Goal: Information Seeking & Learning: Learn about a topic

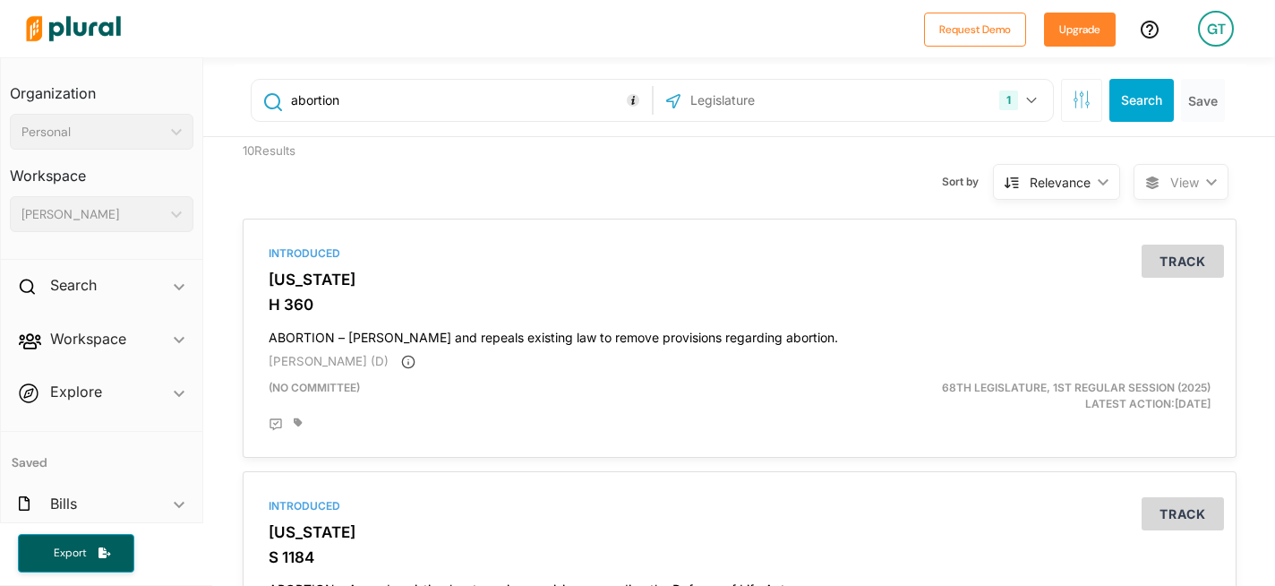
select select "English"
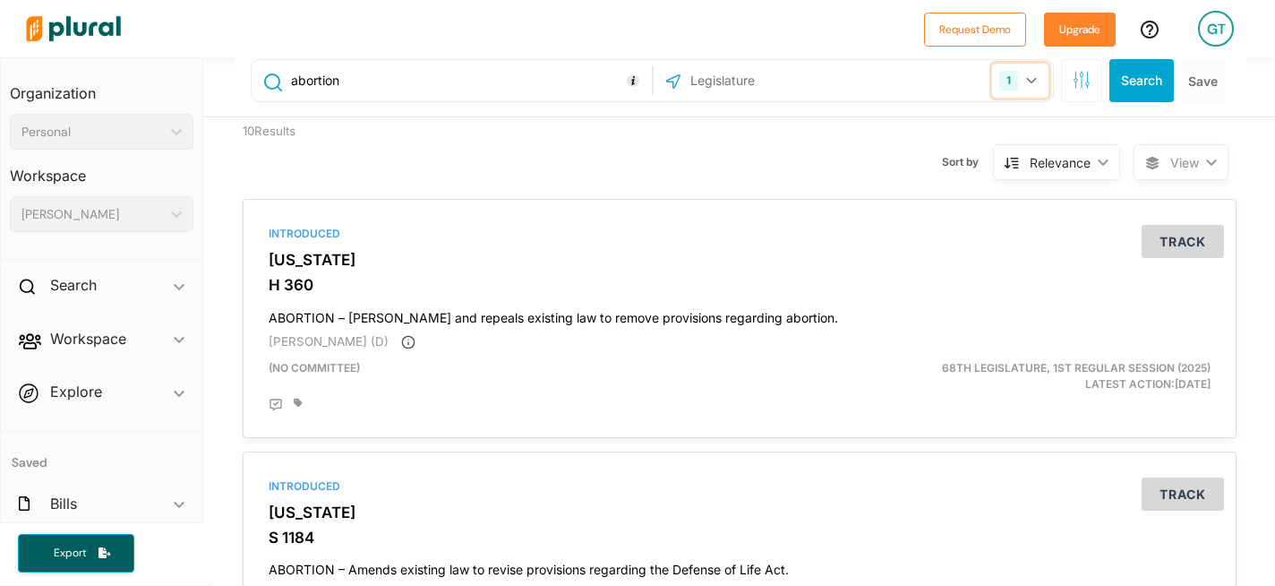
click at [1026, 78] on icon "button" at bounding box center [1031, 80] width 11 height 7
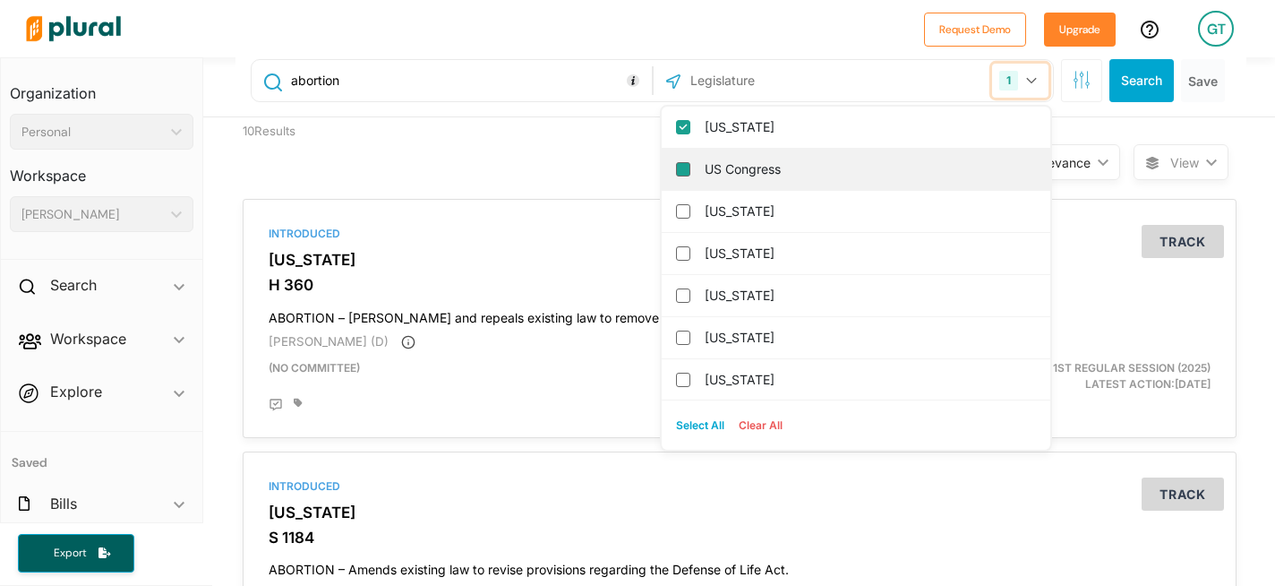
scroll to position [0, 0]
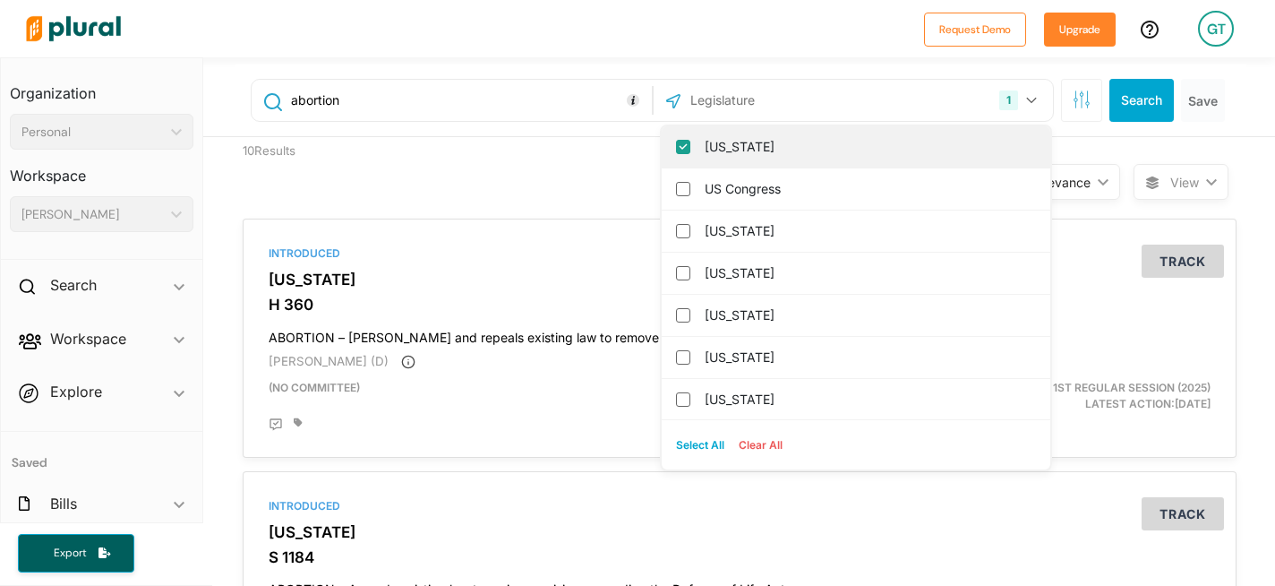
click at [676, 146] on input "[US_STATE]" at bounding box center [683, 147] width 14 height 14
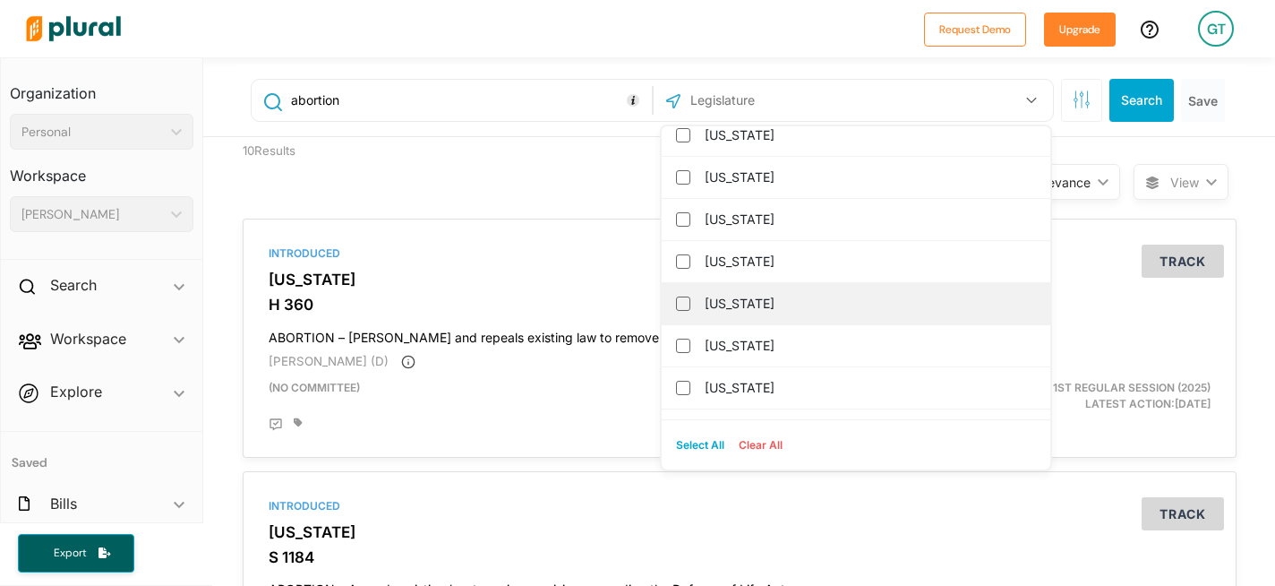
scroll to position [396, 0]
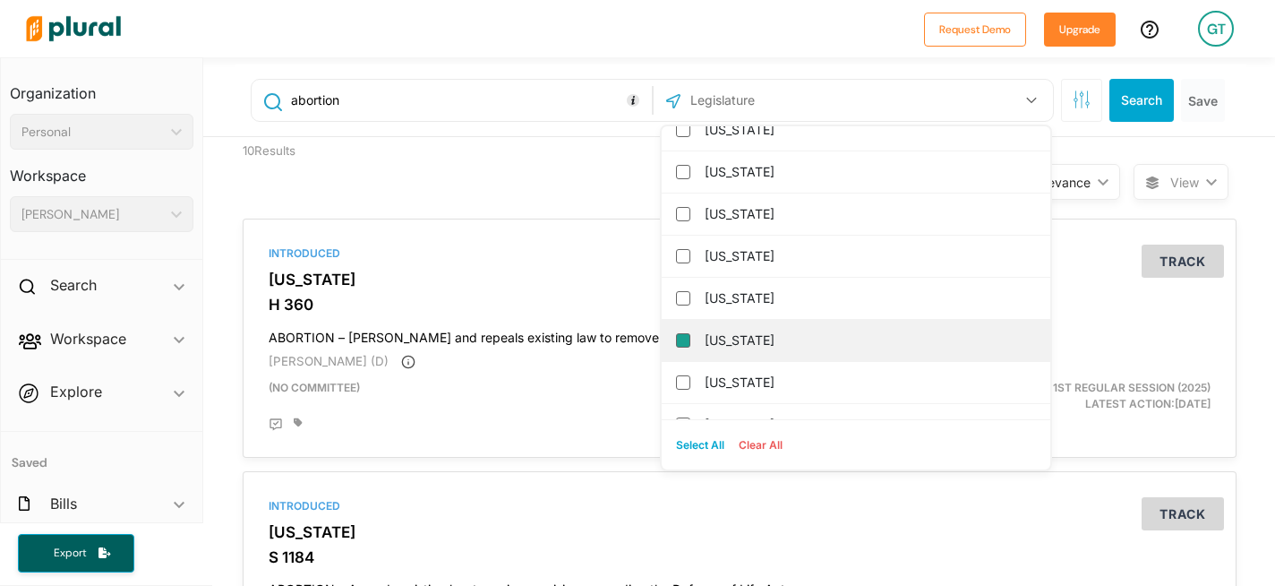
click at [676, 339] on input "[US_STATE]" at bounding box center [683, 340] width 14 height 14
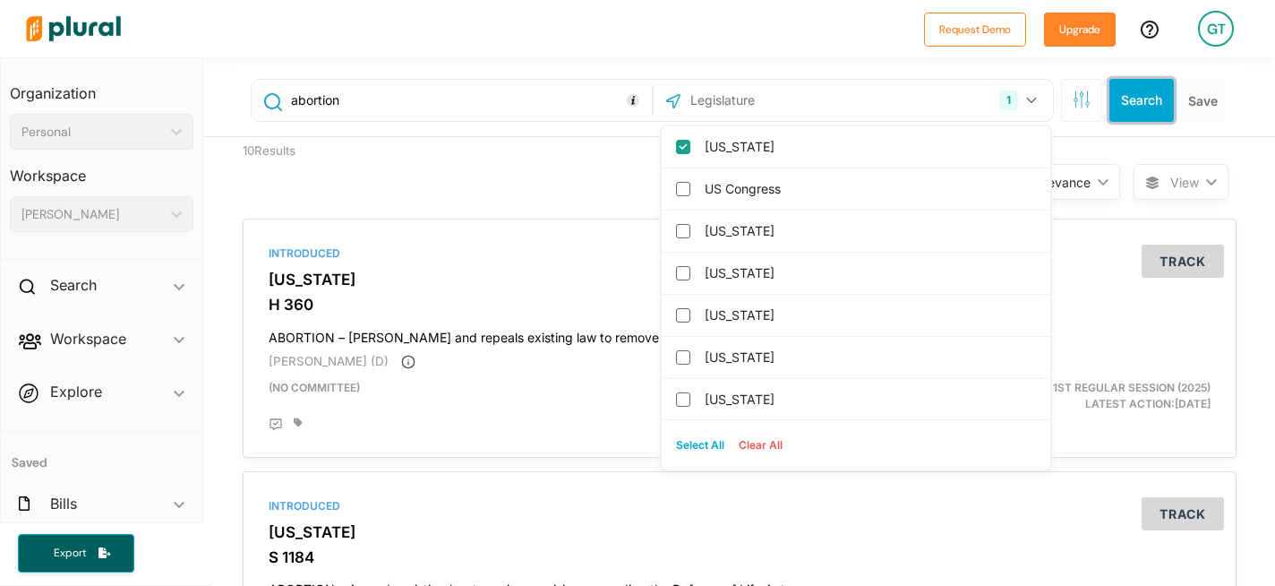
click at [1121, 100] on button "Search" at bounding box center [1142, 100] width 64 height 43
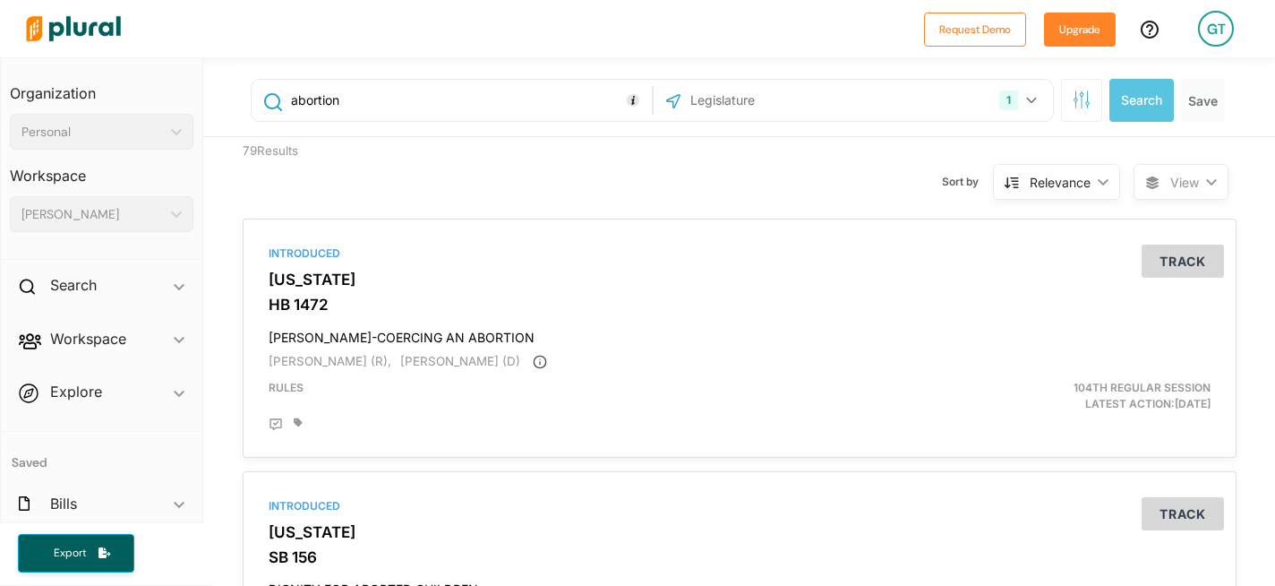
click at [407, 99] on input "abortion" at bounding box center [467, 100] width 357 height 34
drag, startPoint x: 383, startPoint y: 107, endPoint x: 286, endPoint y: 102, distance: 97.7
click at [286, 102] on div "abortion" at bounding box center [451, 100] width 390 height 34
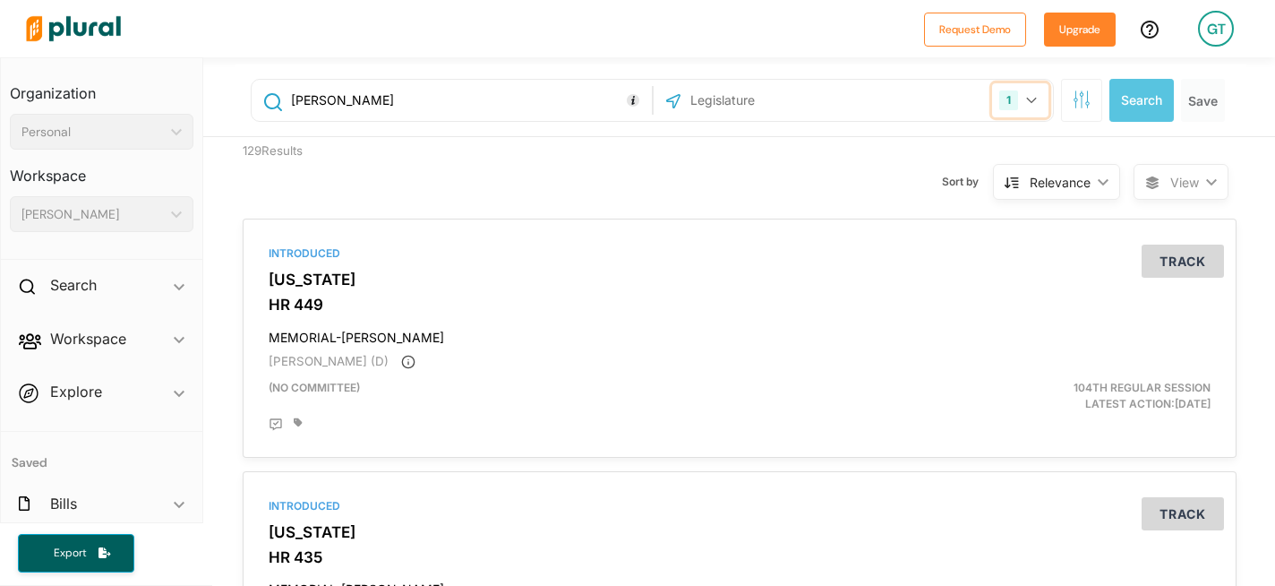
click at [1026, 99] on icon "button" at bounding box center [1031, 100] width 11 height 7
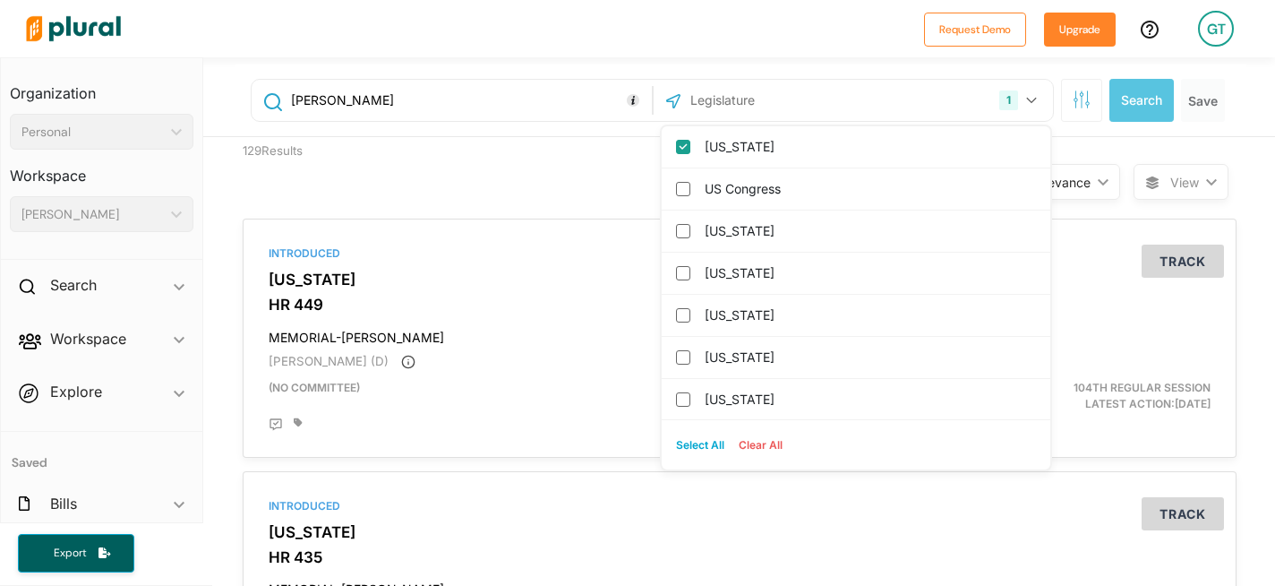
click at [420, 99] on input "[PERSON_NAME]" at bounding box center [467, 100] width 357 height 34
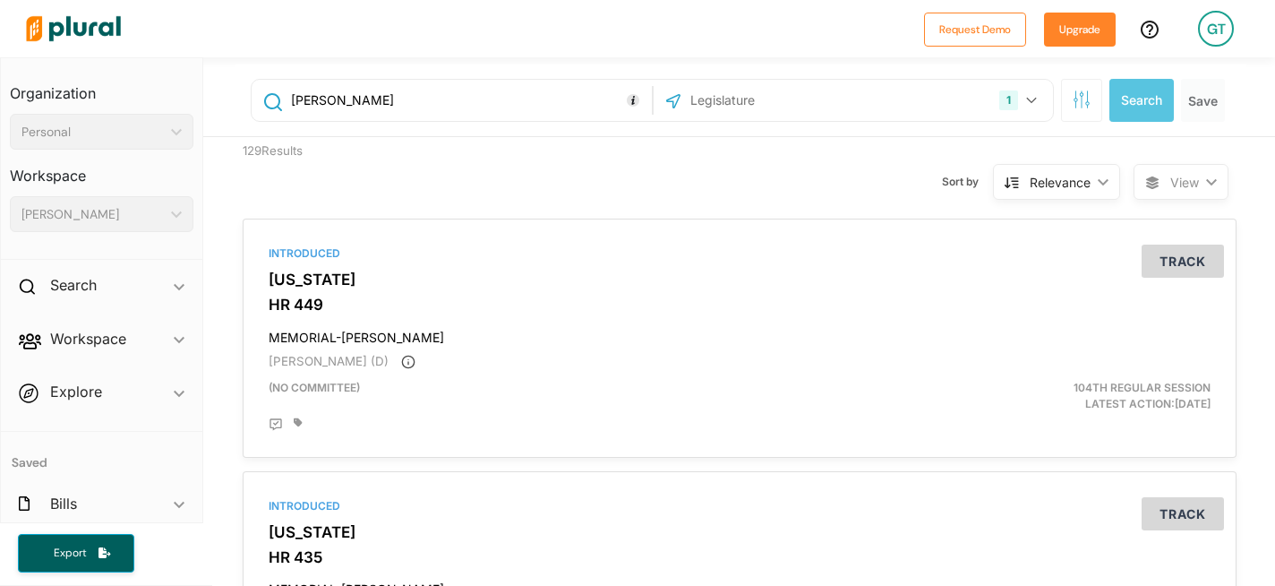
drag, startPoint x: 420, startPoint y: 99, endPoint x: 276, endPoint y: 95, distance: 144.2
click at [276, 95] on div "[PERSON_NAME]" at bounding box center [451, 100] width 390 height 34
type input "[PERSON_NAME]"
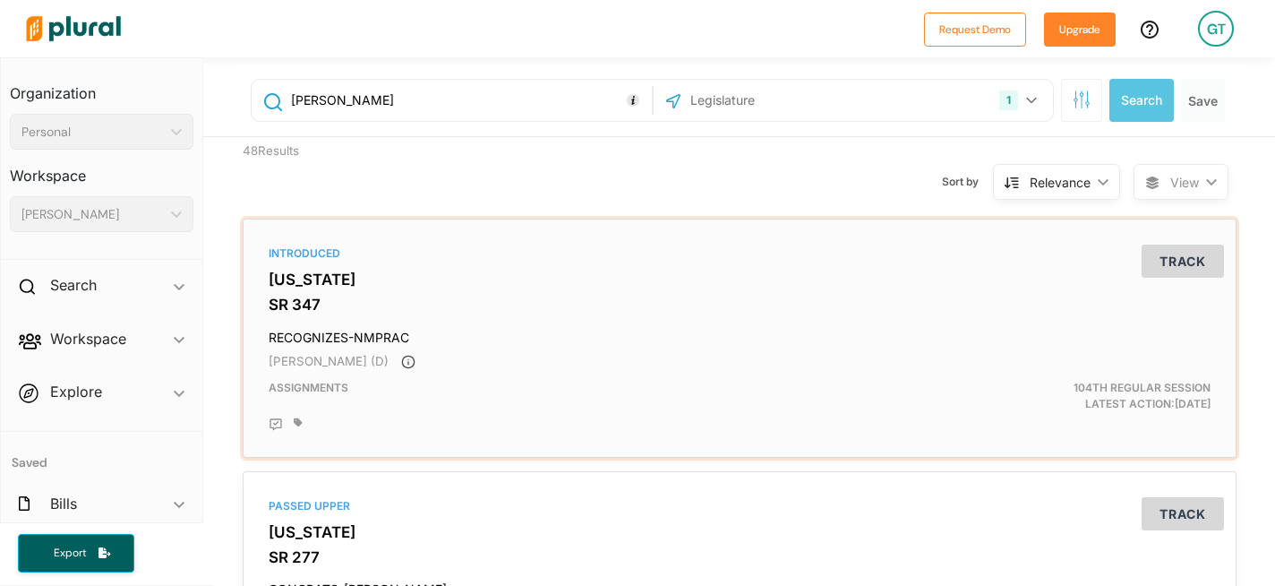
click at [289, 296] on div "Introduced [US_STATE] SR 347 RECOGNIZES-NMPRAC [PERSON_NAME] (D) Assignments 10…" at bounding box center [740, 338] width 978 height 223
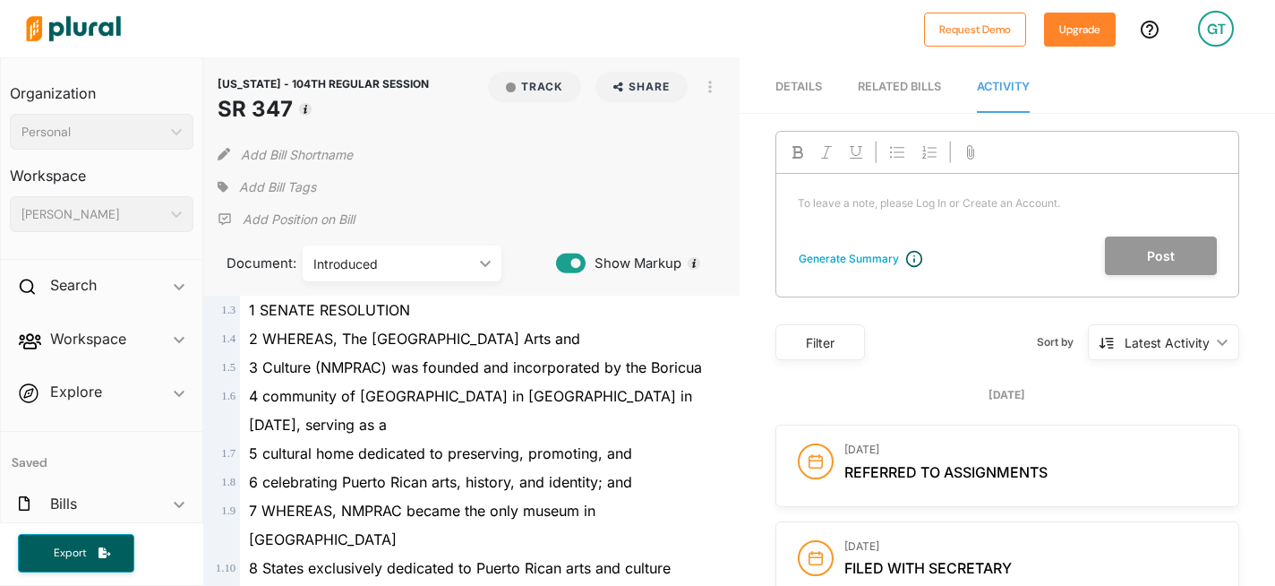
click at [798, 85] on span "Details" at bounding box center [799, 86] width 47 height 13
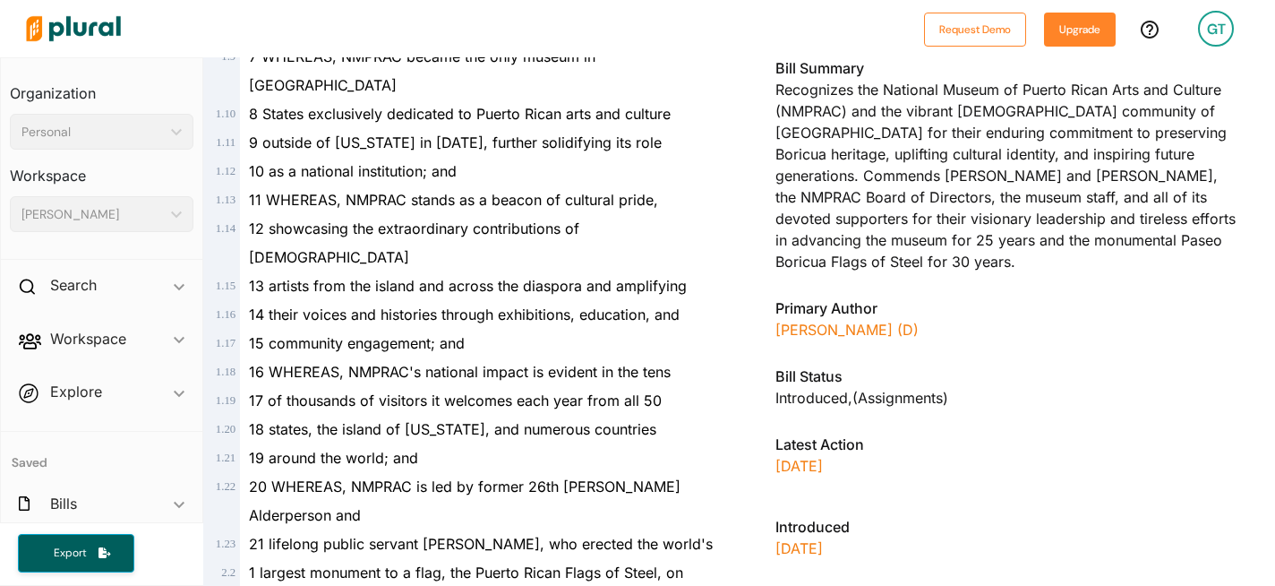
scroll to position [455, 0]
click at [810, 320] on link "[PERSON_NAME] (D)" at bounding box center [847, 329] width 143 height 18
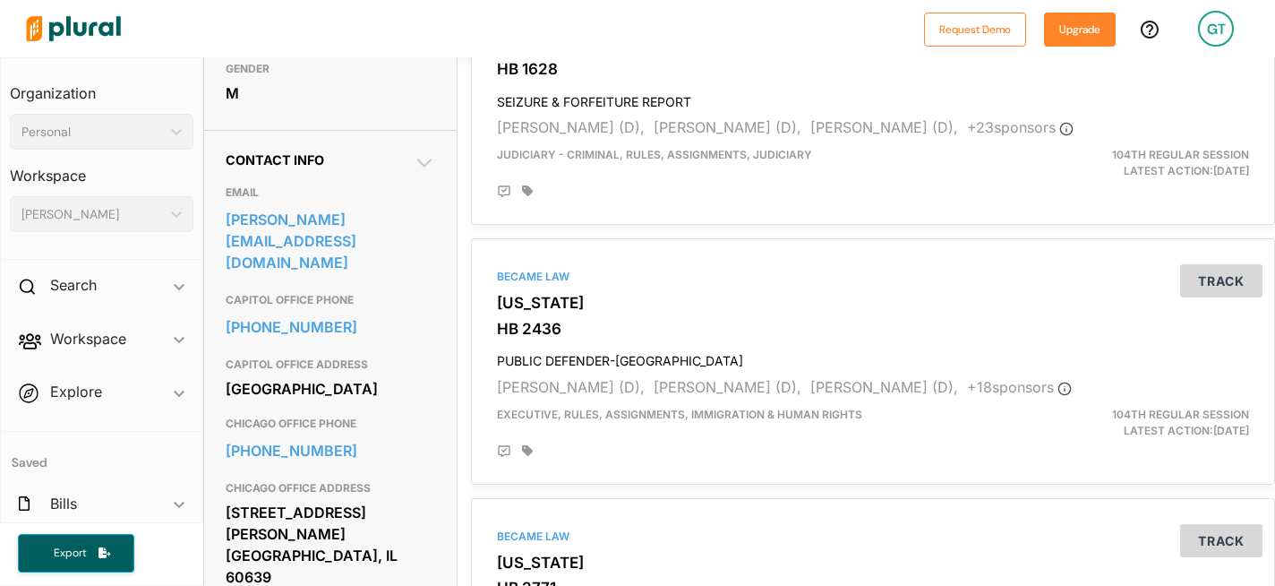
scroll to position [512, 0]
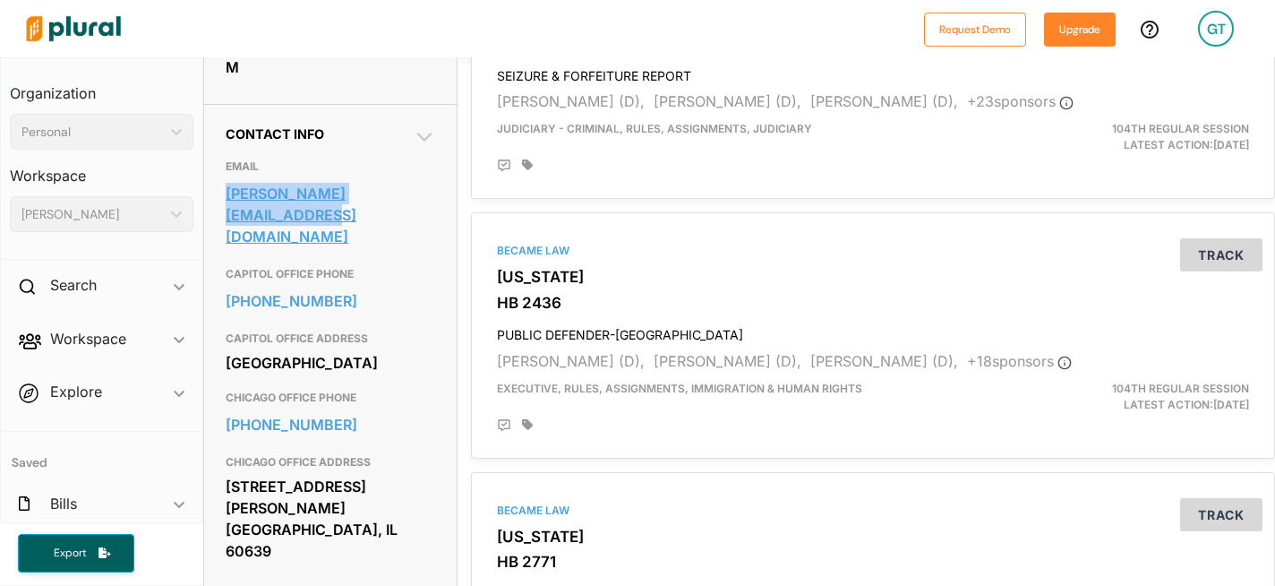
drag, startPoint x: 214, startPoint y: 228, endPoint x: 425, endPoint y: 226, distance: 211.4
click at [425, 226] on div "Contact Info EMAIL [PERSON_NAME][EMAIL_ADDRESS][DOMAIN_NAME] CAPITOL OFFICE PHO…" at bounding box center [330, 354] width 253 height 501
copy link "[PERSON_NAME][EMAIL_ADDRESS][DOMAIN_NAME]"
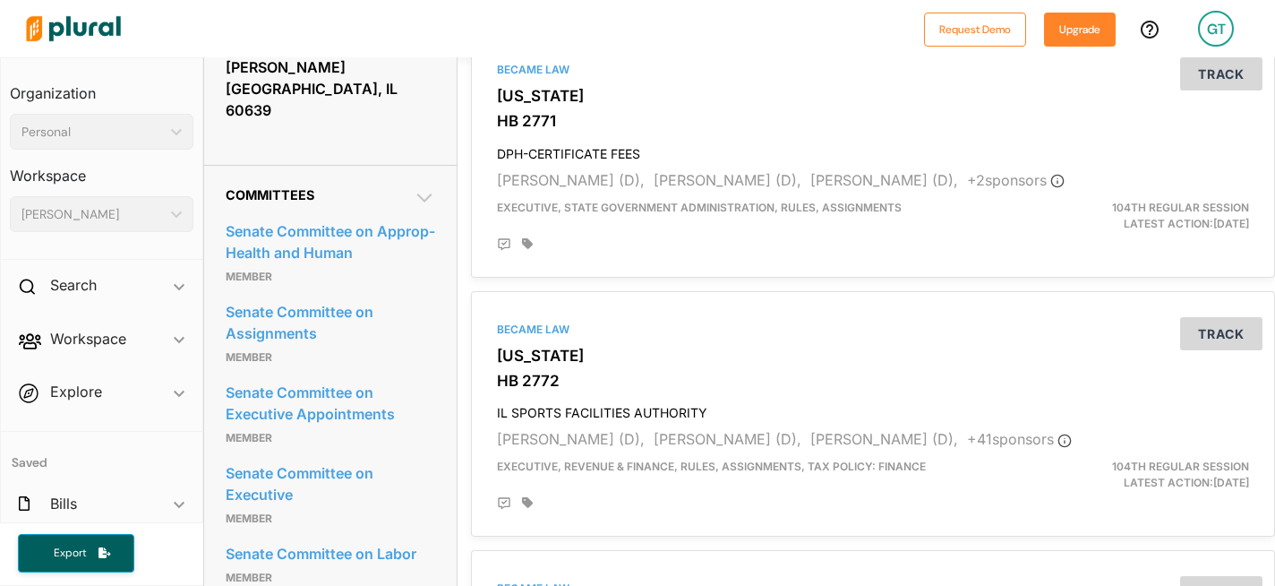
scroll to position [994, 0]
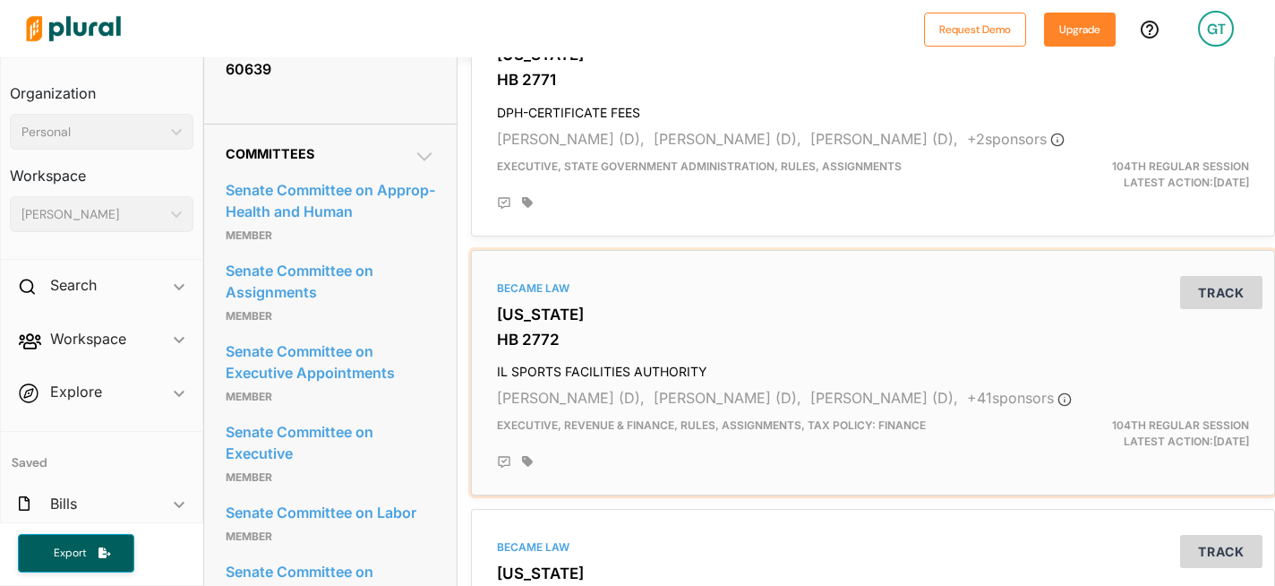
click at [517, 322] on div "Became Law [US_STATE] HB 2772 IL SPORTS FACILITIES AUTHORITY [PERSON_NAME] (D),…" at bounding box center [873, 373] width 788 height 230
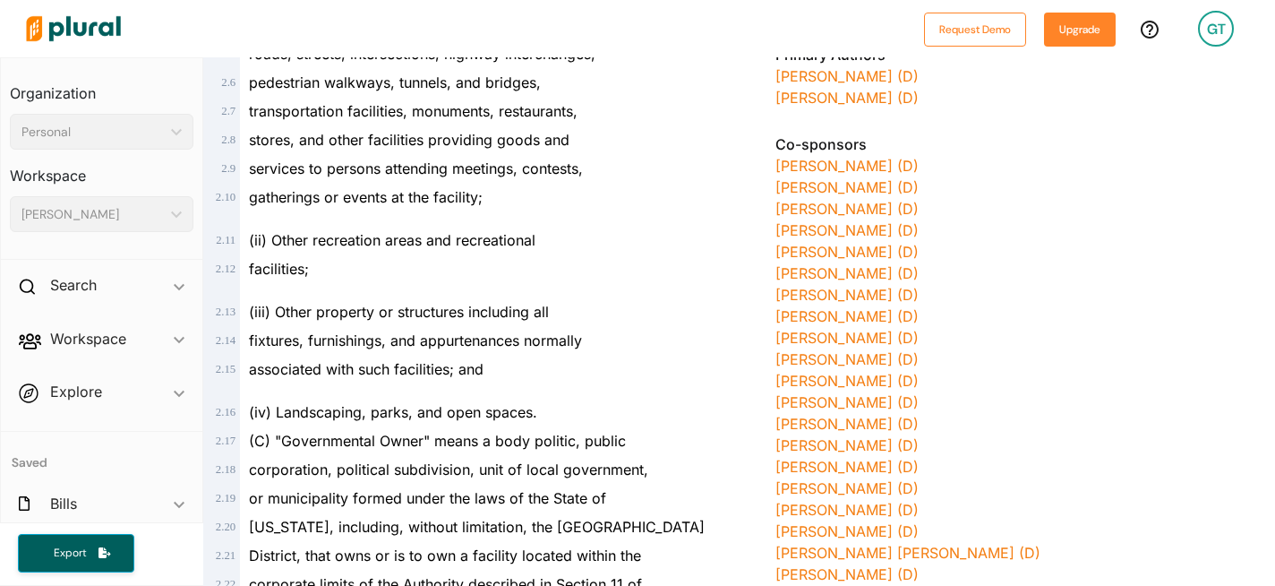
scroll to position [1111, 0]
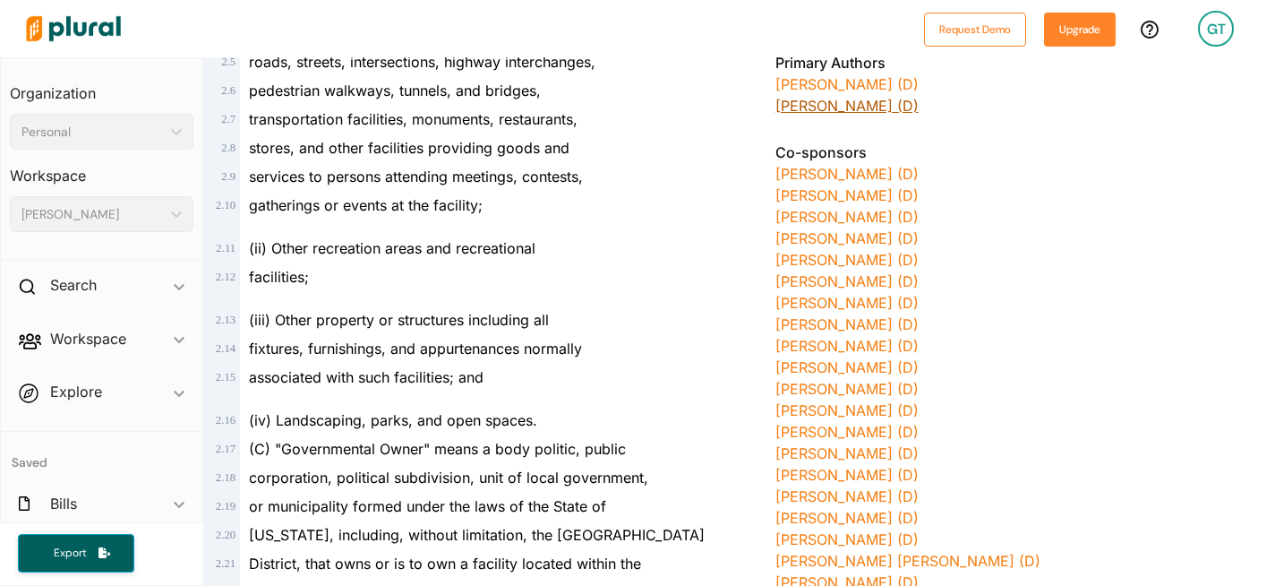
click at [818, 109] on link "[PERSON_NAME] (D)" at bounding box center [847, 106] width 143 height 18
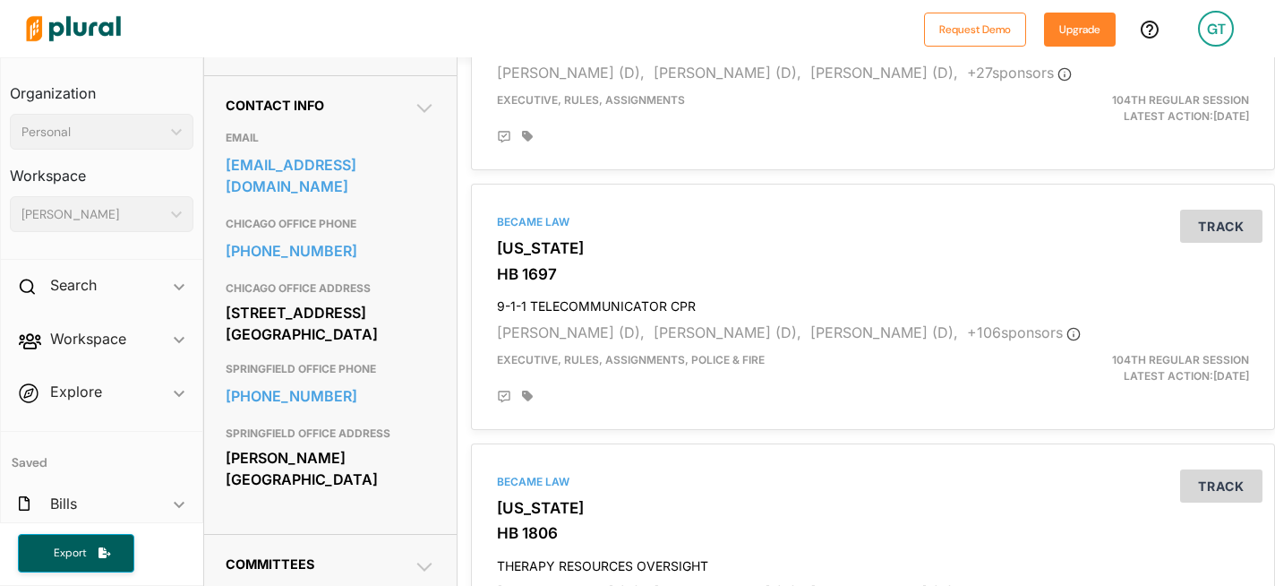
scroll to position [542, 0]
drag, startPoint x: 222, startPoint y: 192, endPoint x: 261, endPoint y: 224, distance: 50.9
click at [261, 224] on div "Contact Info EMAIL [EMAIL_ADDRESS][DOMAIN_NAME] [GEOGRAPHIC_DATA] OFFICE PHONE …" at bounding box center [330, 303] width 253 height 459
copy link "[EMAIL_ADDRESS][DOMAIN_NAME]"
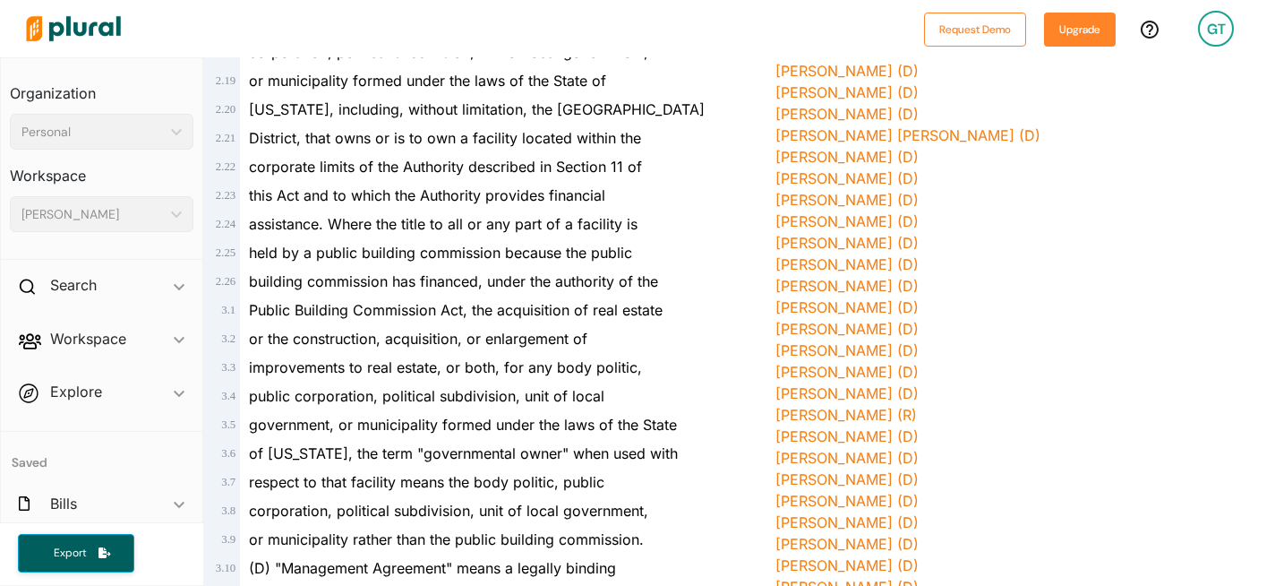
scroll to position [1539, 0]
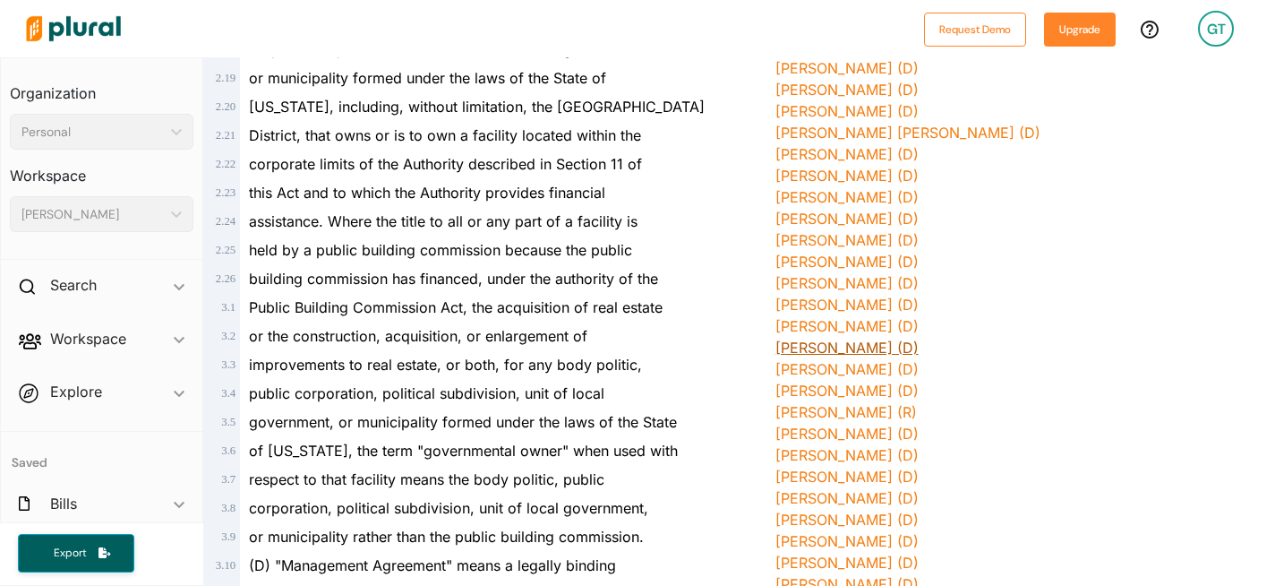
click at [854, 345] on link "[PERSON_NAME] (D)" at bounding box center [847, 348] width 143 height 18
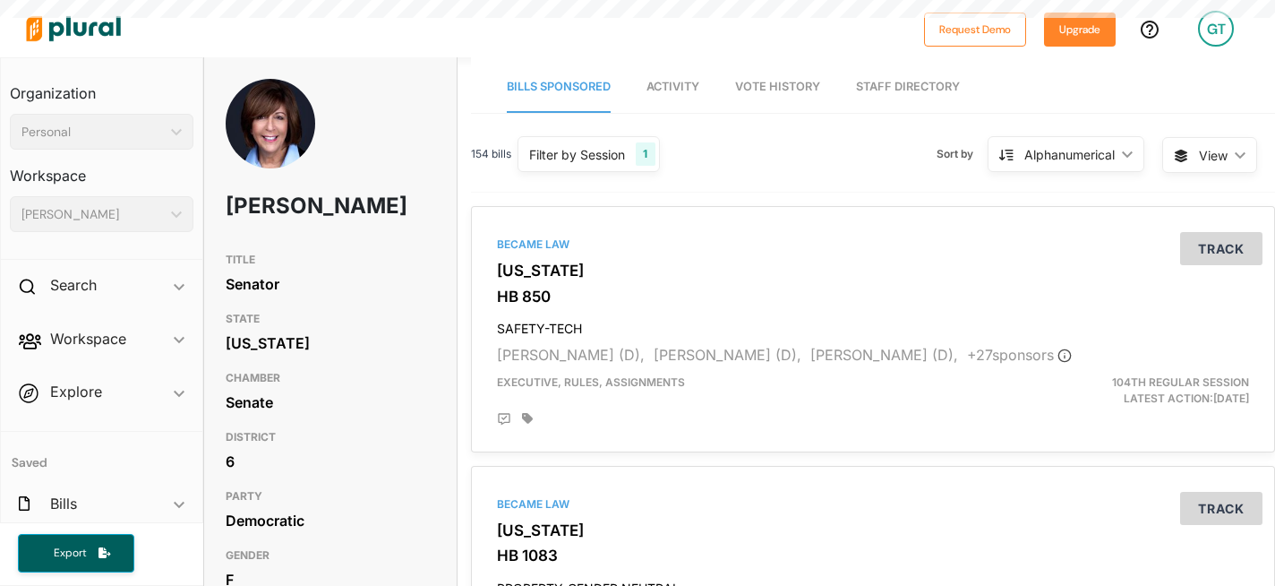
drag, startPoint x: 390, startPoint y: 150, endPoint x: 244, endPoint y: 150, distance: 145.1
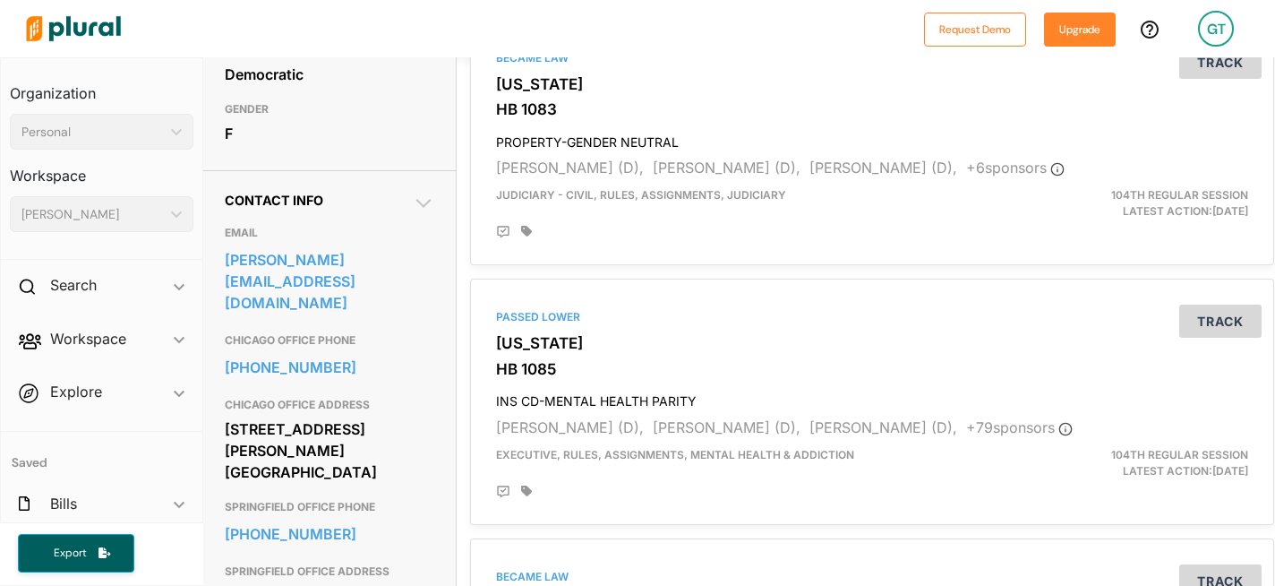
scroll to position [471, 1]
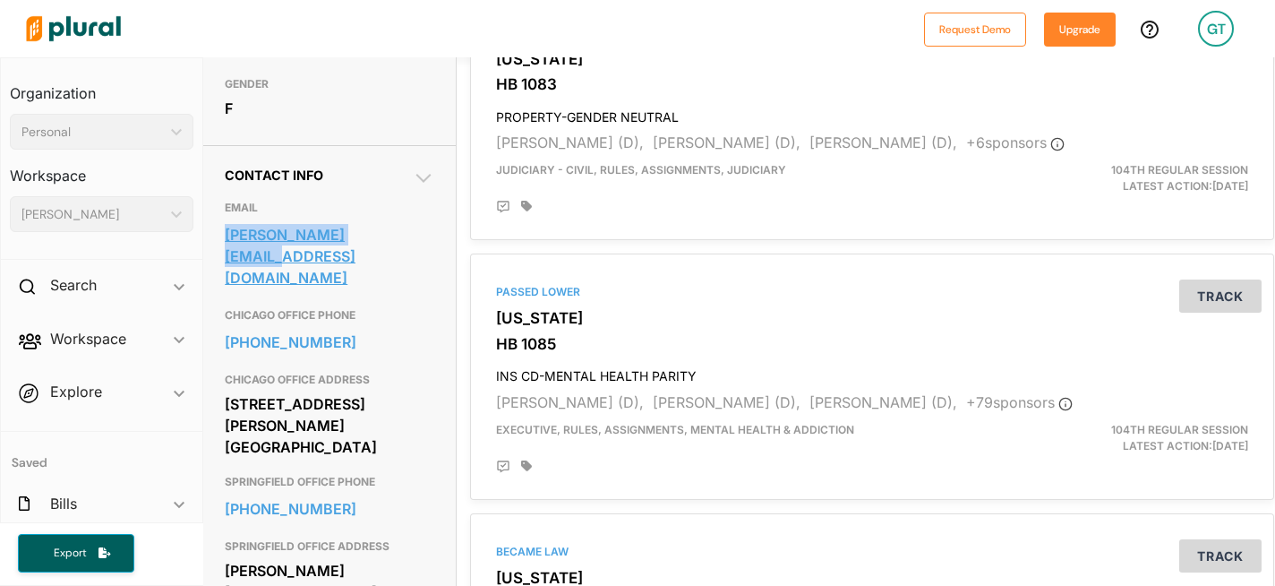
drag, startPoint x: 223, startPoint y: 269, endPoint x: 397, endPoint y: 279, distance: 174.0
click at [397, 279] on div "Contact Info EMAIL [PERSON_NAME][EMAIL_ADDRESS][DOMAIN_NAME] CHICAGO OFFICE PHO…" at bounding box center [329, 395] width 253 height 501
copy link "[PERSON_NAME][EMAIL_ADDRESS][DOMAIN_NAME]"
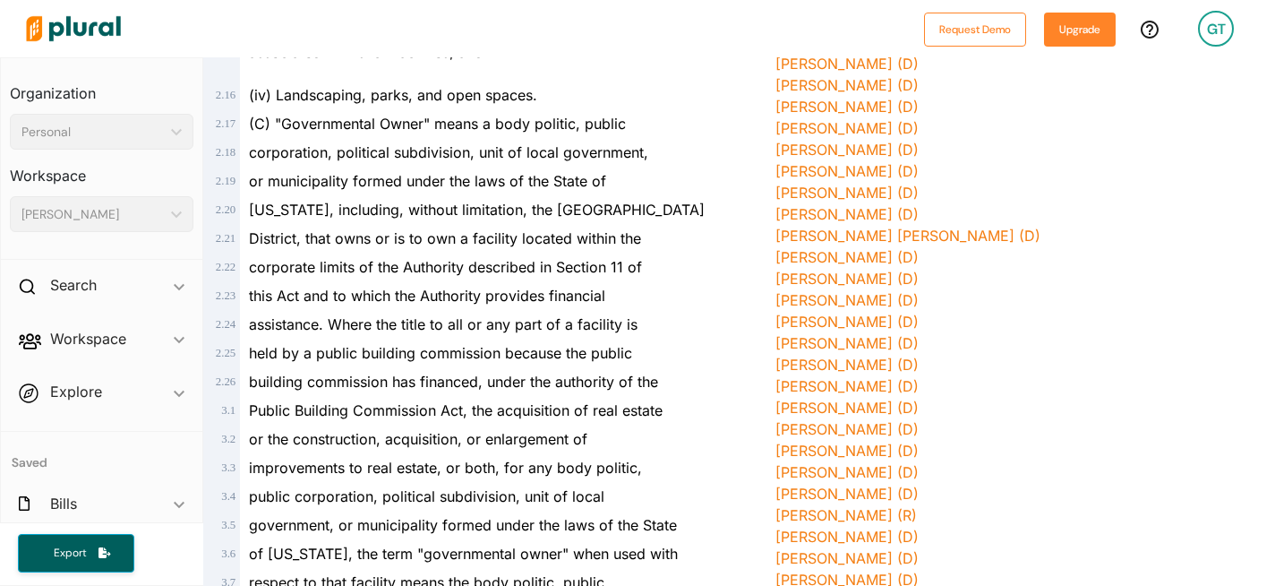
scroll to position [1468, 0]
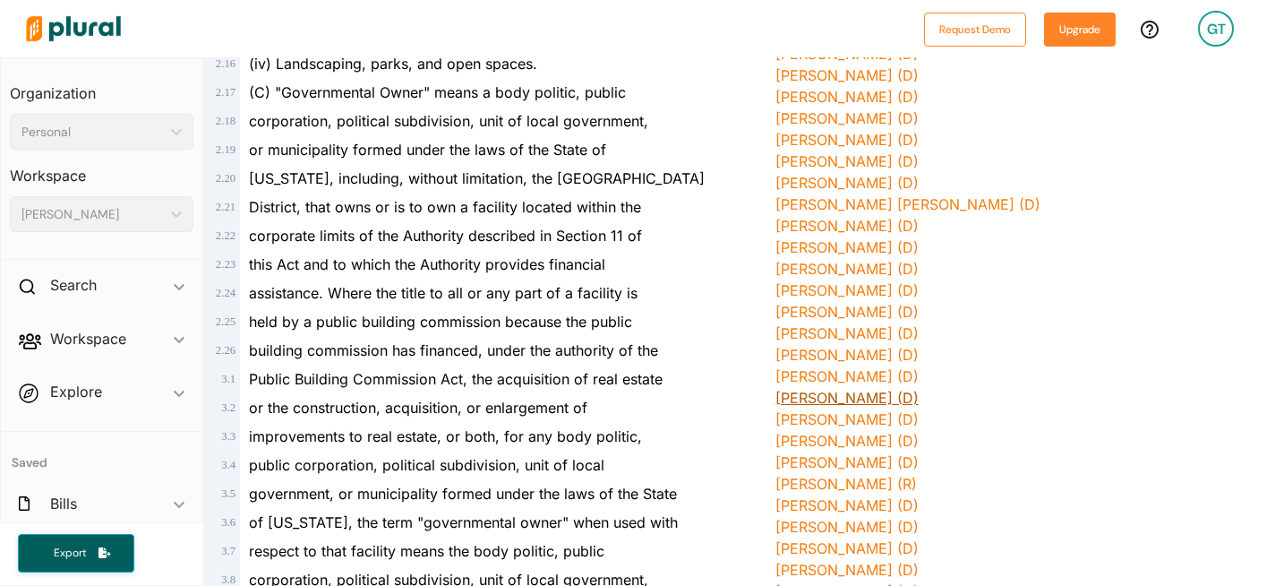
click at [808, 399] on link "[PERSON_NAME] (D)" at bounding box center [847, 398] width 143 height 18
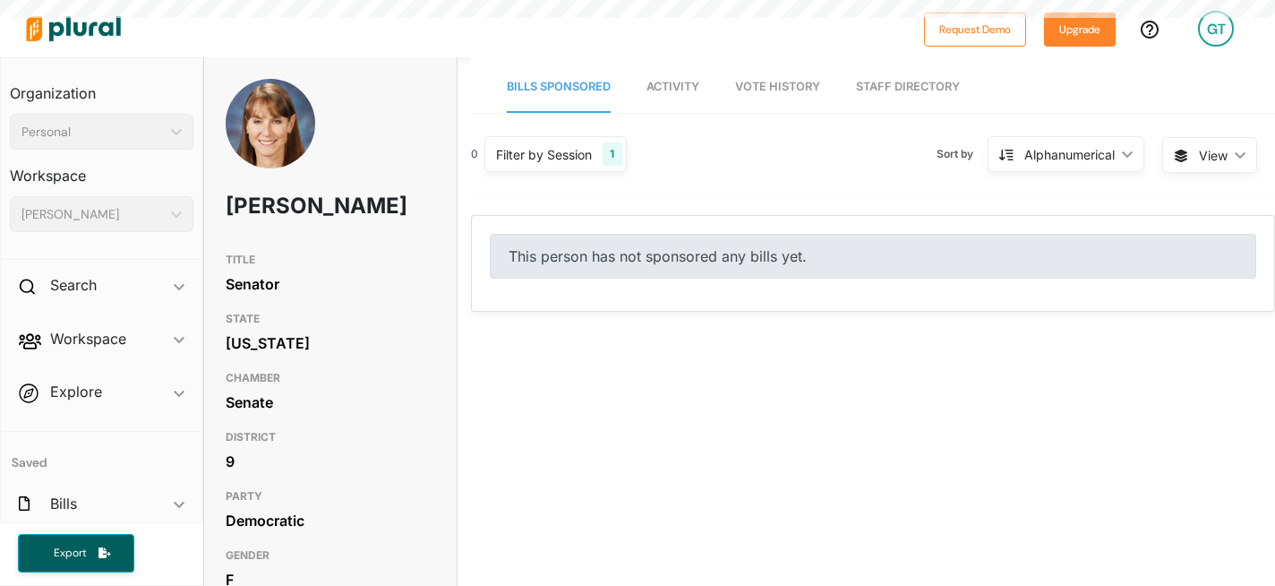
click at [354, 374] on h3 "CHAMBER" at bounding box center [331, 377] width 210 height 21
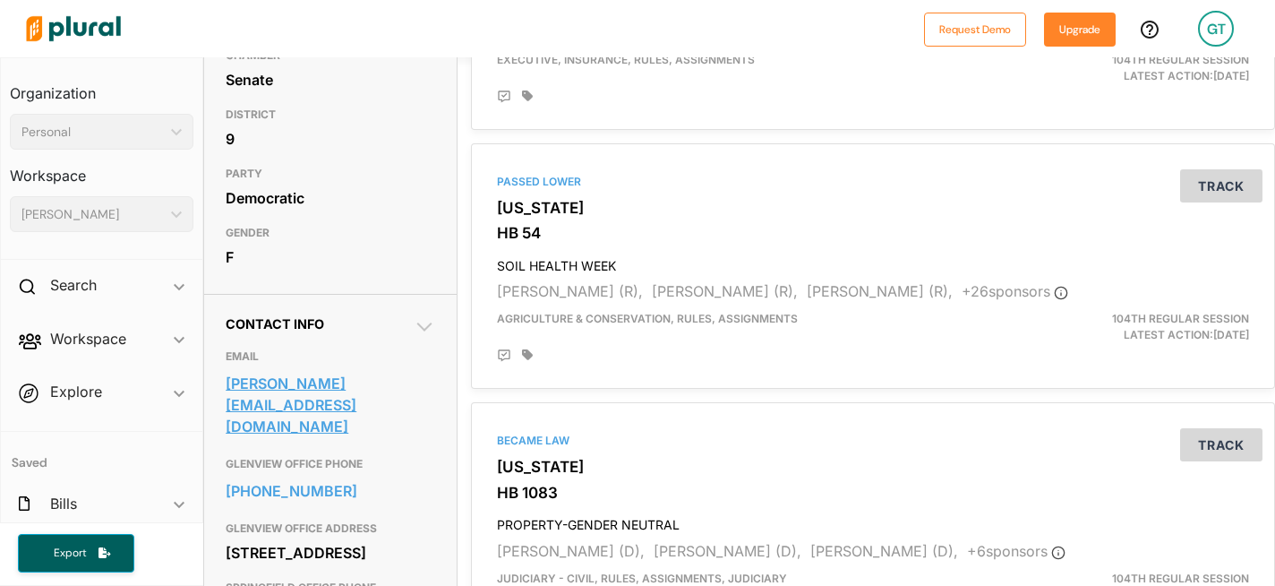
scroll to position [347, 0]
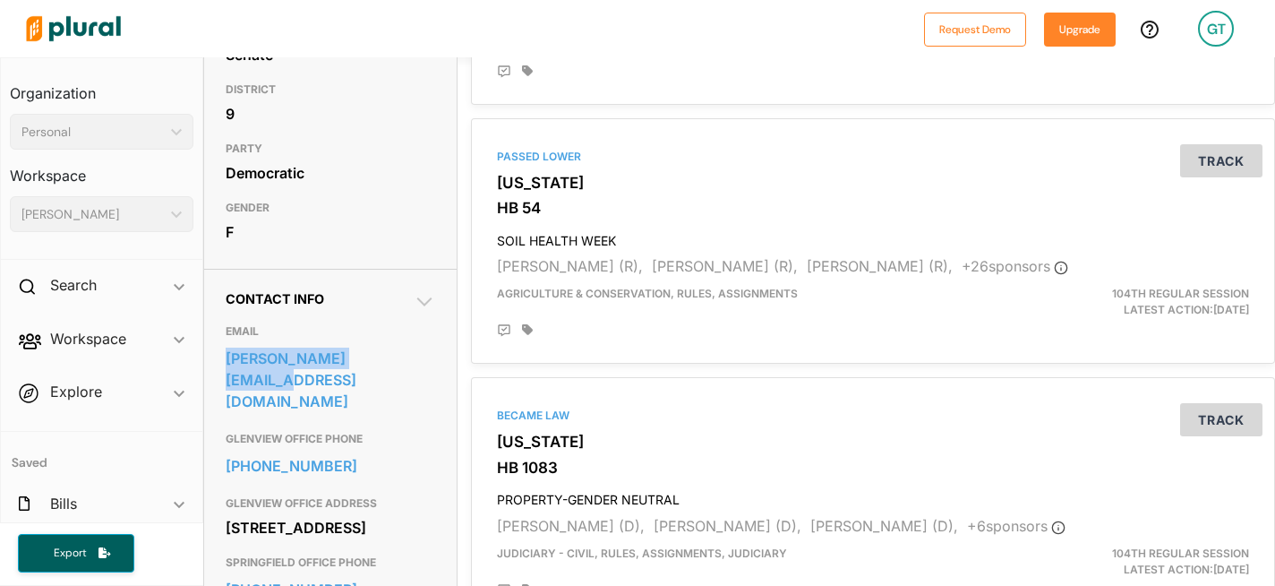
drag, startPoint x: 219, startPoint y: 359, endPoint x: 397, endPoint y: 372, distance: 177.8
click at [397, 372] on div "Contact Info EMAIL [PERSON_NAME][EMAIL_ADDRESS][DOMAIN_NAME] GLENVIEW OFFICE PH…" at bounding box center [330, 487] width 253 height 437
copy link "[PERSON_NAME][EMAIL_ADDRESS][DOMAIN_NAME]"
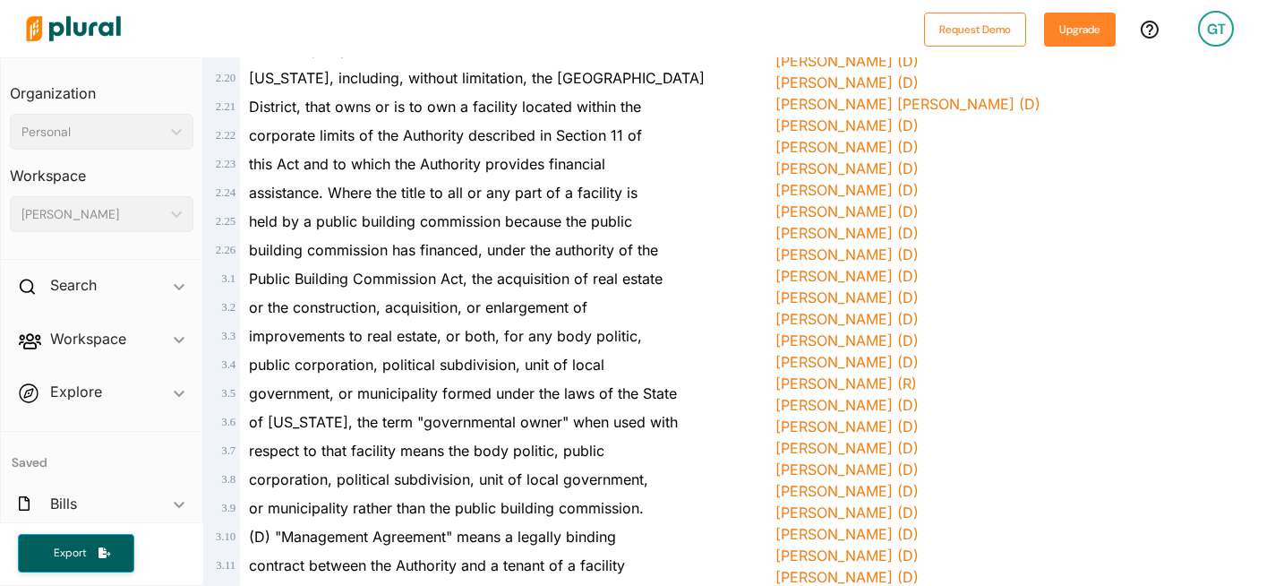
scroll to position [1581, 0]
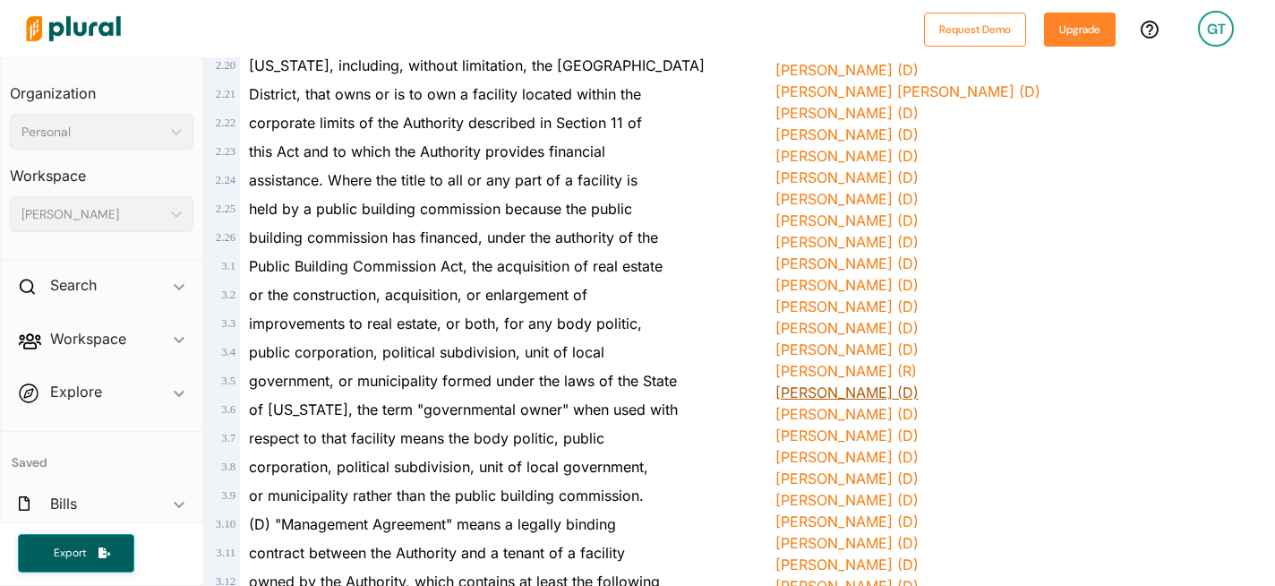
click at [834, 393] on link "[PERSON_NAME] (D)" at bounding box center [847, 392] width 143 height 18
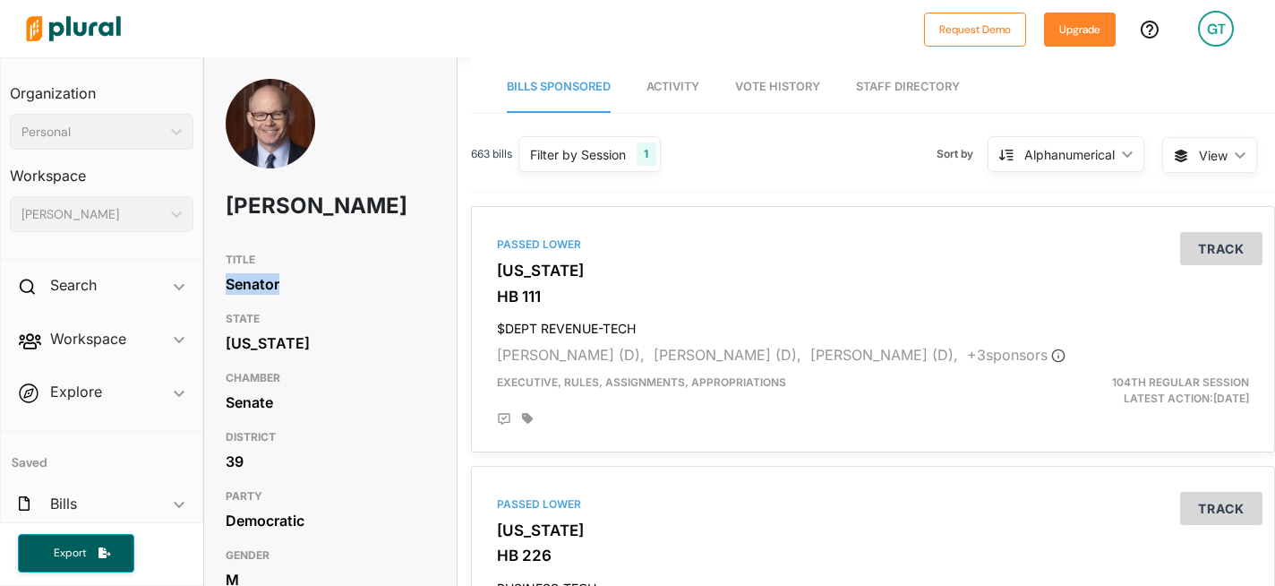
drag, startPoint x: 223, startPoint y: 314, endPoint x: 238, endPoint y: 329, distance: 20.9
click at [238, 329] on div "TITLE Senator STATE [US_STATE] CHAMBER Senate DISTRICT 39 PARTY Democratic GEND…" at bounding box center [330, 421] width 253 height 355
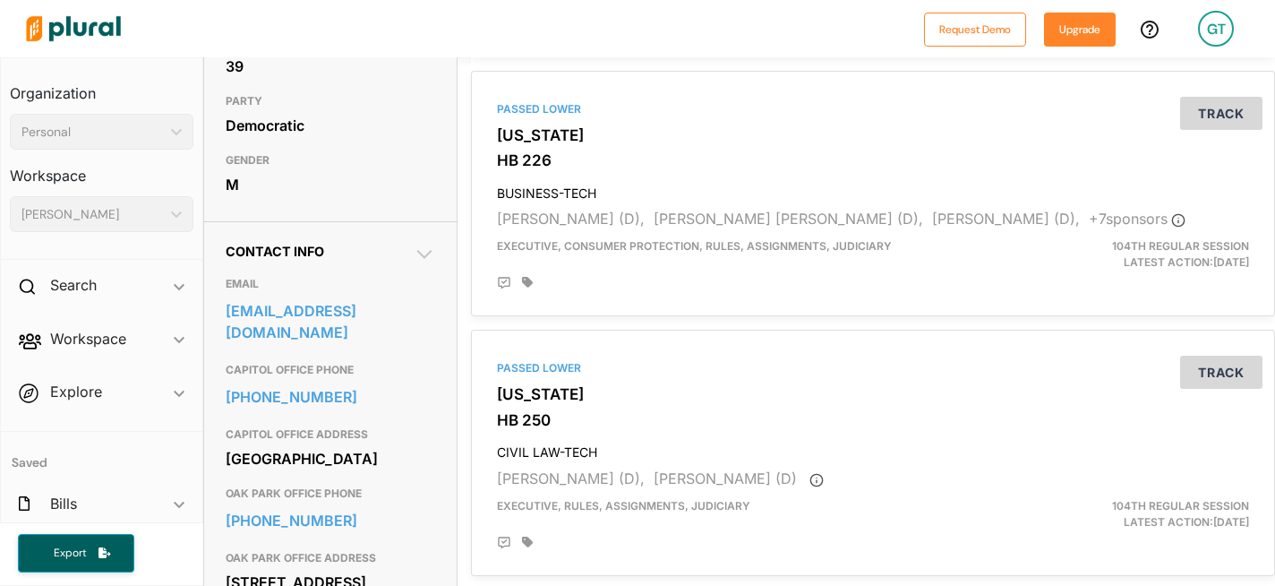
scroll to position [396, 0]
drag, startPoint x: 222, startPoint y: 334, endPoint x: 249, endPoint y: 381, distance: 53.8
click at [249, 381] on div "Contact Info EMAIL [EMAIL_ADDRESS][DOMAIN_NAME] CAPITOL OFFICE PHONE [PHONE_NUM…" at bounding box center [330, 449] width 253 height 459
copy link "[EMAIL_ADDRESS][DOMAIN_NAME]"
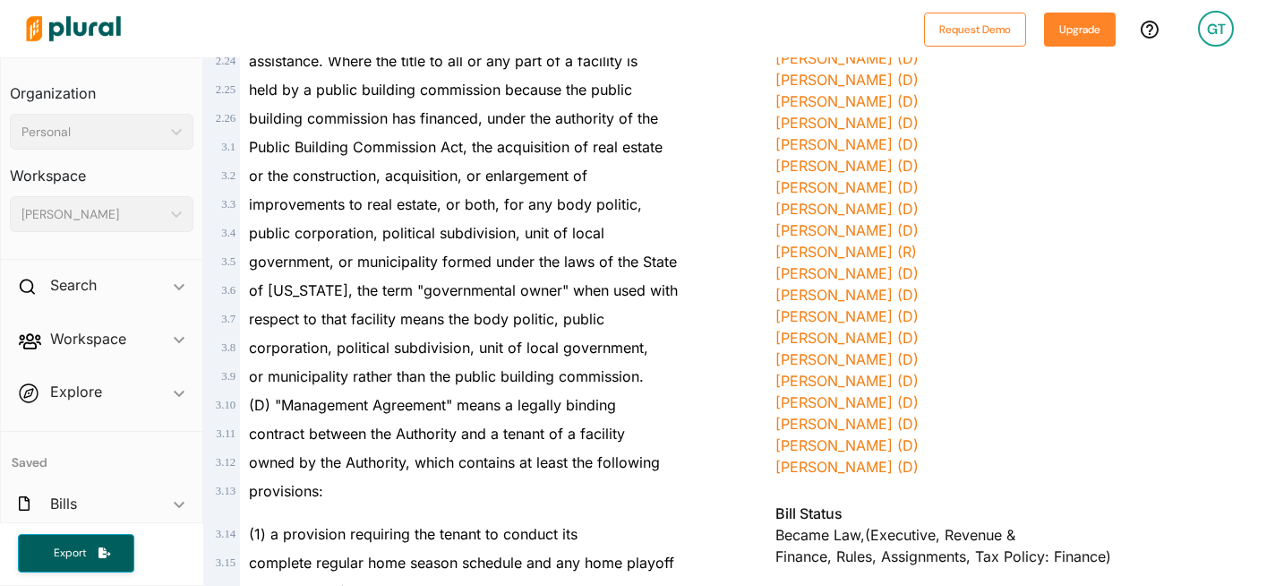
scroll to position [1695, 0]
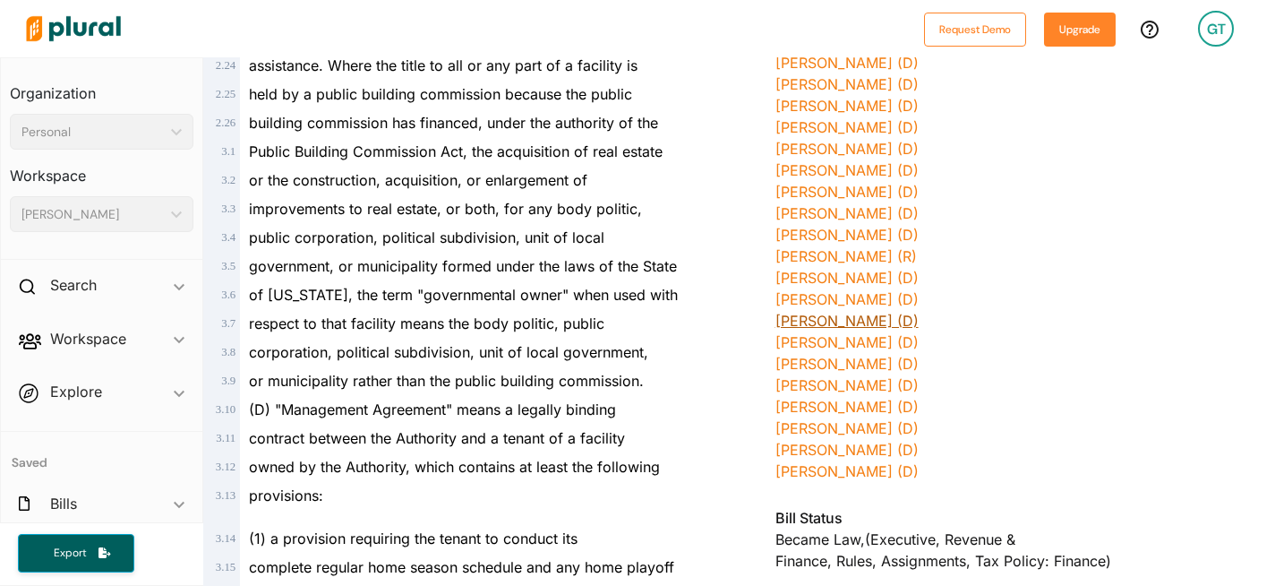
click at [787, 321] on link "[PERSON_NAME] (D)" at bounding box center [847, 321] width 143 height 18
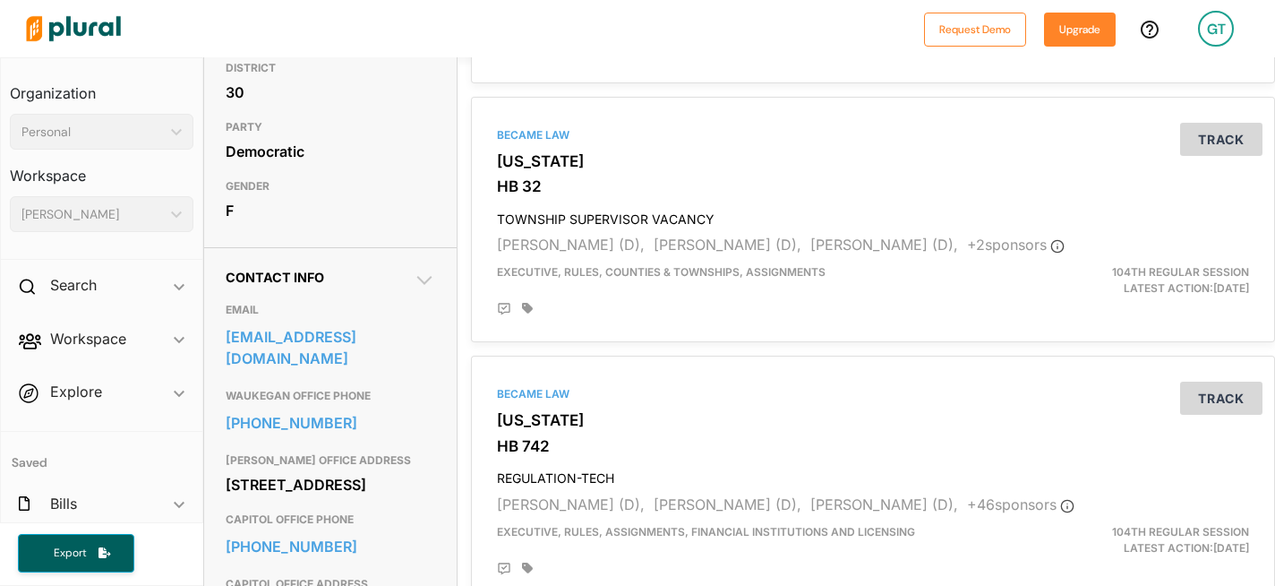
scroll to position [368, 0]
drag, startPoint x: 224, startPoint y: 367, endPoint x: 265, endPoint y: 391, distance: 47.8
click at [265, 391] on div "Contact Info EMAIL [EMAIL_ADDRESS][DOMAIN_NAME] WAUKEGAN OFFICE PHONE [PHONE_NU…" at bounding box center [330, 528] width 253 height 561
copy link "[EMAIL_ADDRESS][DOMAIN_NAME]"
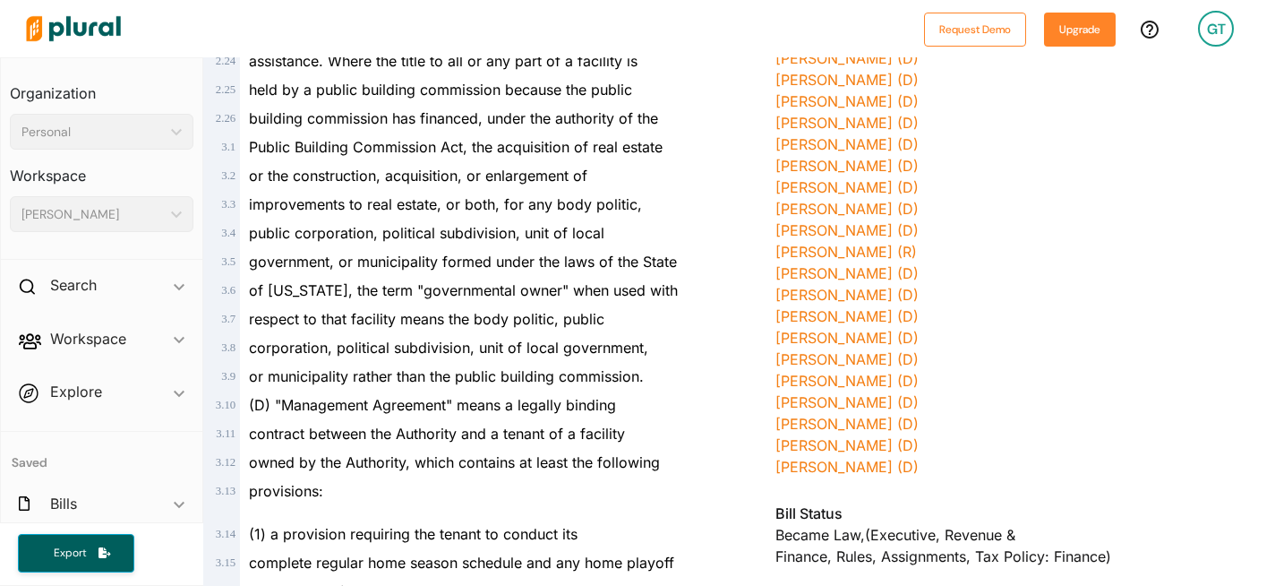
scroll to position [1697, 0]
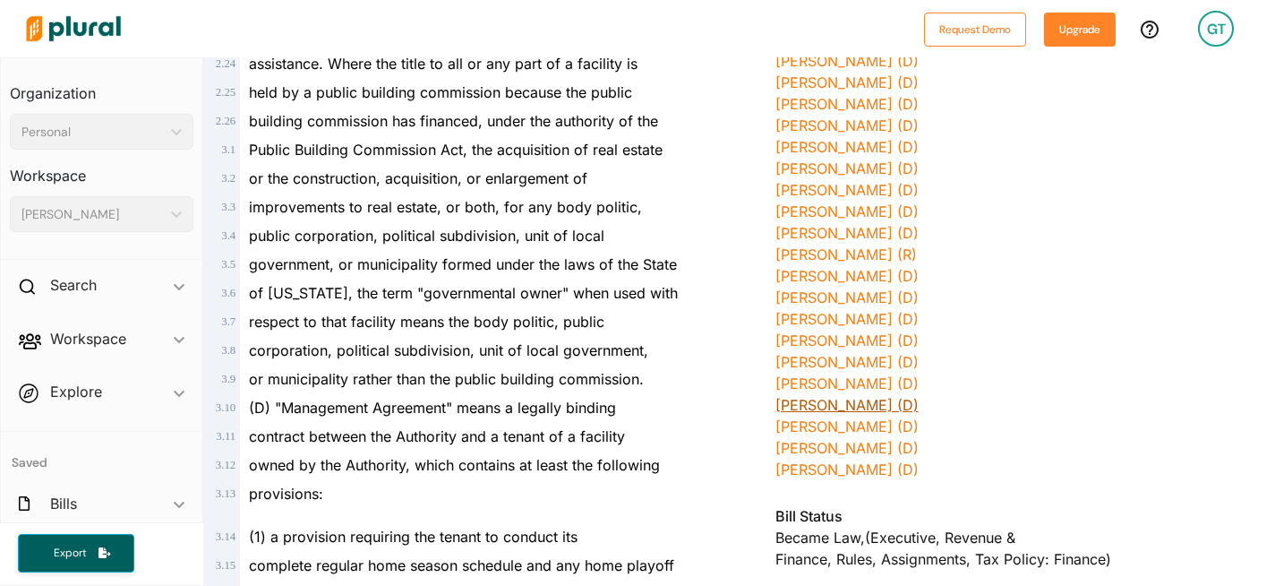
click at [894, 408] on link "[PERSON_NAME] (D)" at bounding box center [847, 405] width 143 height 18
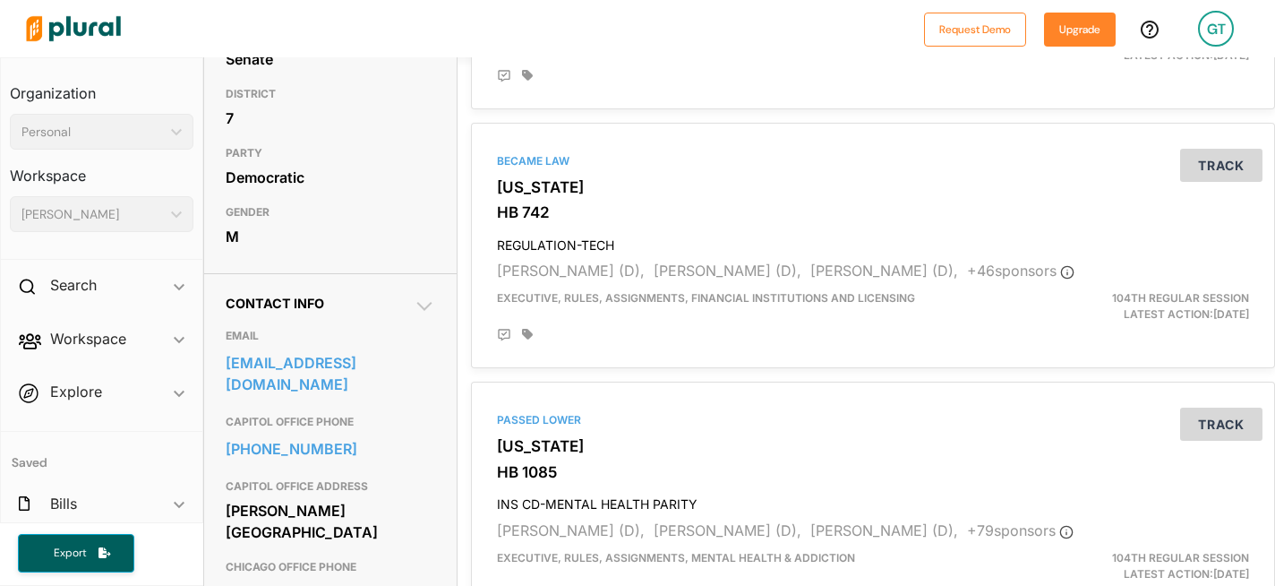
scroll to position [342, 0]
drag, startPoint x: 222, startPoint y: 428, endPoint x: 275, endPoint y: 460, distance: 61.9
click at [275, 460] on div "Contact Info EMAIL [EMAIL_ADDRESS][DOMAIN_NAME] CAPITOL OFFICE PHONE [PHONE_NUM…" at bounding box center [330, 514] width 253 height 480
copy link "[EMAIL_ADDRESS][DOMAIN_NAME]"
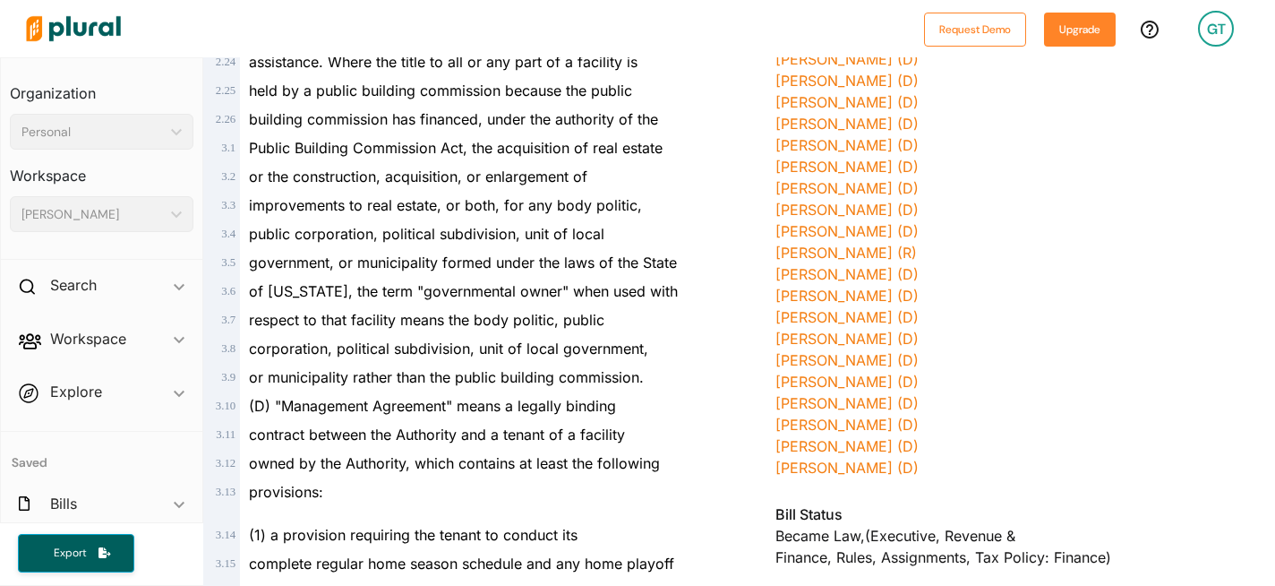
scroll to position [1701, 0]
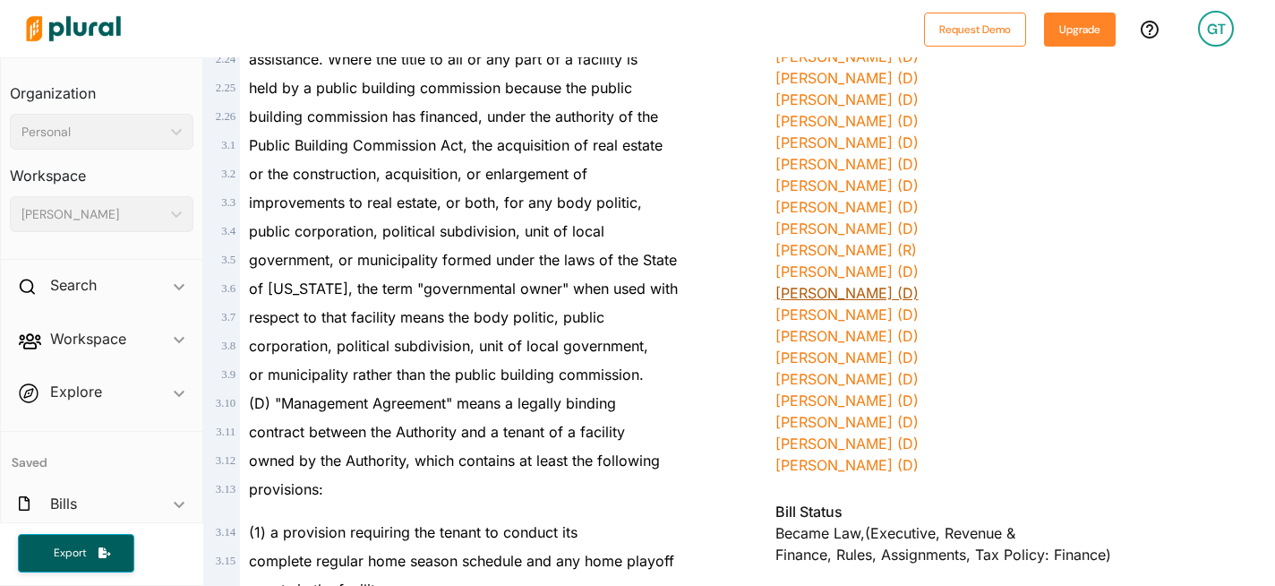
click at [776, 296] on link "[PERSON_NAME] (D)" at bounding box center [847, 293] width 143 height 18
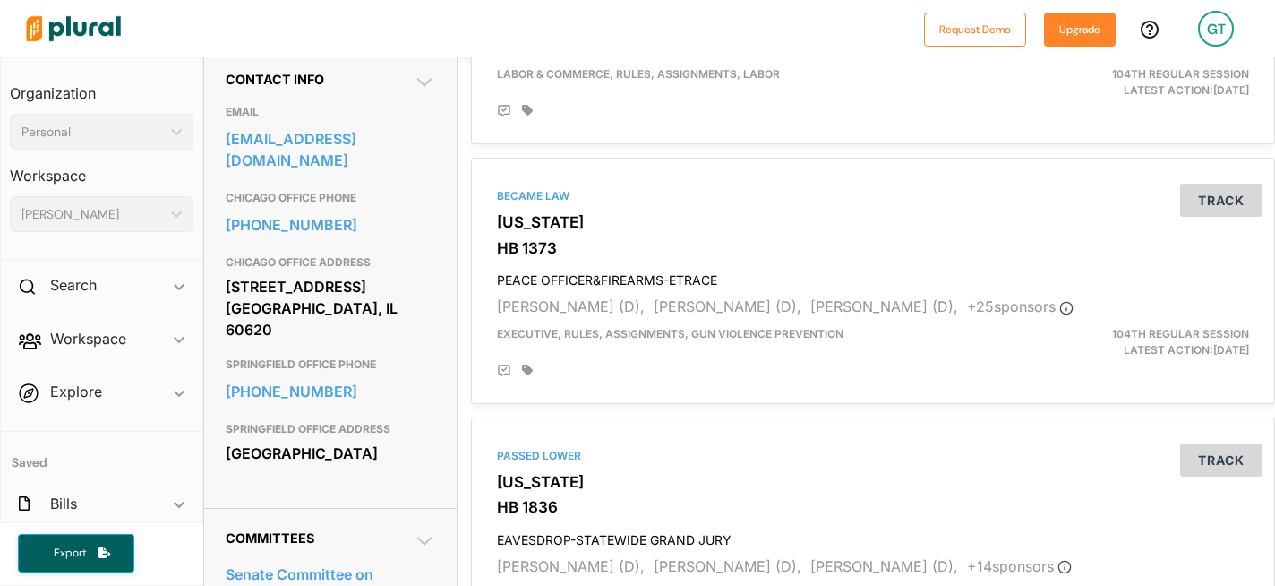
scroll to position [570, 0]
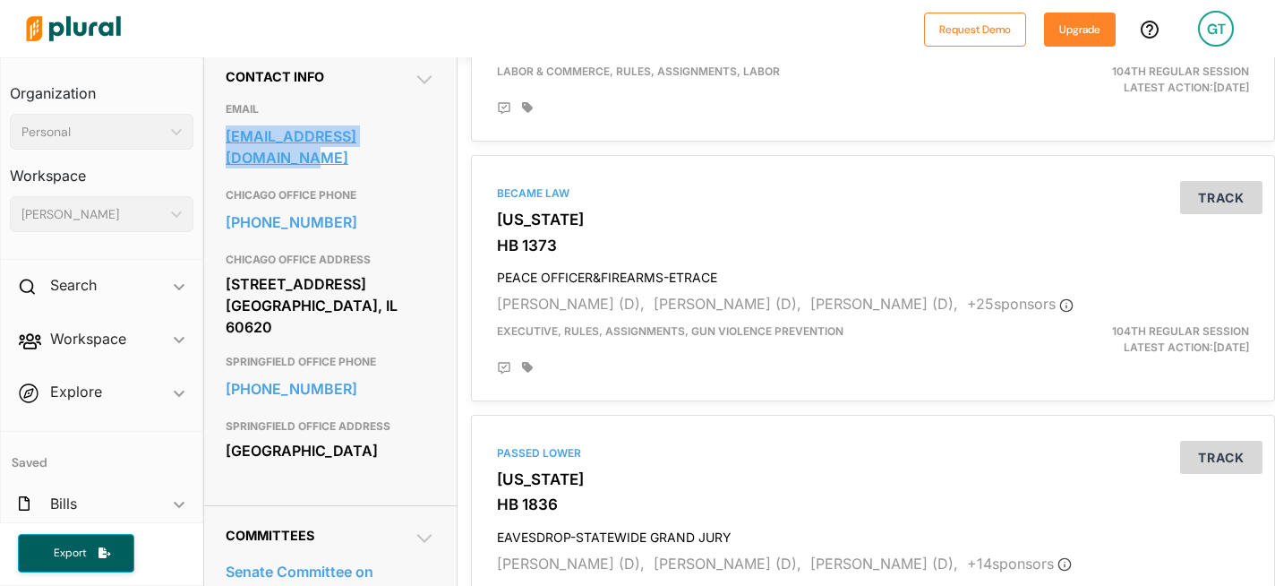
drag, startPoint x: 221, startPoint y: 137, endPoint x: 429, endPoint y: 139, distance: 207.8
click at [429, 139] on div "Contact Info EMAIL [EMAIL_ADDRESS][DOMAIN_NAME] CHICAGO OFFICE PHONE [PHONE_NUM…" at bounding box center [330, 276] width 253 height 459
copy link "[EMAIL_ADDRESS][DOMAIN_NAME]"
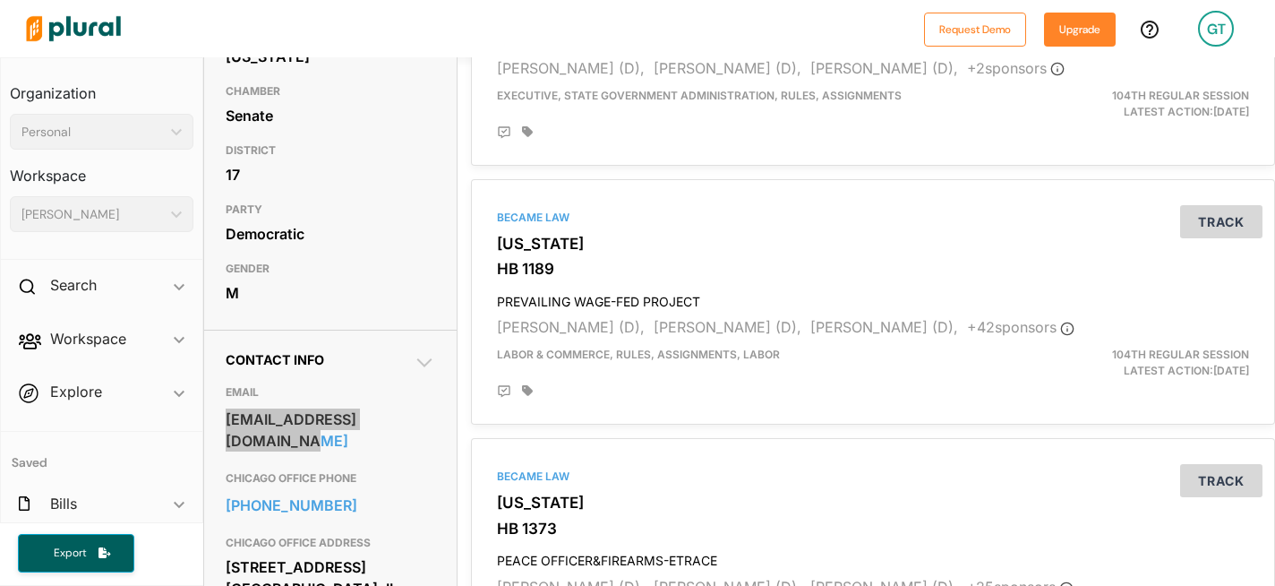
scroll to position [0, 0]
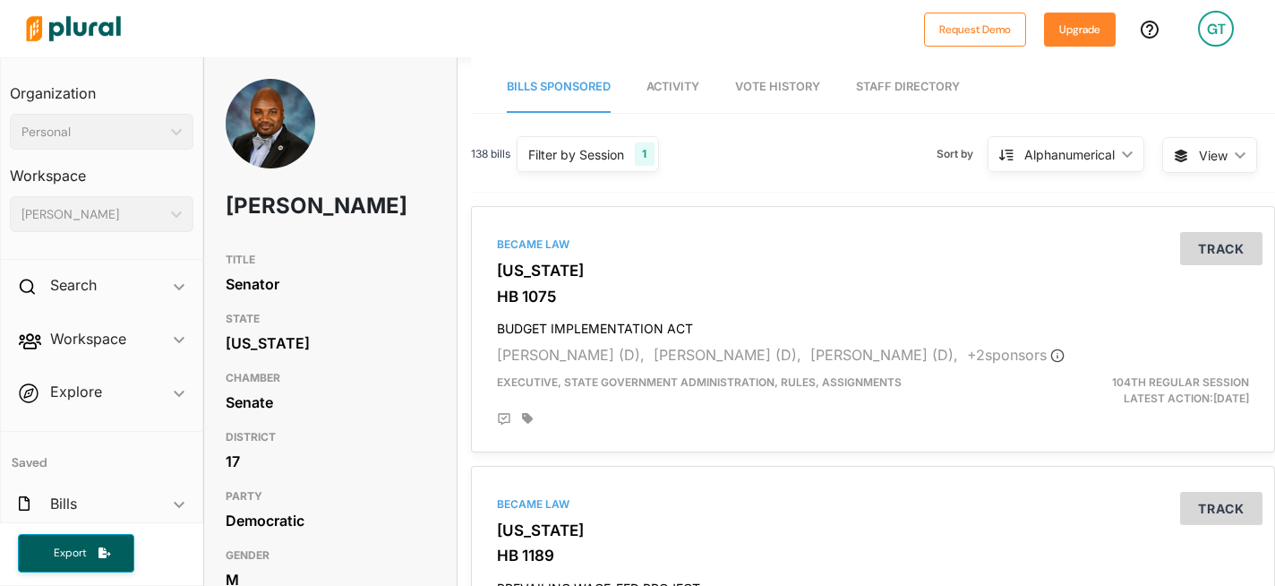
click at [50, 30] on img at bounding box center [73, 28] width 125 height 63
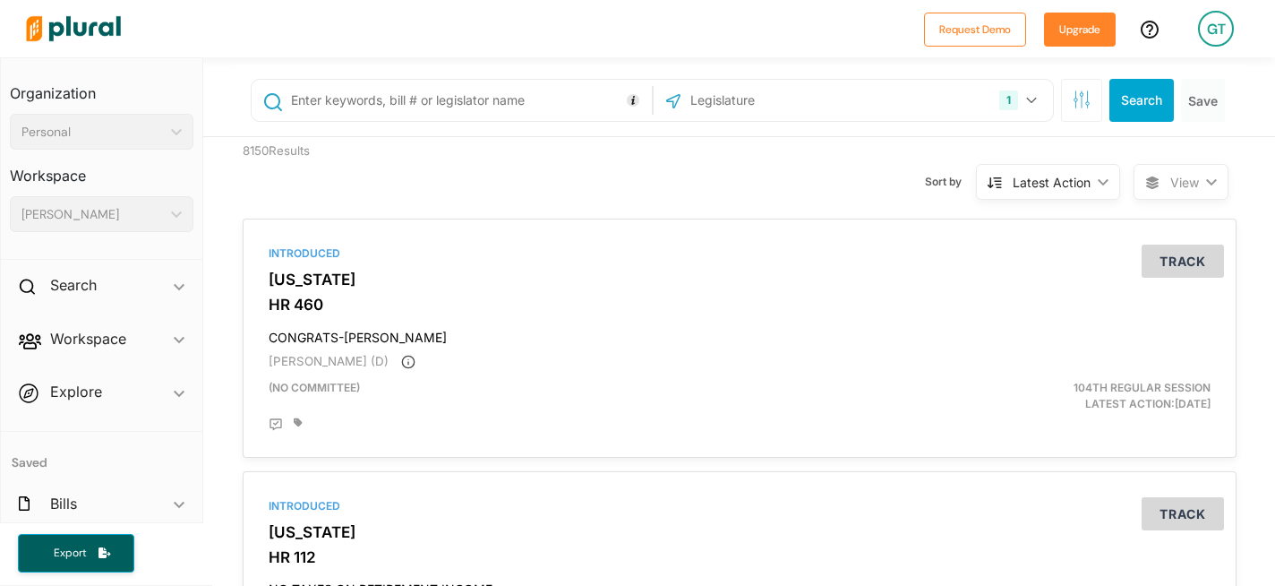
click at [450, 96] on input "text" at bounding box center [467, 100] width 357 height 34
type input "[PERSON_NAME]"
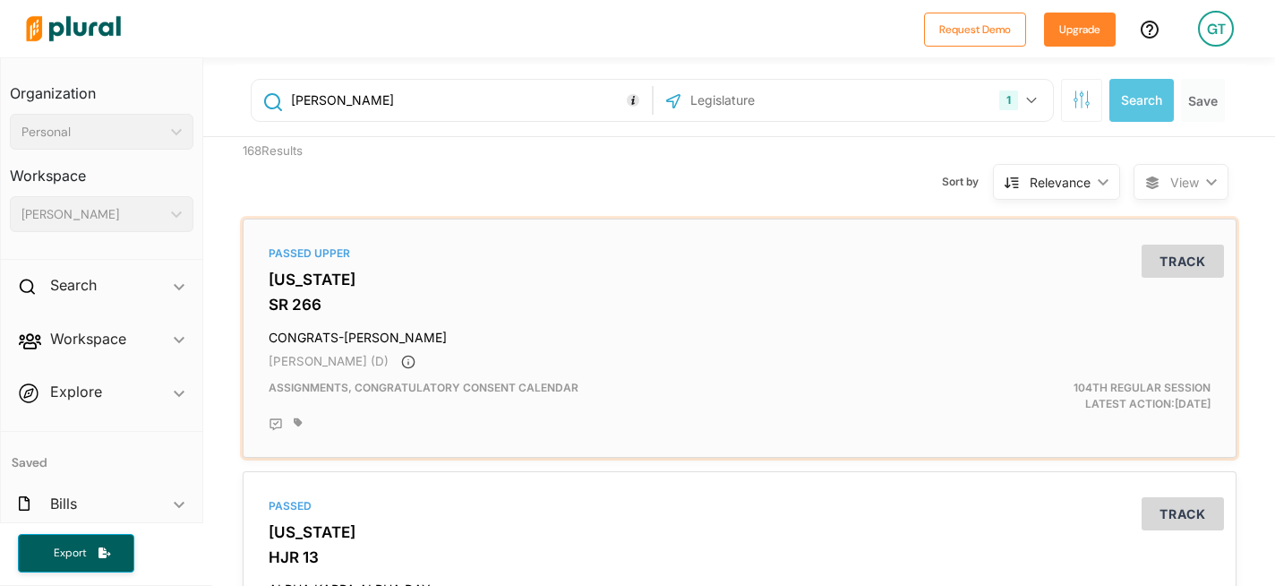
click at [310, 279] on h3 "[US_STATE]" at bounding box center [740, 279] width 942 height 18
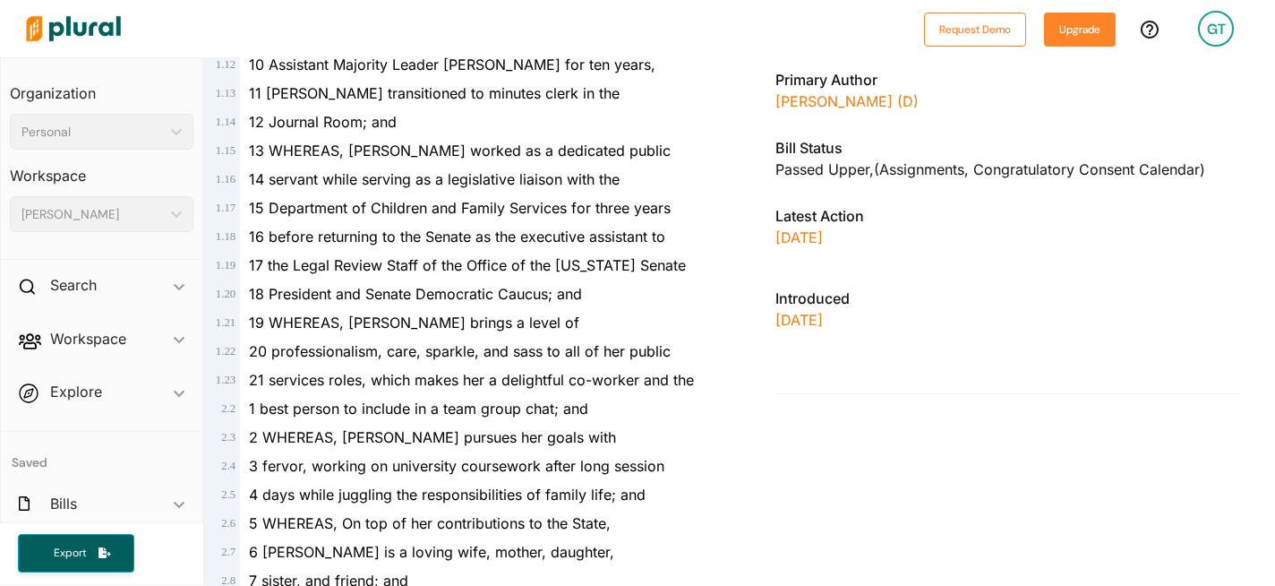
scroll to position [531, 0]
click at [788, 102] on link "[PERSON_NAME] (D)" at bounding box center [847, 102] width 143 height 18
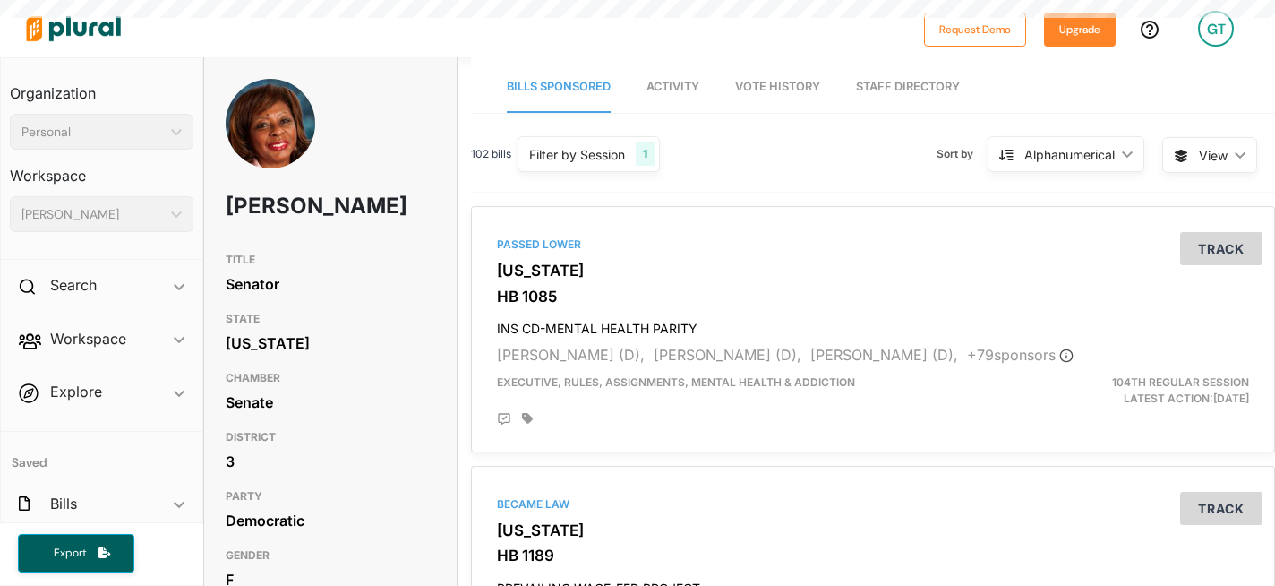
click at [225, 366] on div "TITLE Senator STATE [US_STATE] CHAMBER Senate DISTRICT 3 PARTY Democratic GENDE…" at bounding box center [330, 421] width 253 height 355
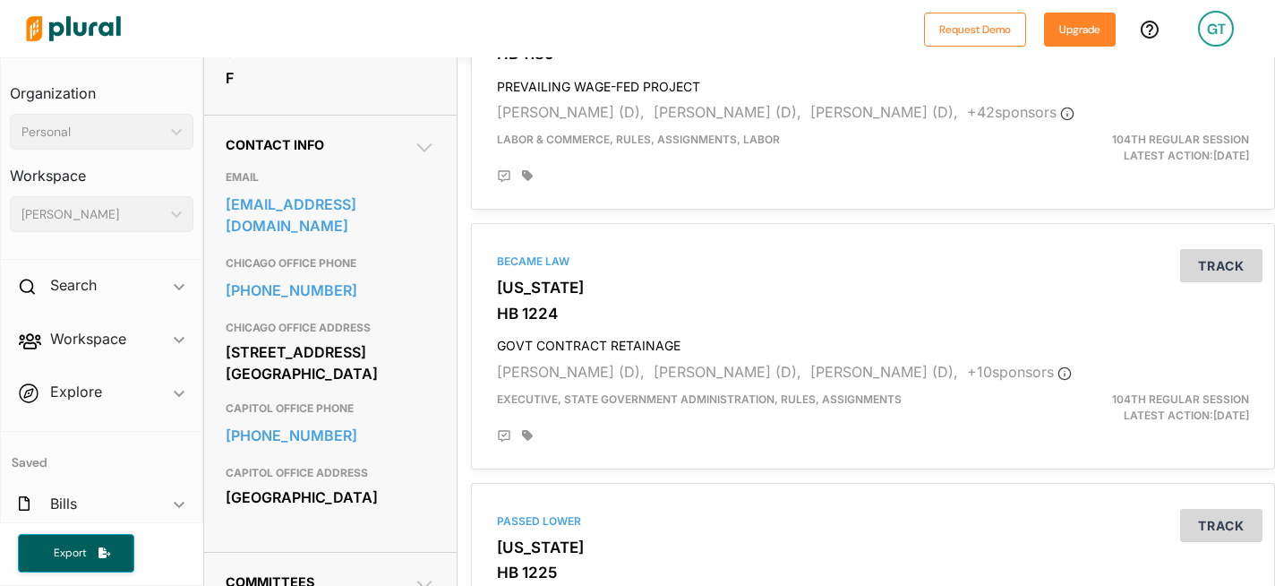
scroll to position [584, 0]
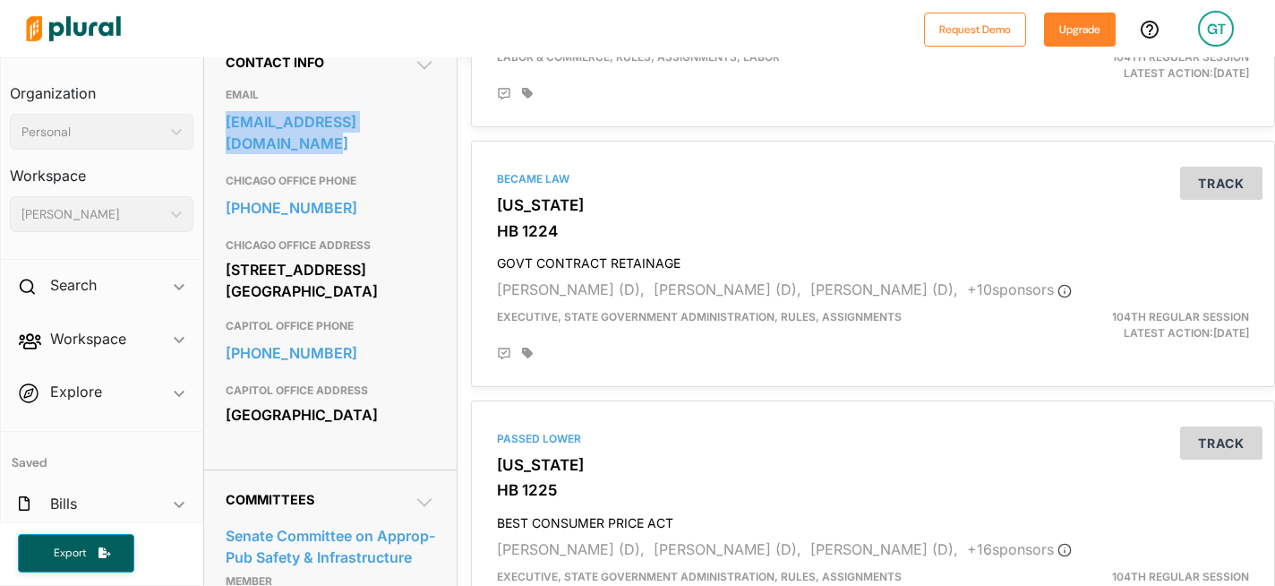
drag, startPoint x: 222, startPoint y: 150, endPoint x: 433, endPoint y: 152, distance: 210.5
click at [433, 152] on div "Contact Info EMAIL [EMAIL_ADDRESS][DOMAIN_NAME] CHICAGO OFFICE PHONE [PHONE_NUM…" at bounding box center [330, 250] width 253 height 437
copy link "[EMAIL_ADDRESS][DOMAIN_NAME]"
click at [36, 29] on img at bounding box center [73, 28] width 125 height 63
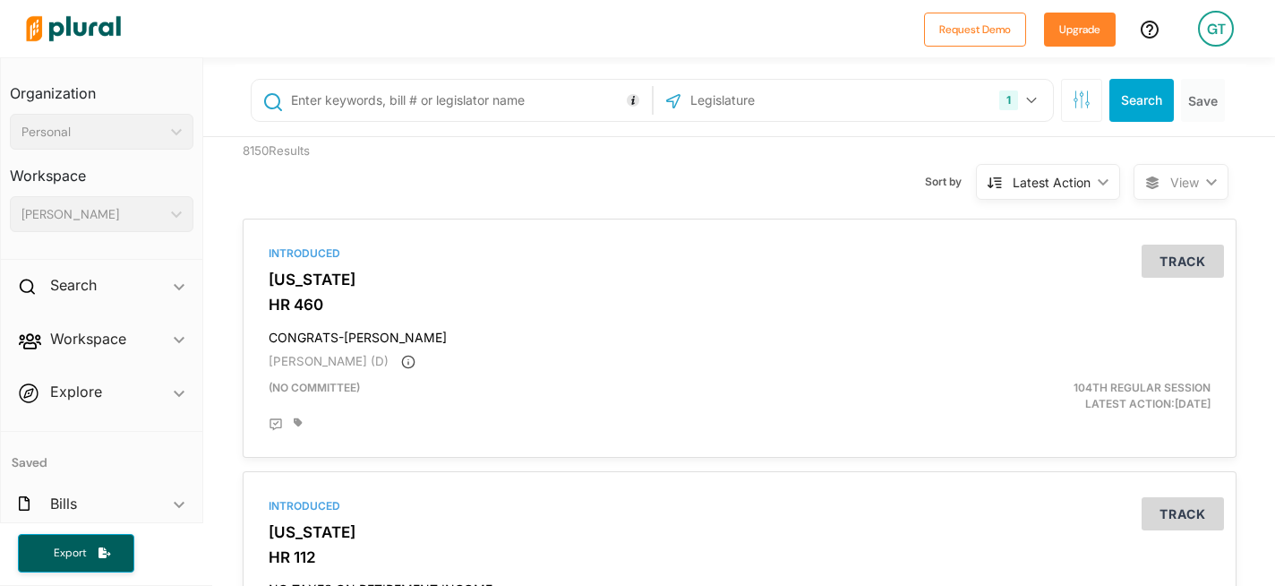
click at [493, 99] on input "text" at bounding box center [467, 100] width 357 height 34
type input "[PERSON_NAME]"
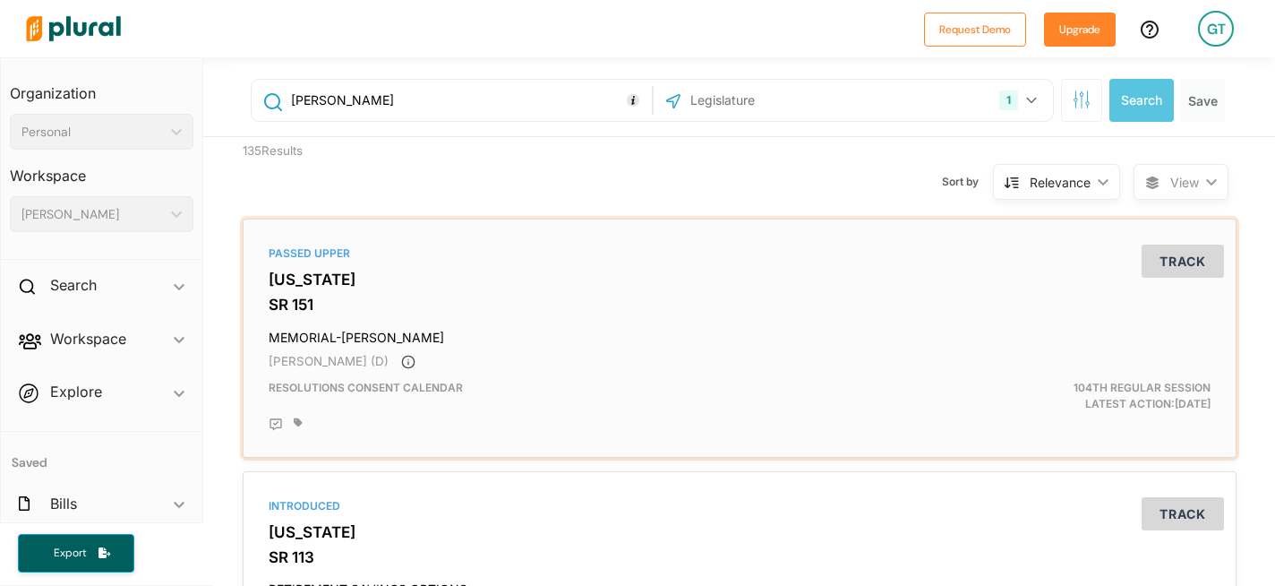
click at [304, 360] on span "[PERSON_NAME] (D)" at bounding box center [329, 361] width 120 height 14
click at [289, 297] on h3 "SR 151" at bounding box center [740, 305] width 942 height 18
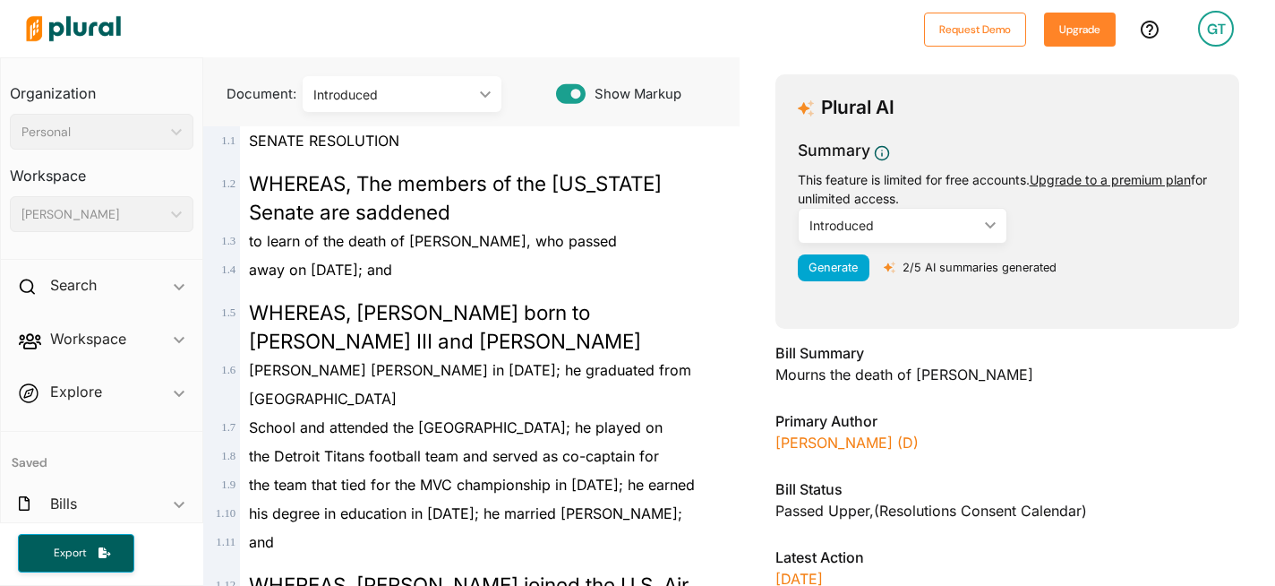
scroll to position [235, 0]
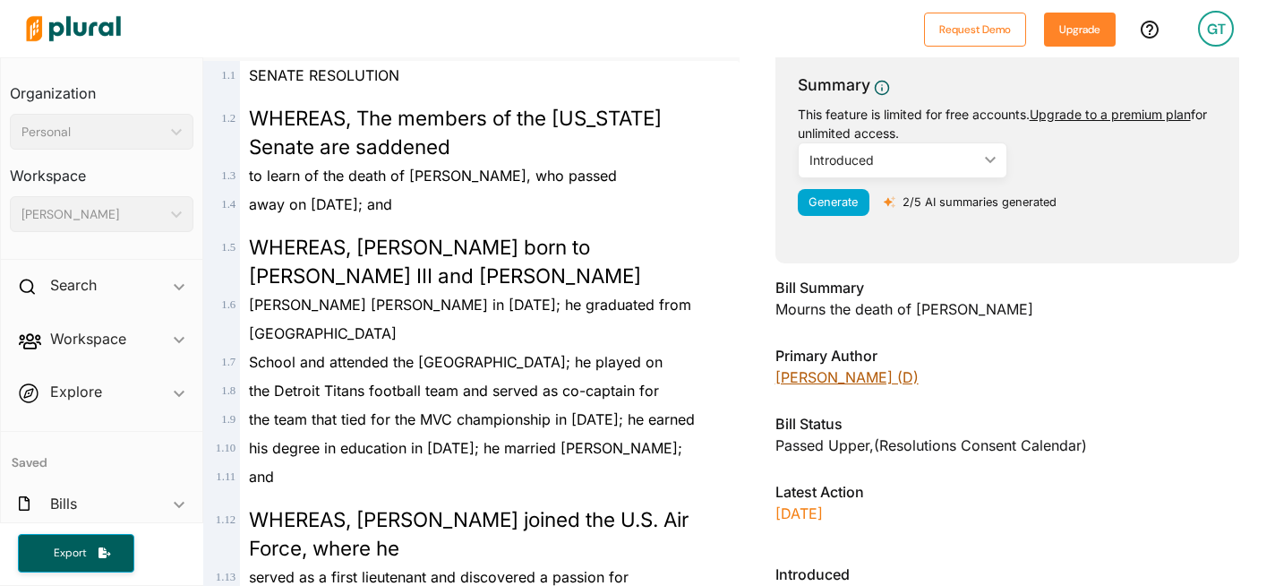
click at [808, 377] on link "[PERSON_NAME] (D)" at bounding box center [847, 377] width 143 height 18
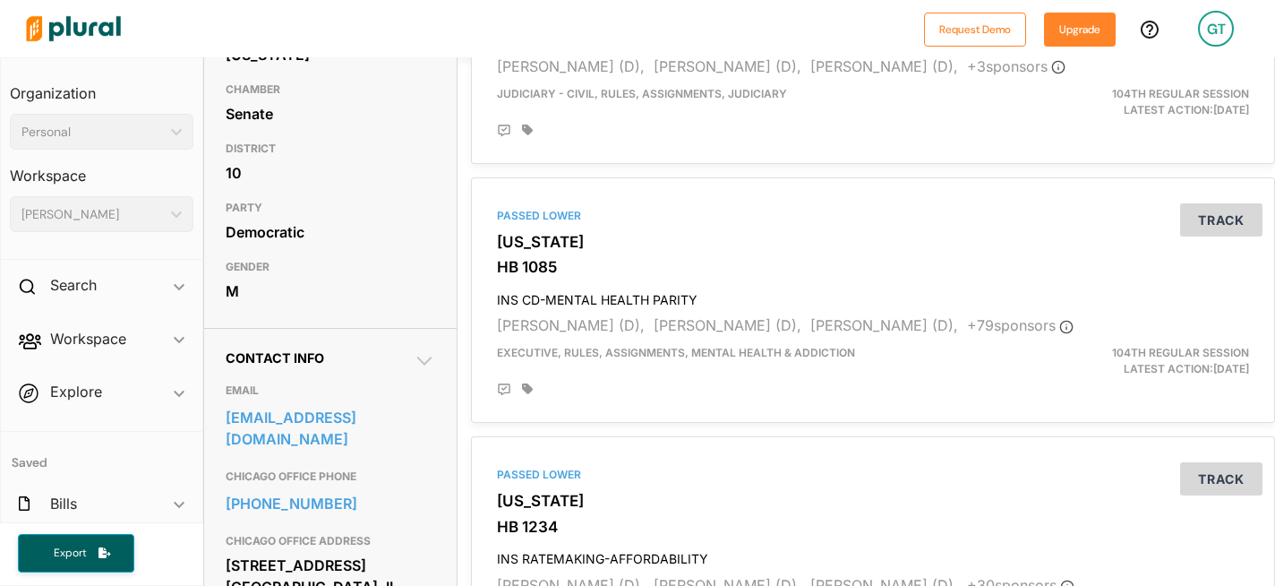
scroll to position [321, 0]
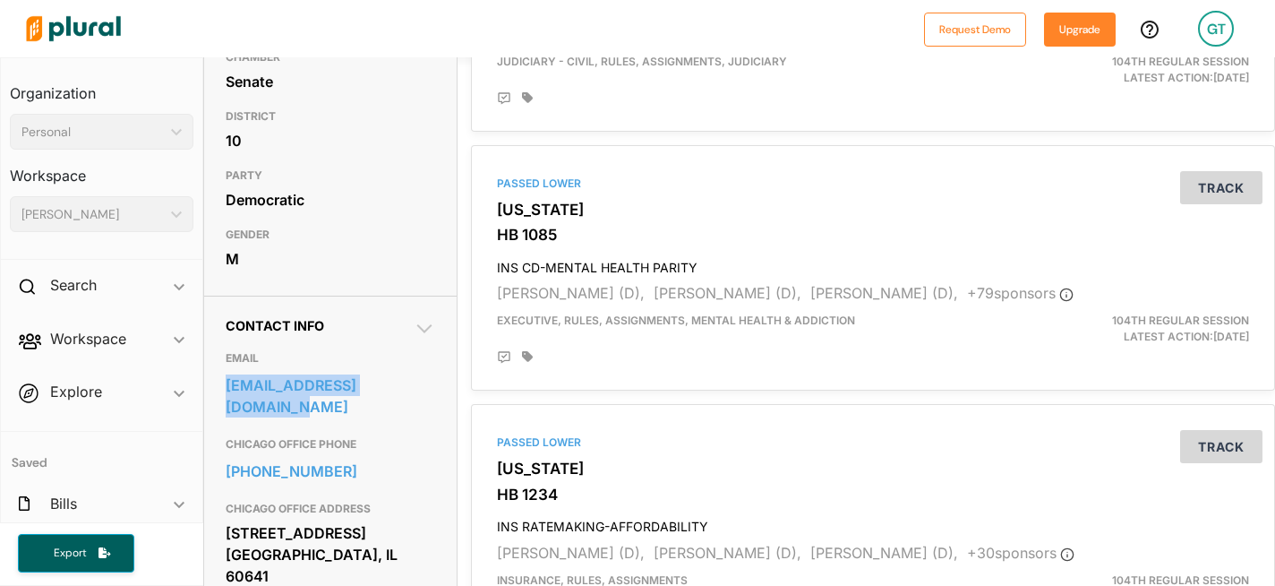
drag, startPoint x: 214, startPoint y: 407, endPoint x: 442, endPoint y: 410, distance: 228.4
click at [442, 410] on div "Contact Info EMAIL [EMAIL_ADDRESS][DOMAIN_NAME] CHICAGO OFFICE PHONE [PHONE_NUM…" at bounding box center [330, 536] width 253 height 480
copy link "[EMAIL_ADDRESS][DOMAIN_NAME]"
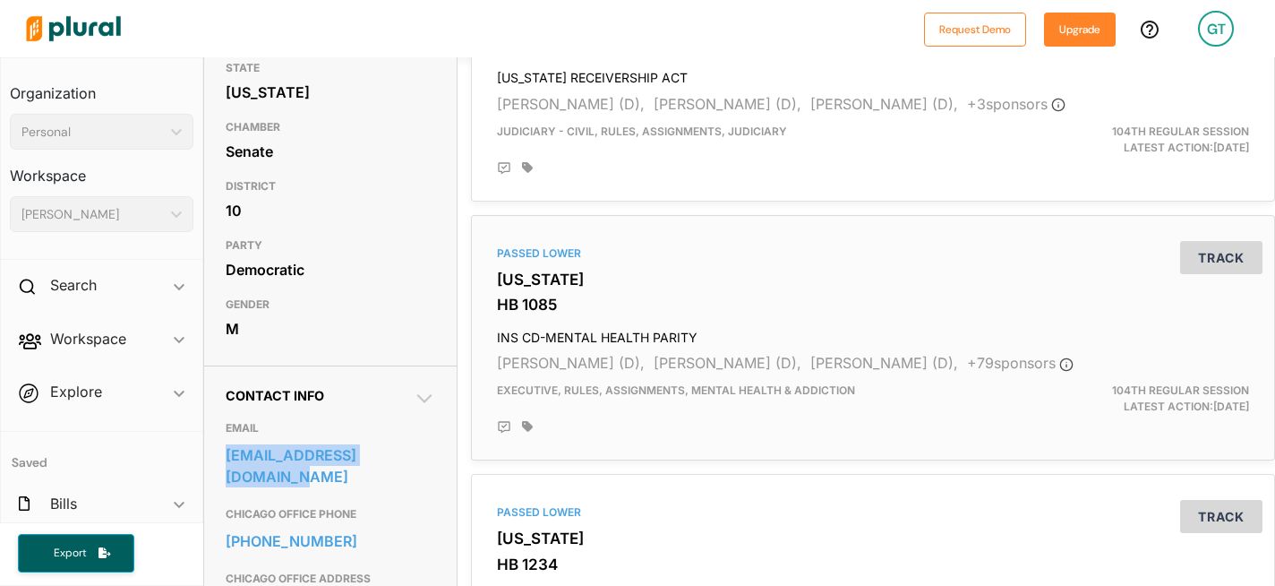
scroll to position [0, 0]
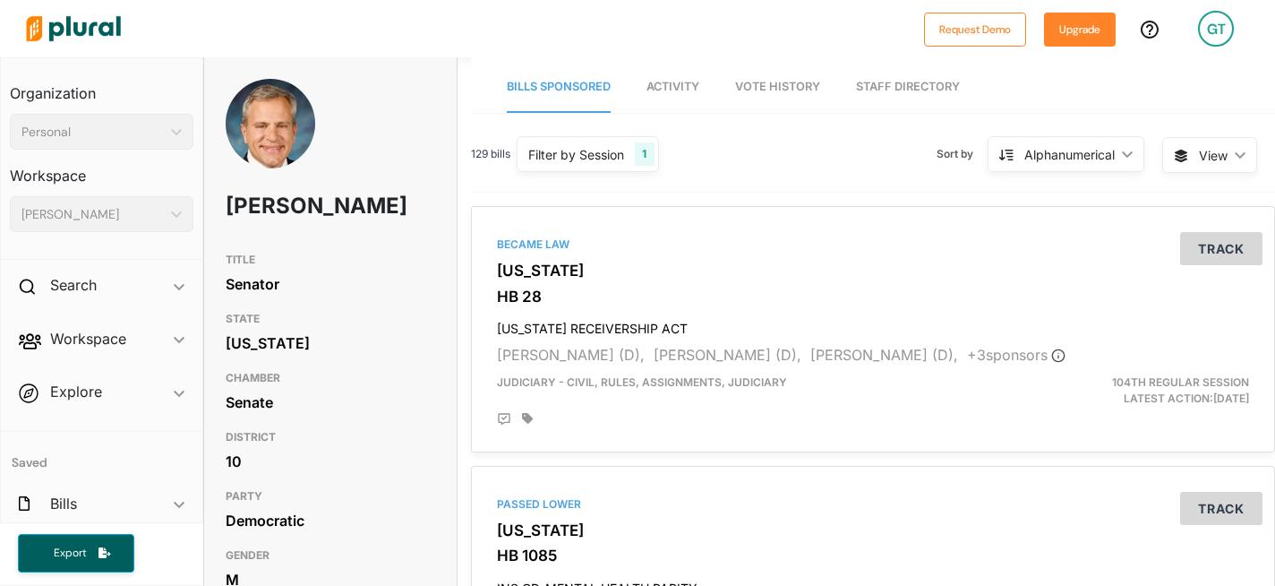
click at [78, 25] on img at bounding box center [73, 28] width 125 height 63
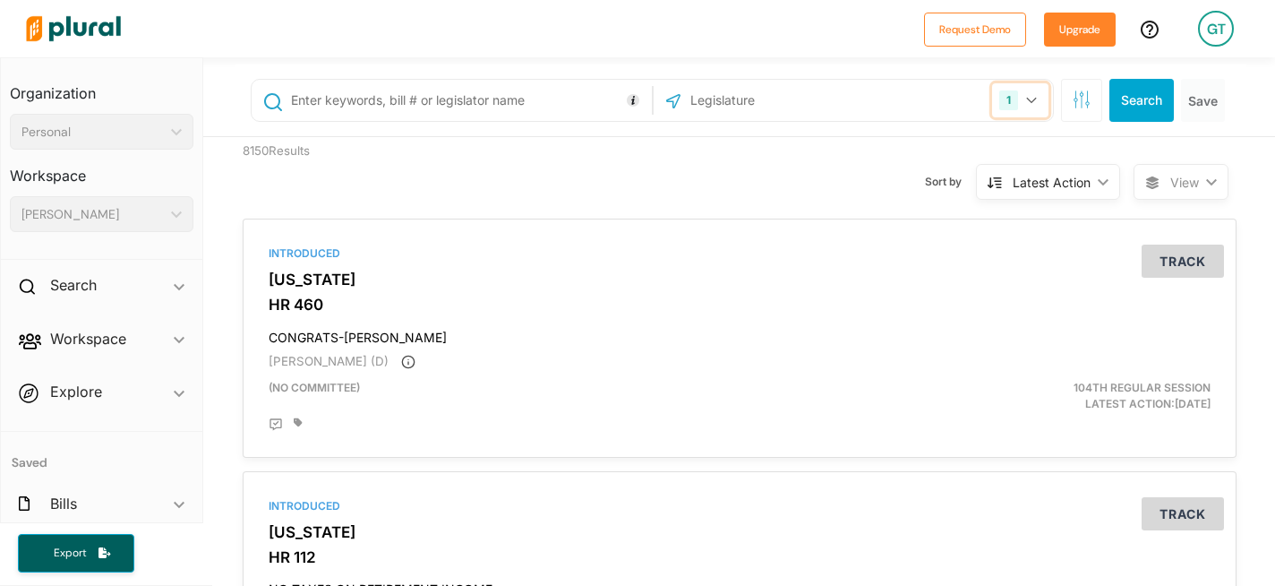
click at [1026, 102] on icon "button" at bounding box center [1031, 100] width 11 height 7
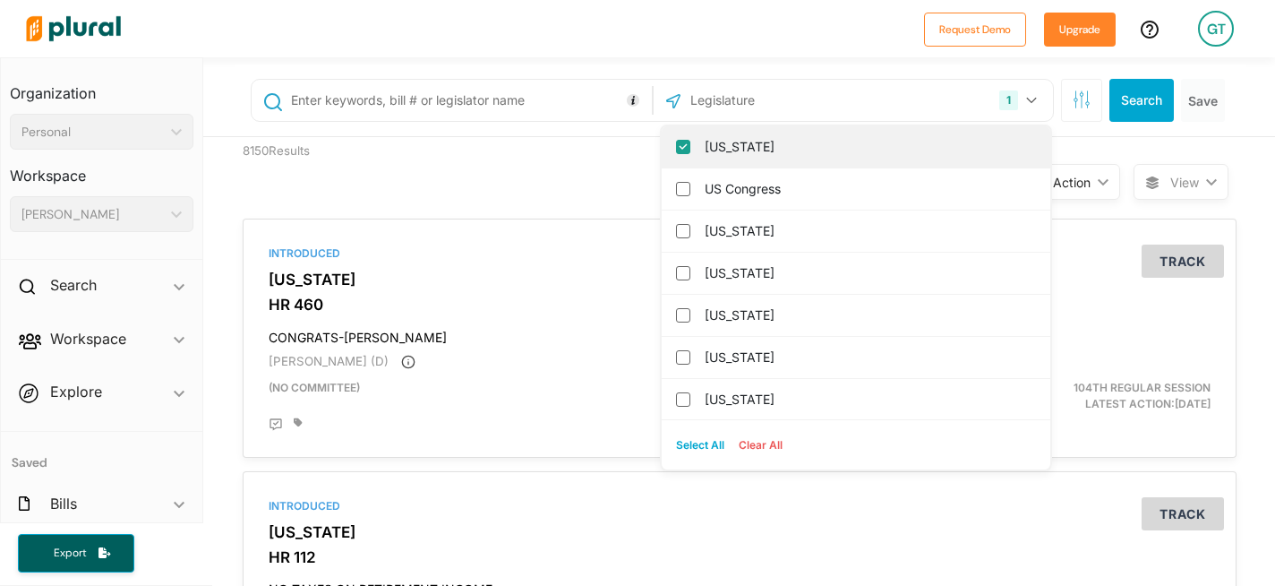
click at [874, 147] on label "[US_STATE]" at bounding box center [869, 146] width 328 height 27
click at [690, 147] on input "[US_STATE]" at bounding box center [683, 147] width 14 height 14
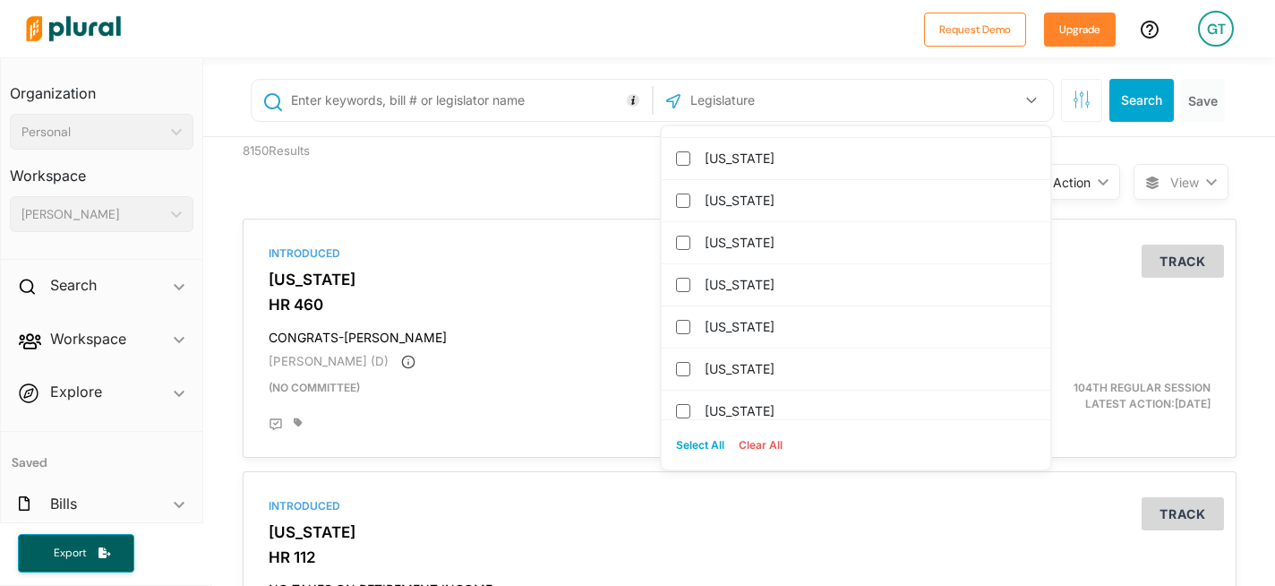
scroll to position [453, 0]
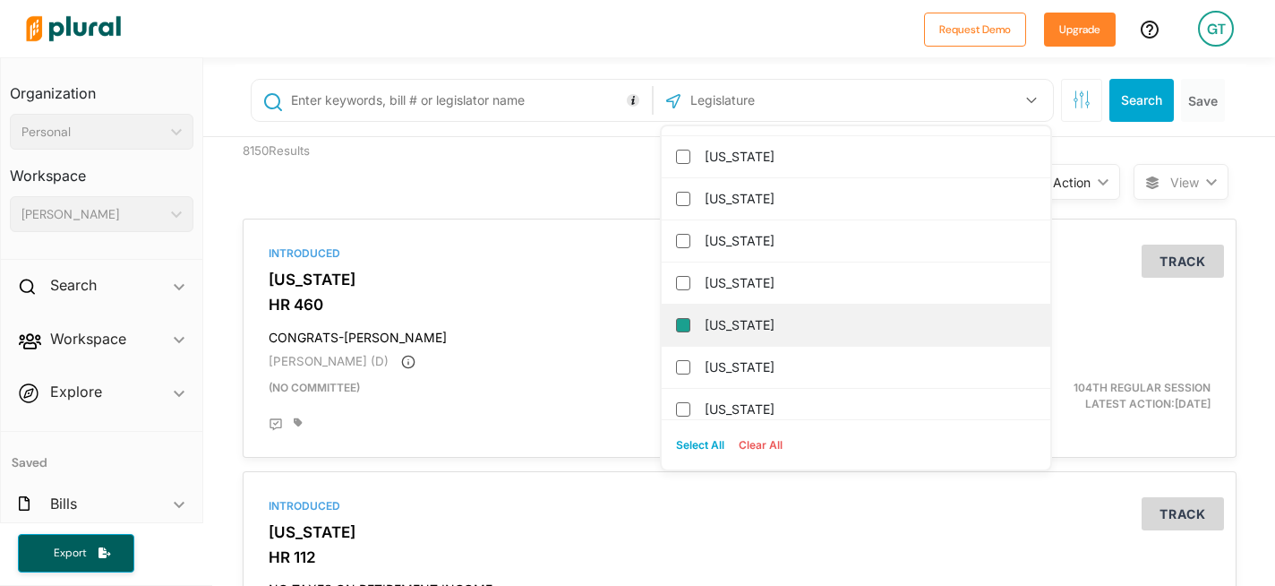
click at [676, 324] on input "[US_STATE]" at bounding box center [683, 325] width 14 height 14
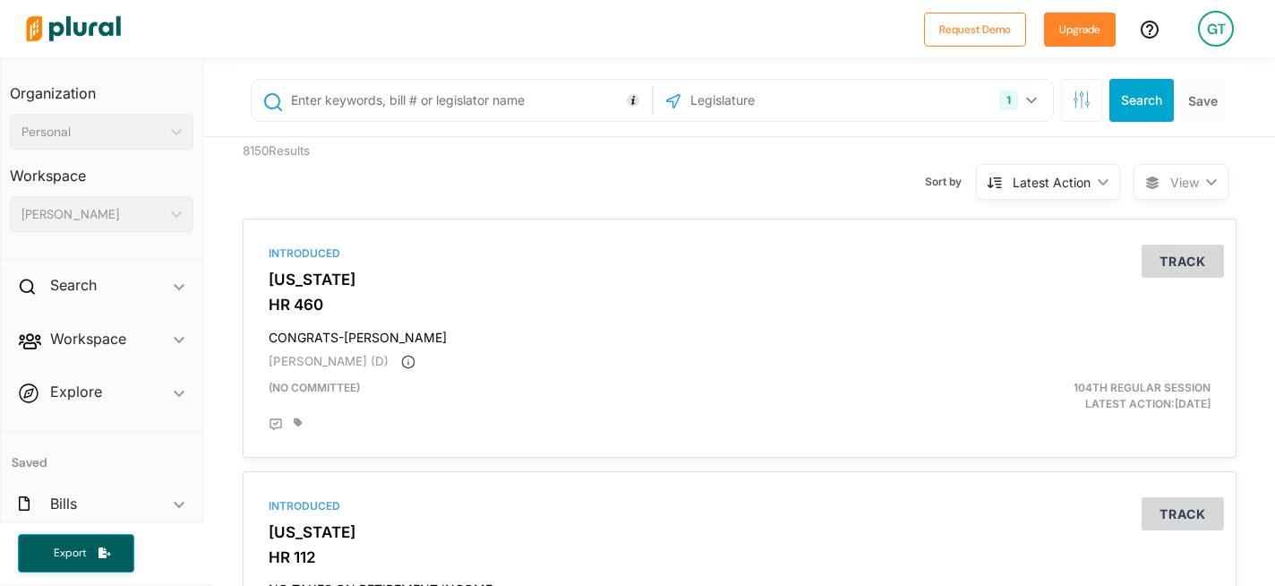
click at [473, 104] on input "text" at bounding box center [467, 100] width 357 height 34
type input "[PERSON_NAME]"
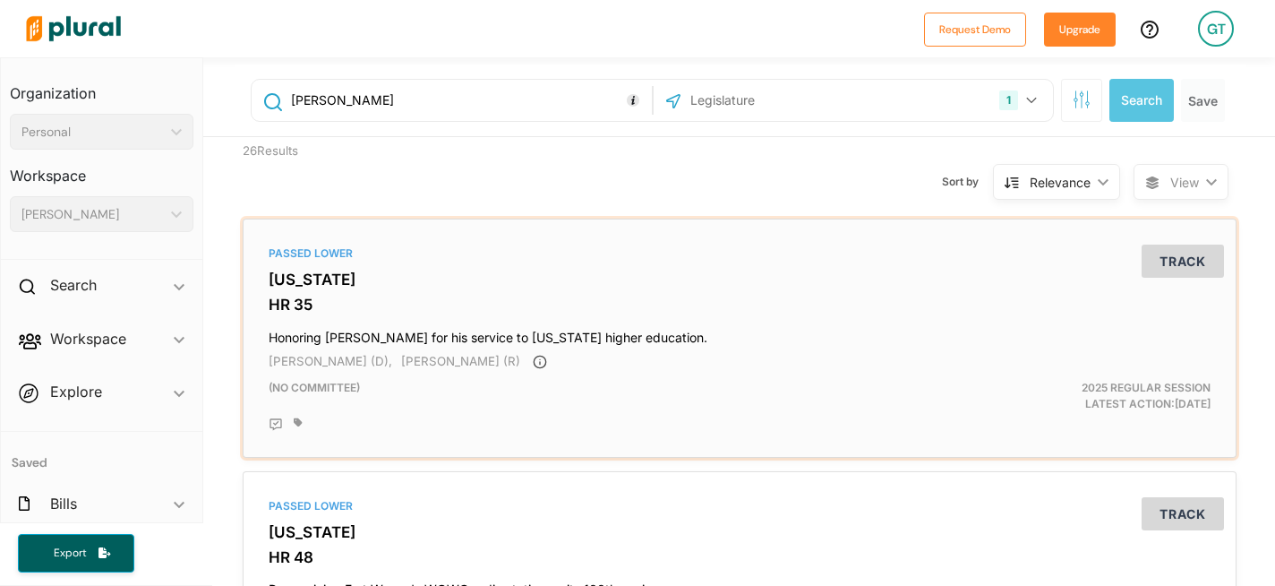
click at [281, 291] on div "Passed [GEOGRAPHIC_DATA][US_STATE] HR 35 Honoring [PERSON_NAME] for his service…" at bounding box center [740, 338] width 978 height 223
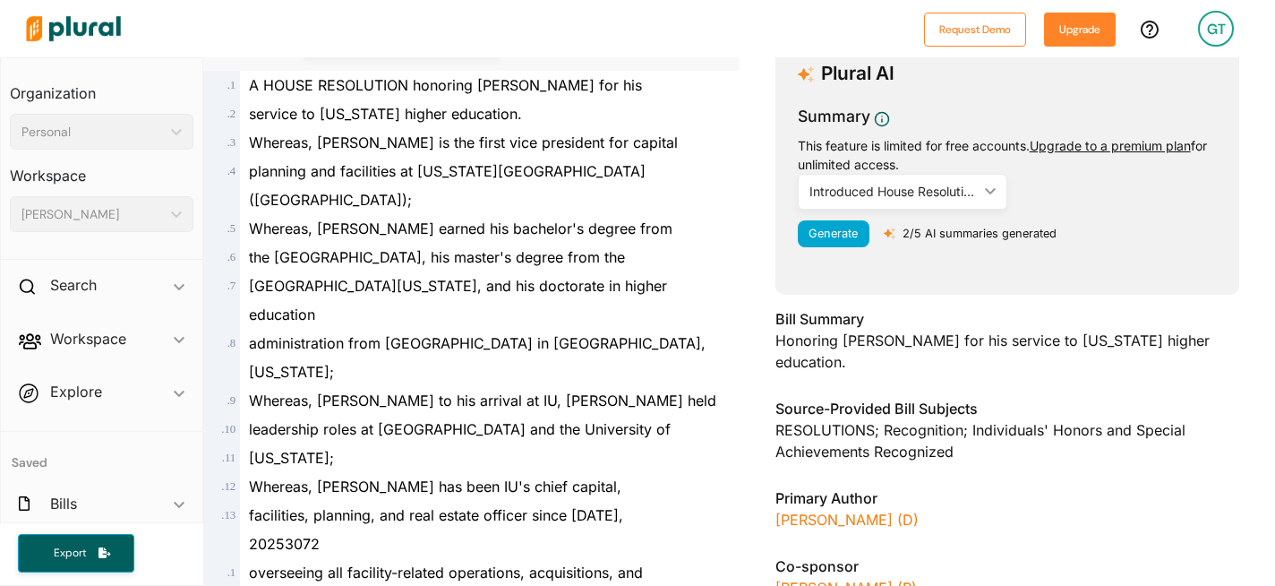
scroll to position [227, 0]
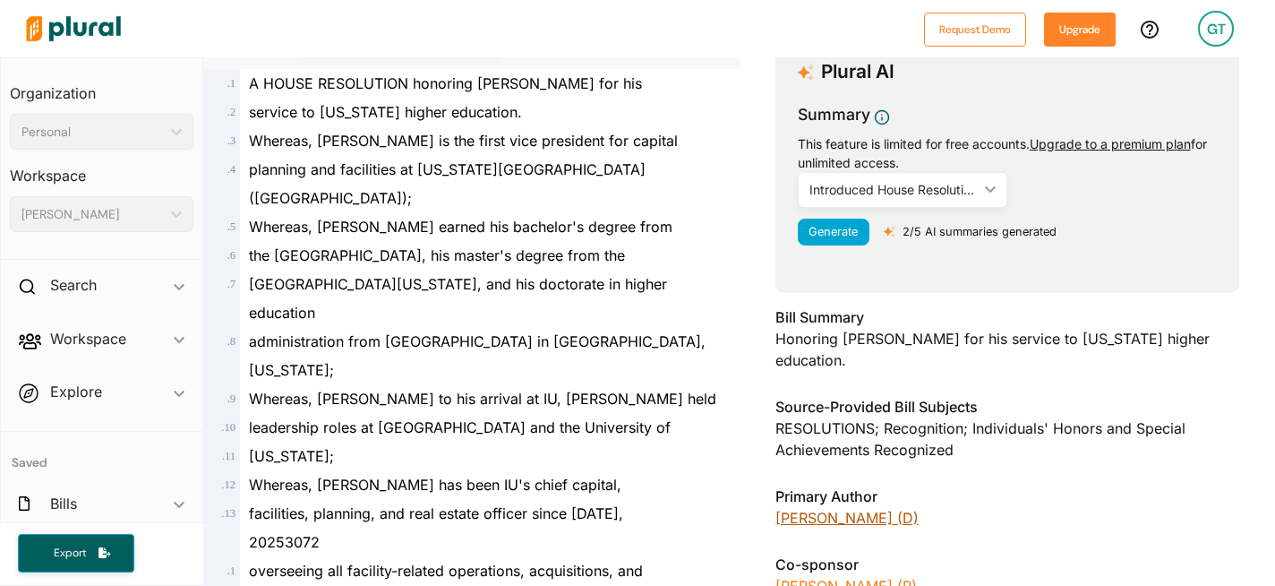
click at [822, 509] on link "[PERSON_NAME] (D)" at bounding box center [847, 518] width 143 height 18
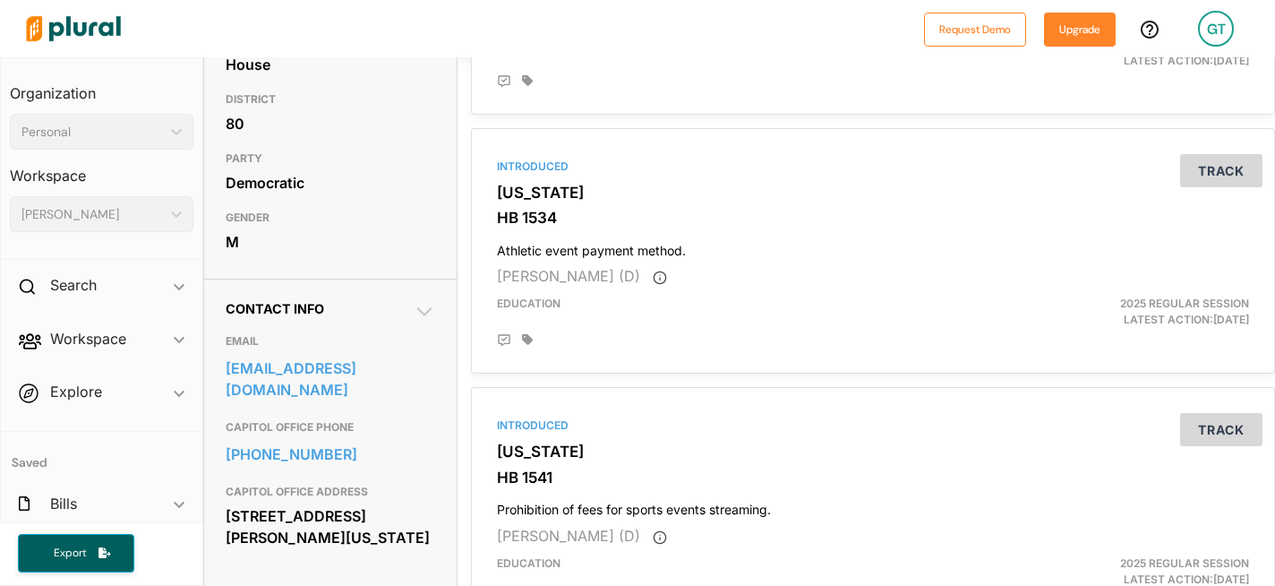
scroll to position [342, 0]
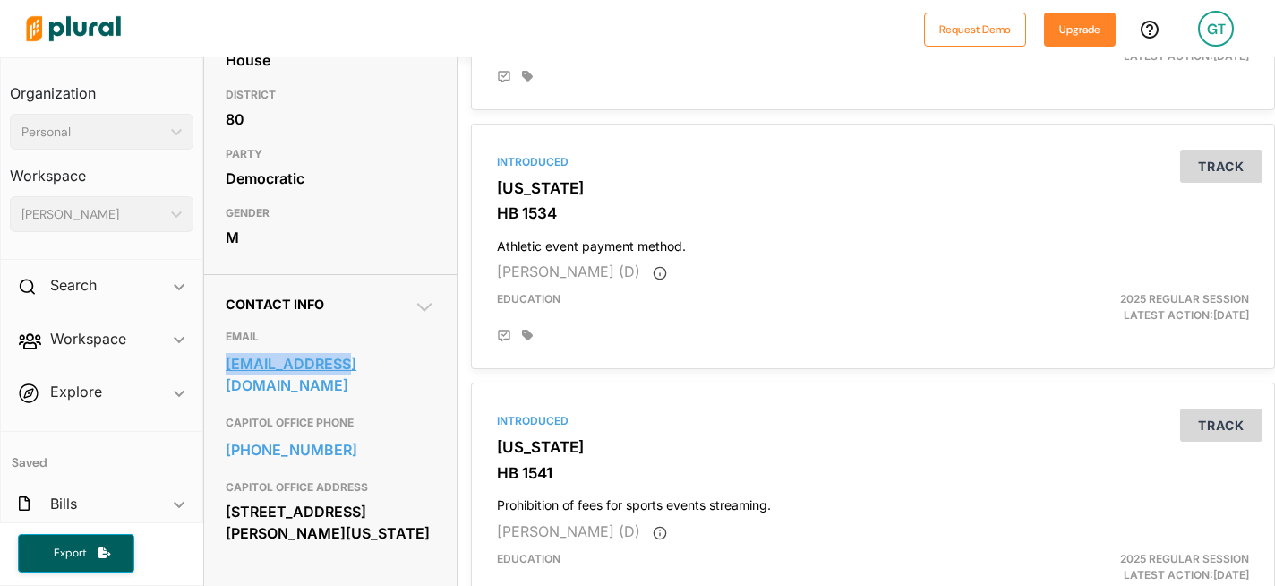
drag, startPoint x: 219, startPoint y: 390, endPoint x: 359, endPoint y: 389, distance: 139.7
click at [359, 389] on div "Contact Info EMAIL [EMAIL_ADDRESS][DOMAIN_NAME] CAPITOL OFFICE PHONE [PHONE_NUM…" at bounding box center [330, 430] width 253 height 313
click at [419, 399] on link "[EMAIL_ADDRESS][DOMAIN_NAME]" at bounding box center [331, 374] width 210 height 48
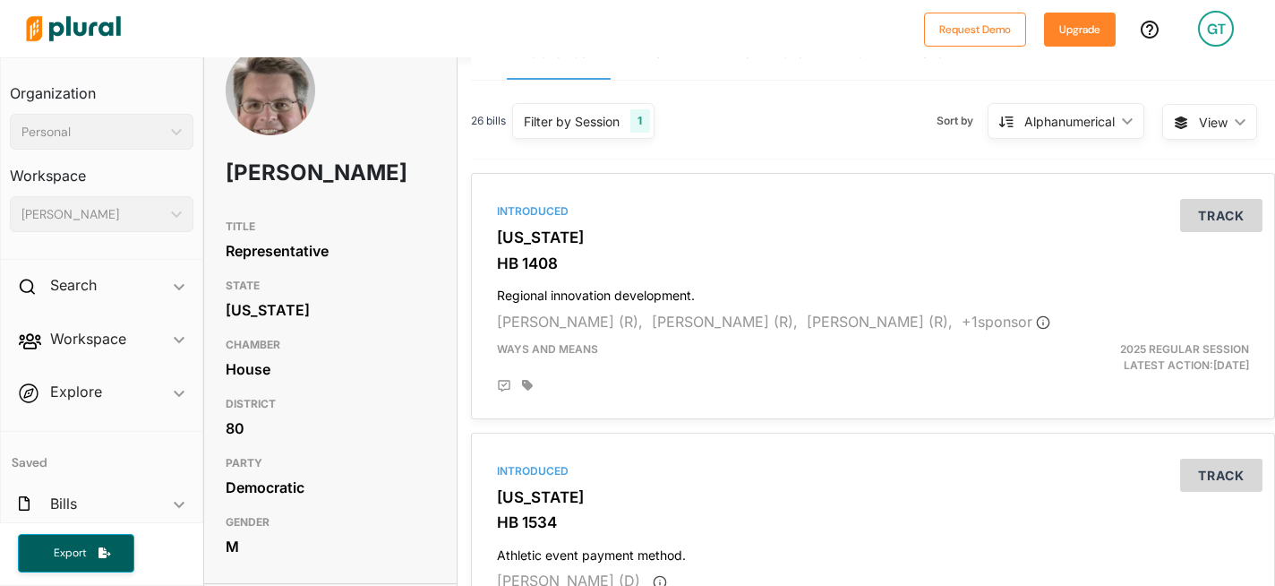
scroll to position [0, 0]
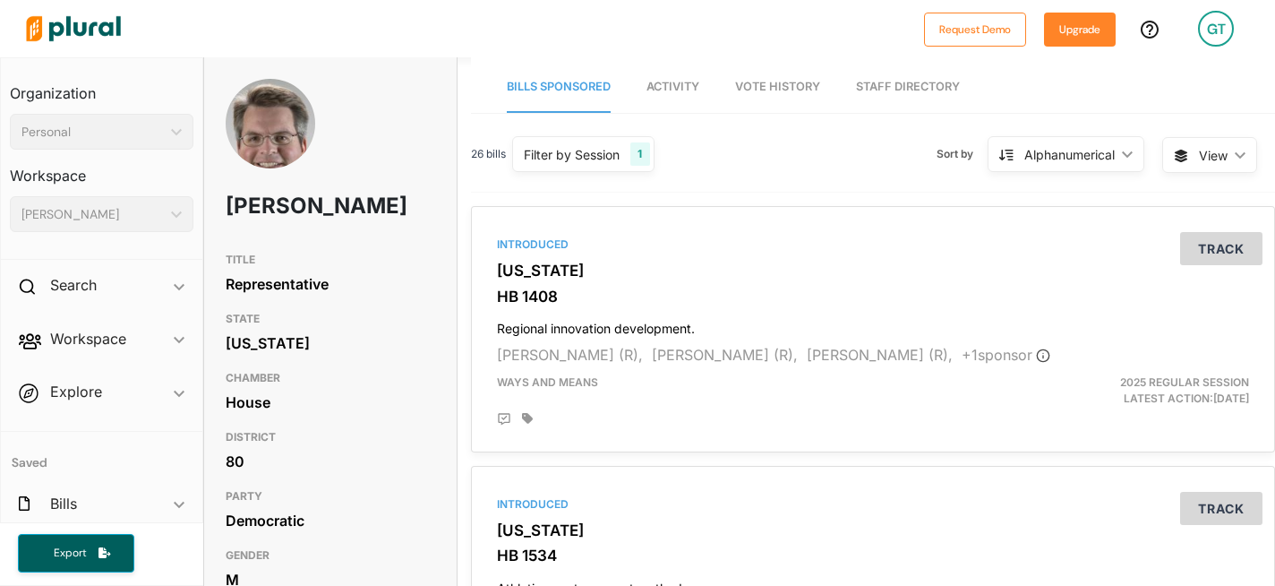
click at [99, 30] on img at bounding box center [73, 28] width 125 height 63
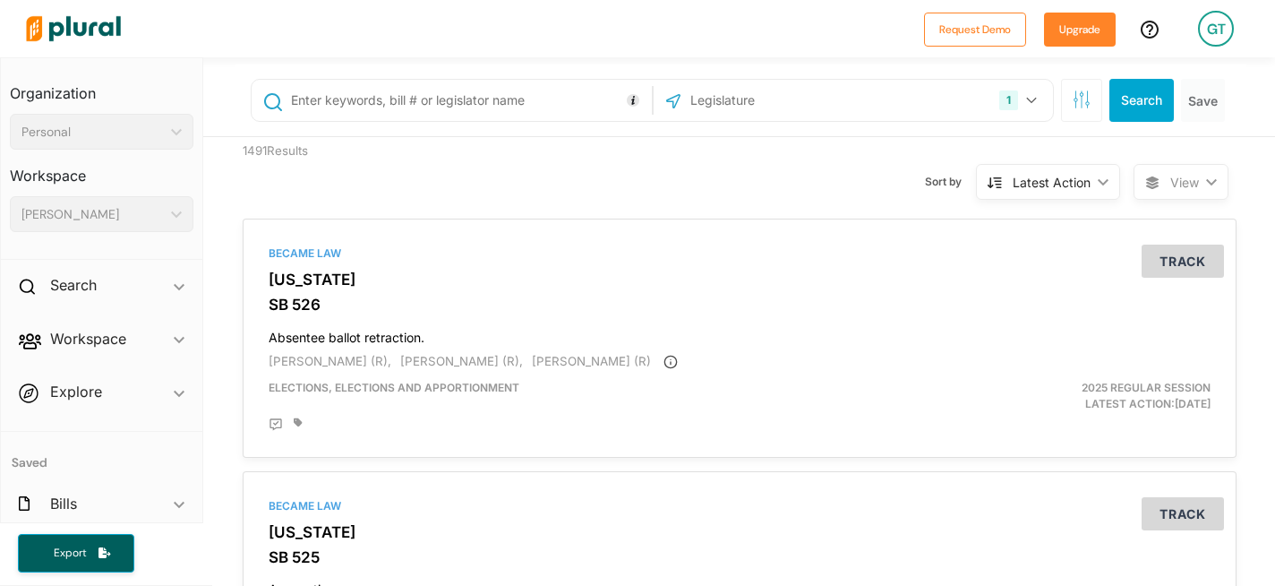
click at [479, 99] on input "text" at bounding box center [467, 100] width 357 height 34
type input "[PERSON_NAME]"
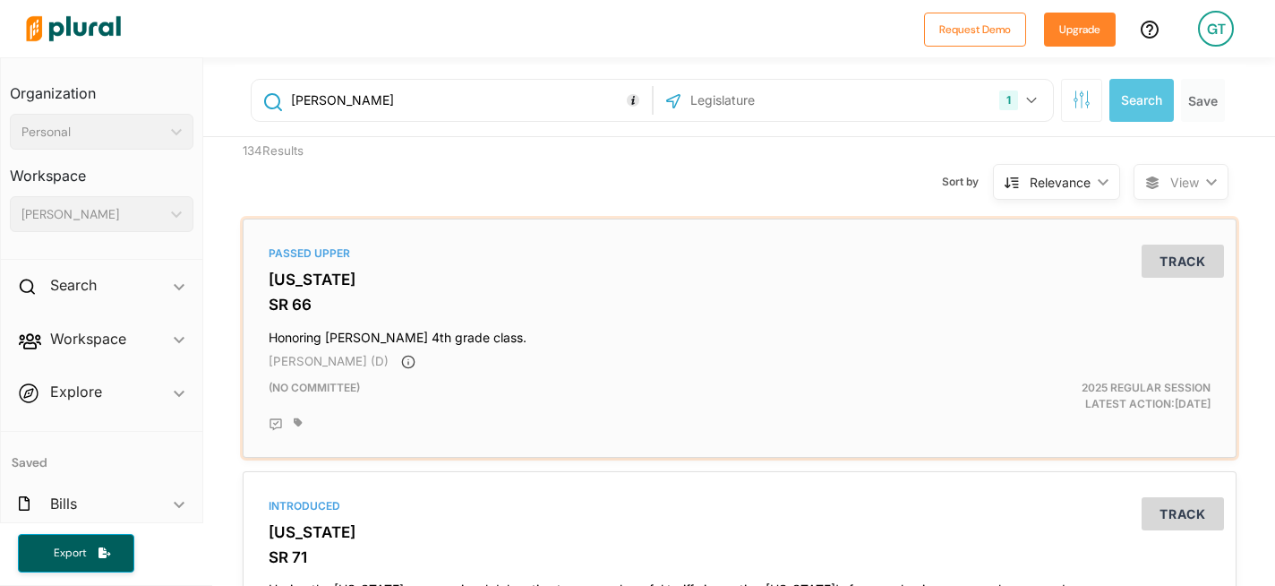
click at [289, 296] on h3 "SR 66" at bounding box center [740, 305] width 942 height 18
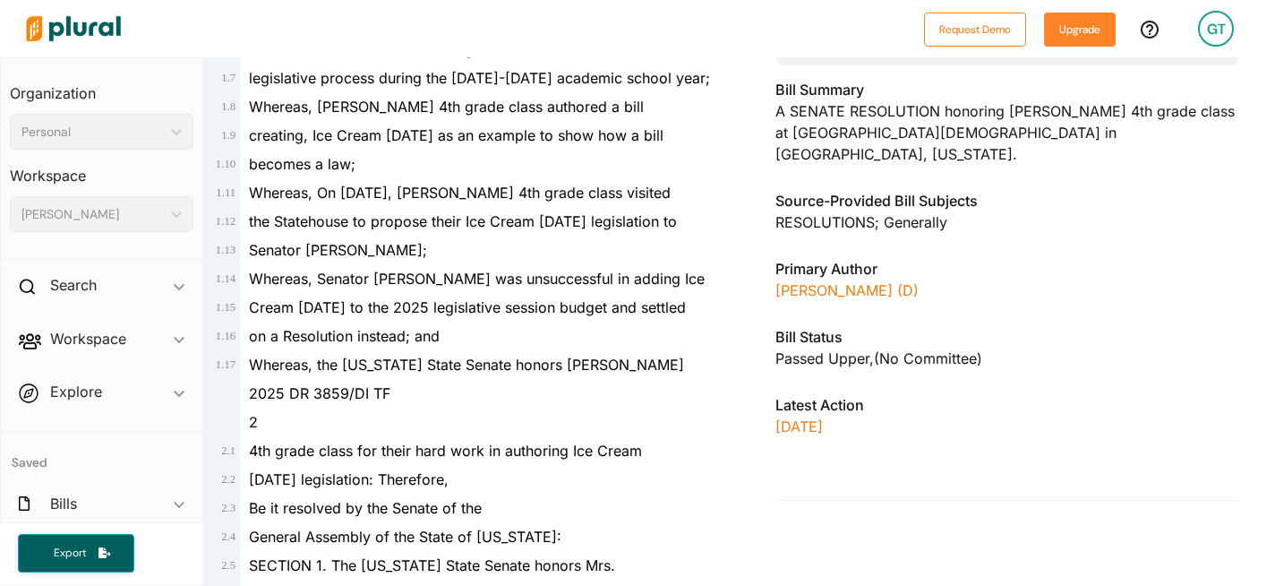
scroll to position [444, 0]
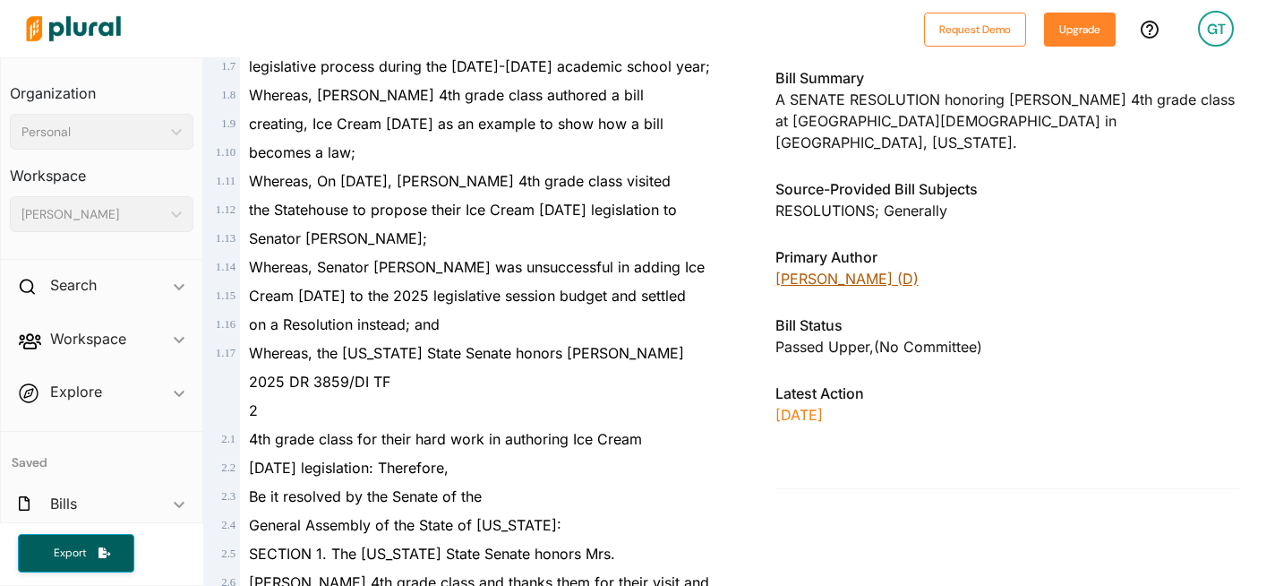
click at [821, 270] on link "[PERSON_NAME] (D)" at bounding box center [847, 279] width 143 height 18
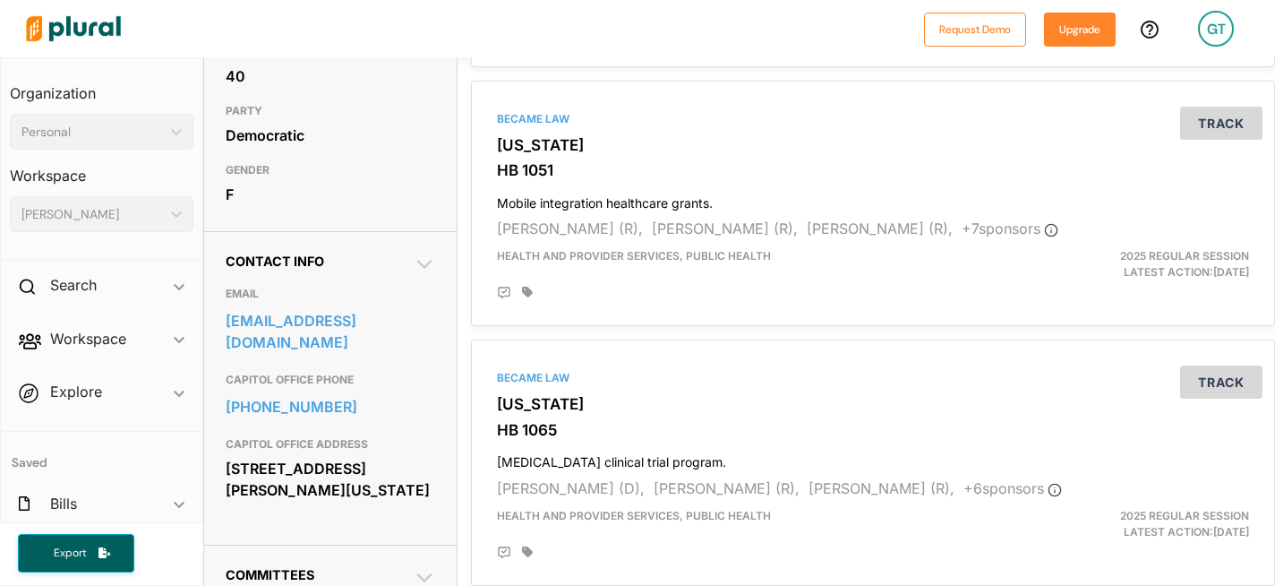
scroll to position [404, 0]
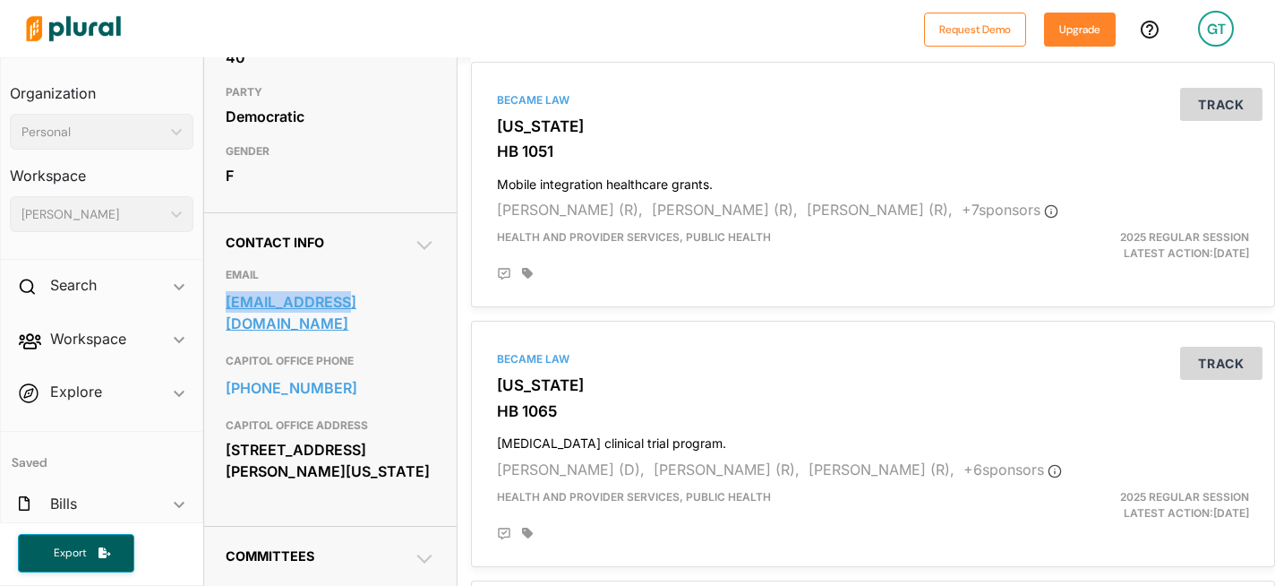
drag, startPoint x: 224, startPoint y: 333, endPoint x: 335, endPoint y: 333, distance: 111.0
click at [335, 333] on div "Contact Info EMAIL [EMAIL_ADDRESS][DOMAIN_NAME] CAPITOL OFFICE PHONE [PHONE_NUM…" at bounding box center [330, 368] width 253 height 313
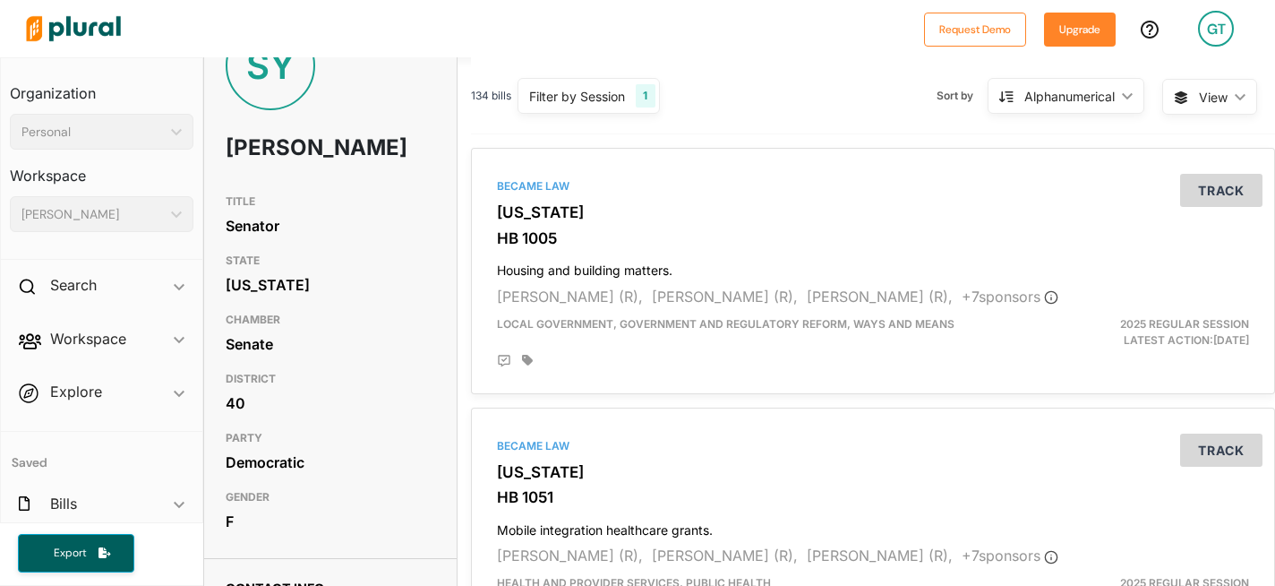
scroll to position [0, 0]
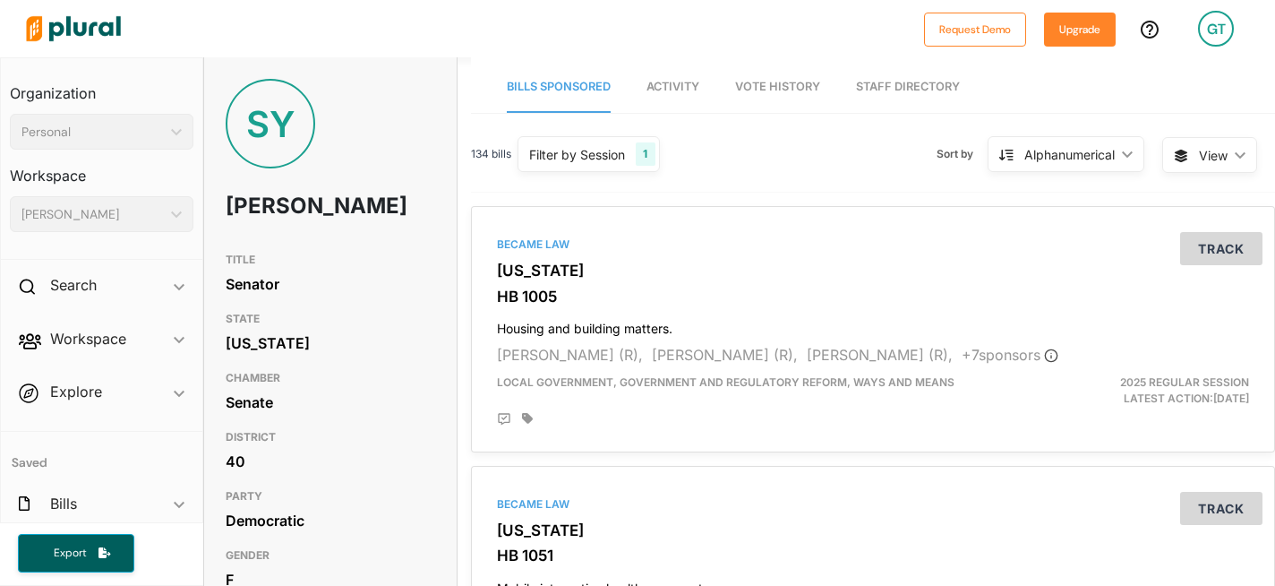
click at [93, 30] on img at bounding box center [73, 28] width 125 height 63
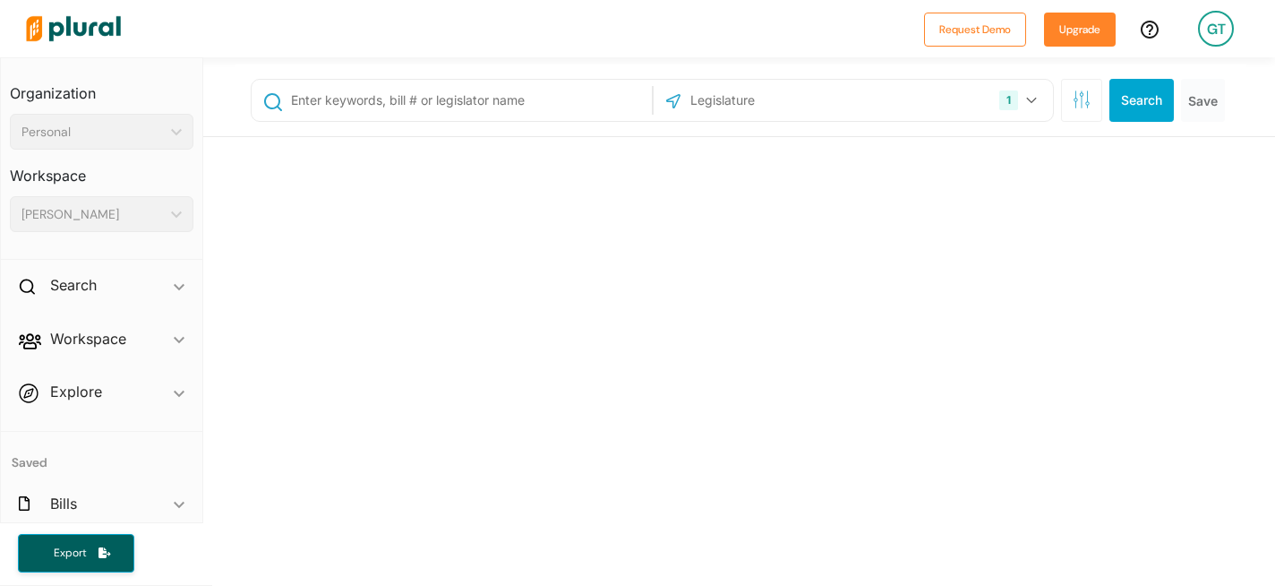
click at [93, 30] on img at bounding box center [73, 28] width 125 height 63
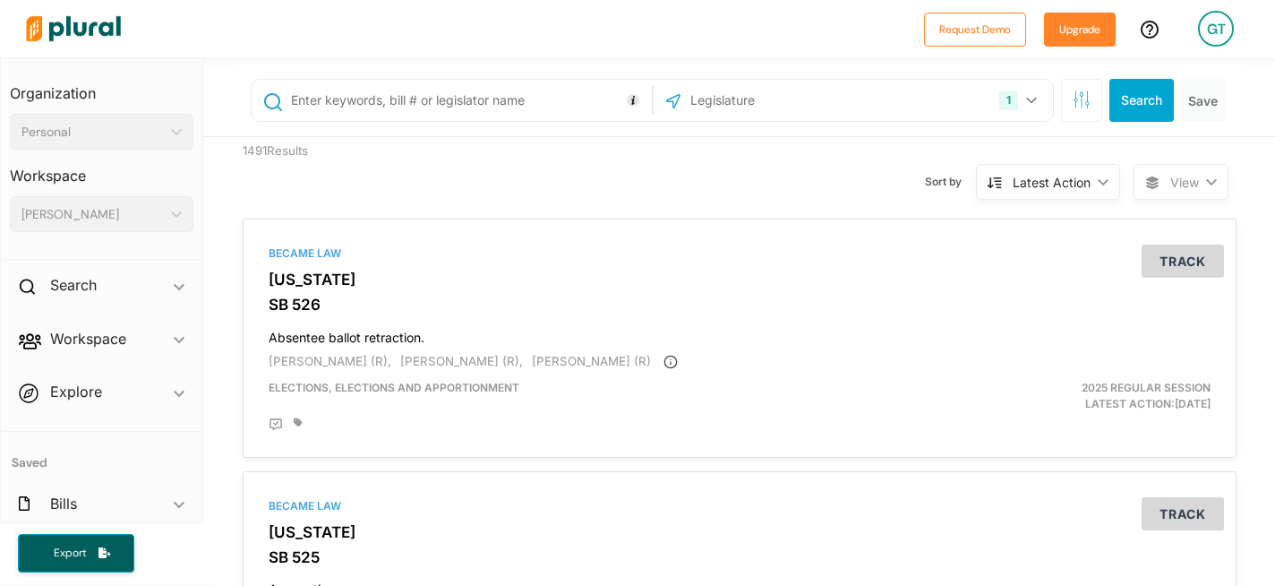
scroll to position [4, 0]
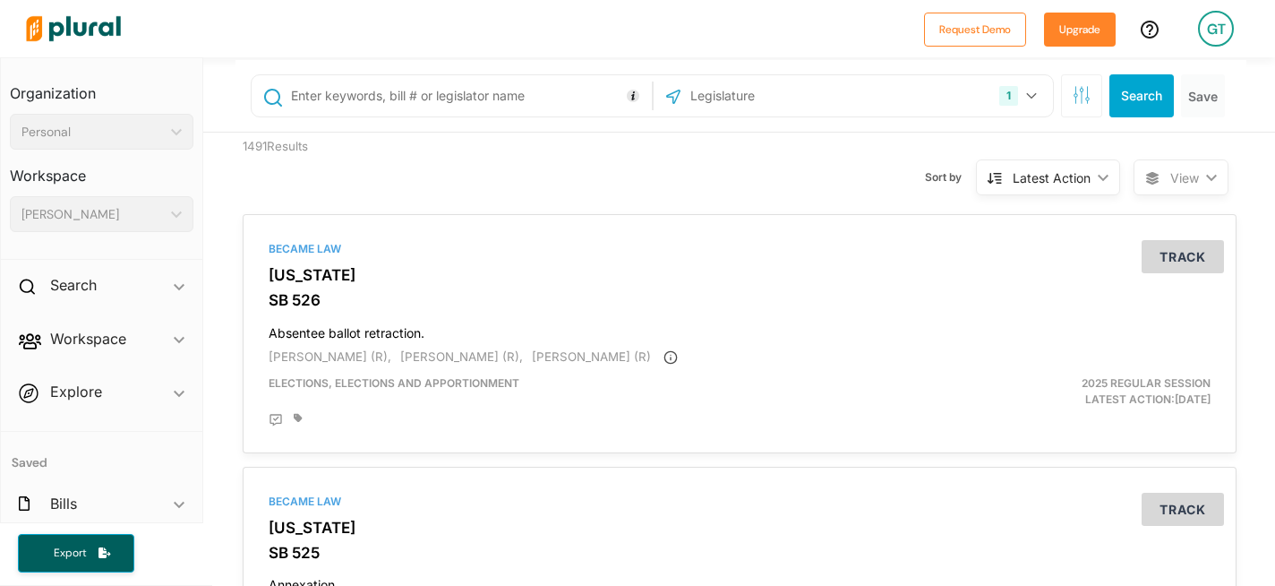
click at [380, 94] on input "text" at bounding box center [467, 96] width 357 height 34
type input "abortion"
click at [1026, 96] on icon "button" at bounding box center [1031, 96] width 10 height 6
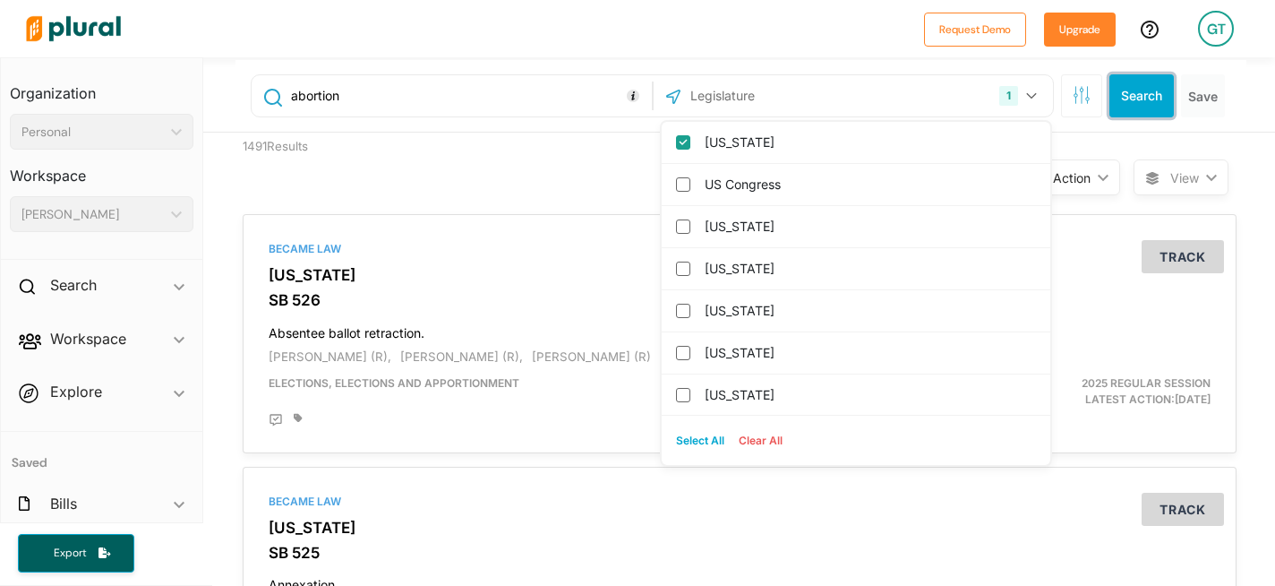
click at [1111, 99] on button "Search" at bounding box center [1142, 95] width 64 height 43
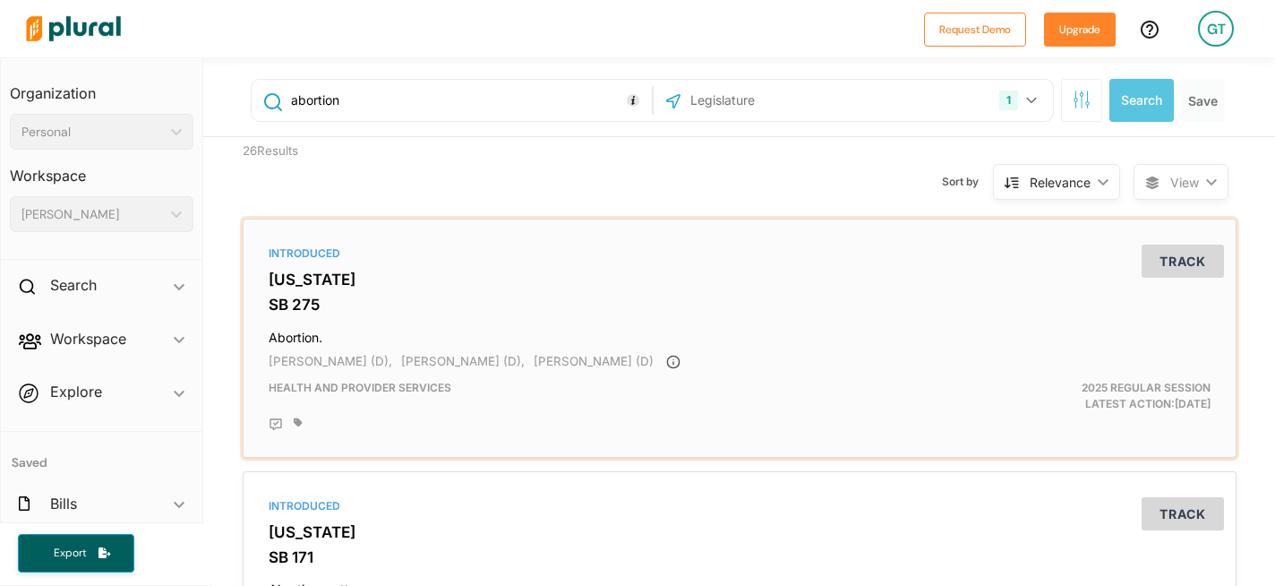
click at [291, 296] on div "Introduced [US_STATE] SB 275 Abortion. [PERSON_NAME] (D), [PERSON_NAME] (D), [P…" at bounding box center [740, 338] width 978 height 223
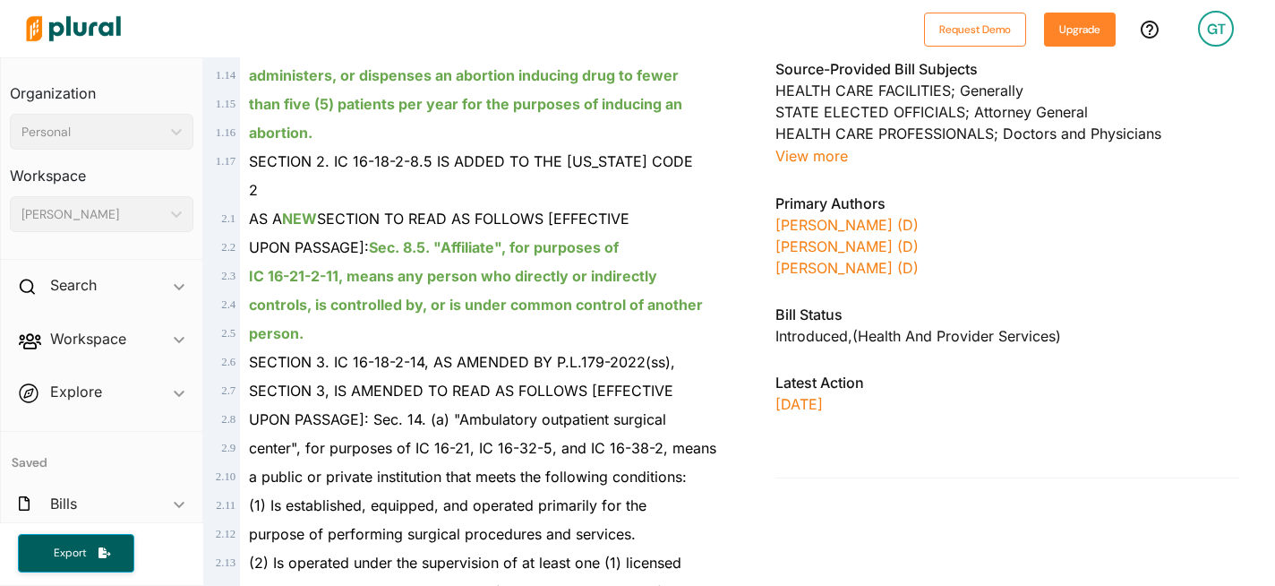
scroll to position [611, 0]
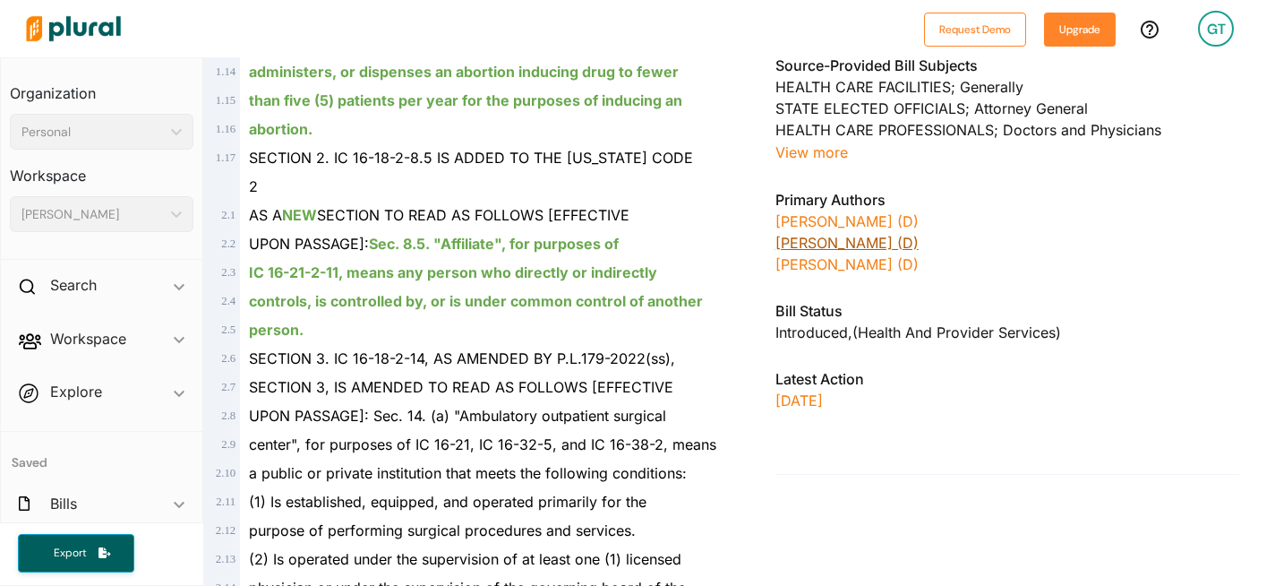
click at [827, 243] on link "[PERSON_NAME] (D)" at bounding box center [847, 243] width 143 height 18
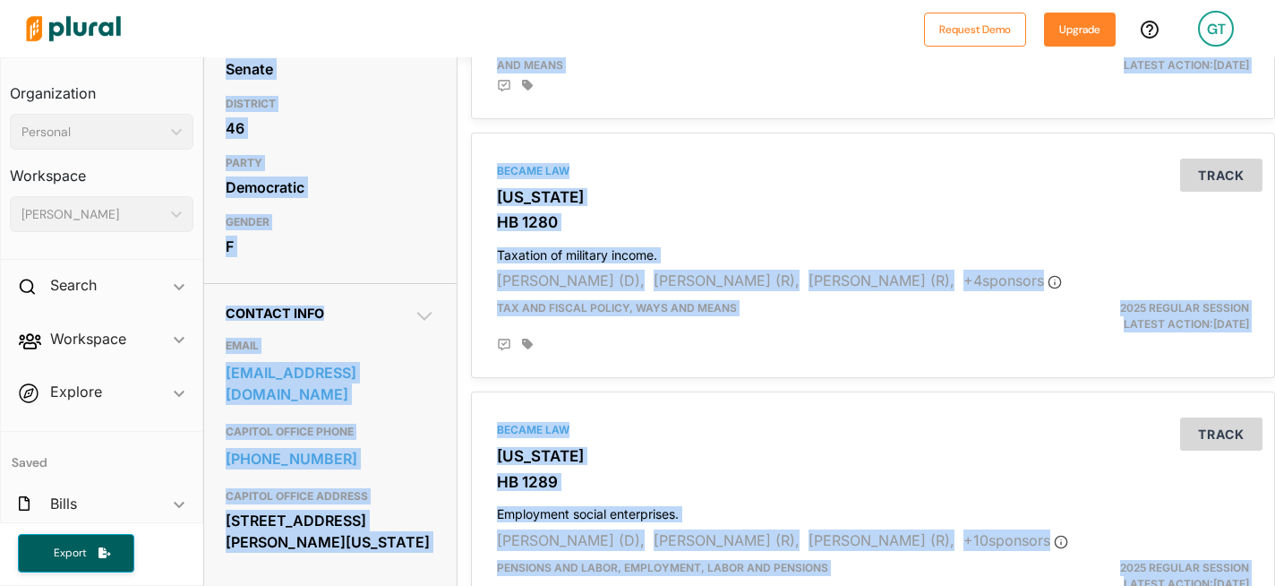
scroll to position [334, 0]
click at [381, 393] on link "[EMAIL_ADDRESS][DOMAIN_NAME]" at bounding box center [331, 382] width 210 height 48
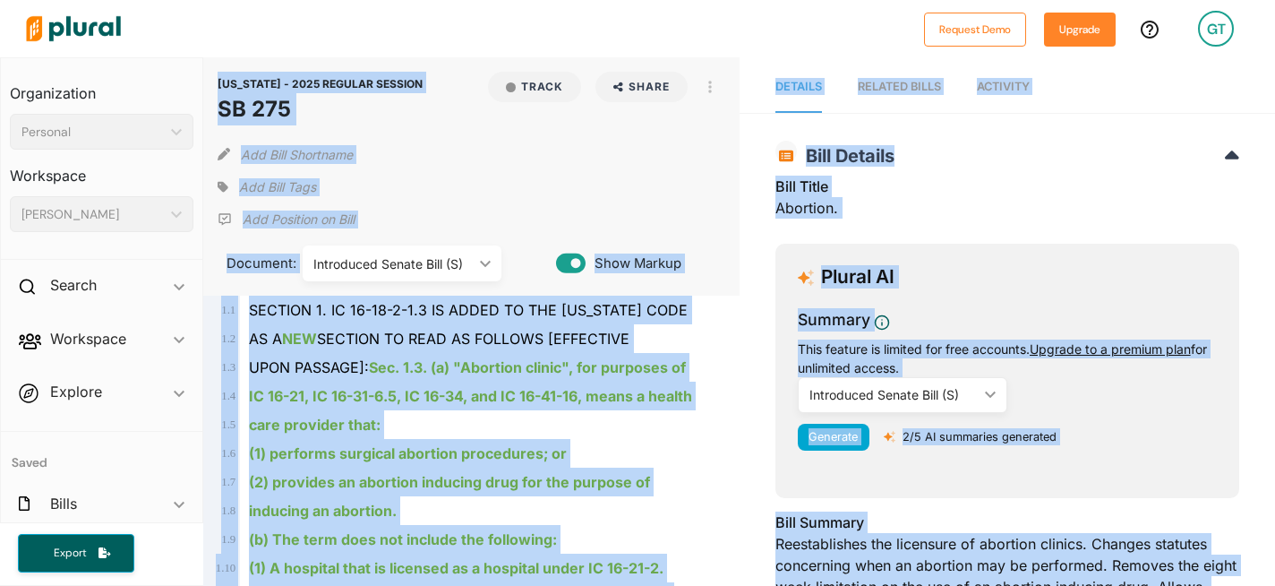
click at [1076, 264] on div "Plural AI Summary This feature is limited for free accounts. Upgrade to a premi…" at bounding box center [1008, 370] width 464 height 253
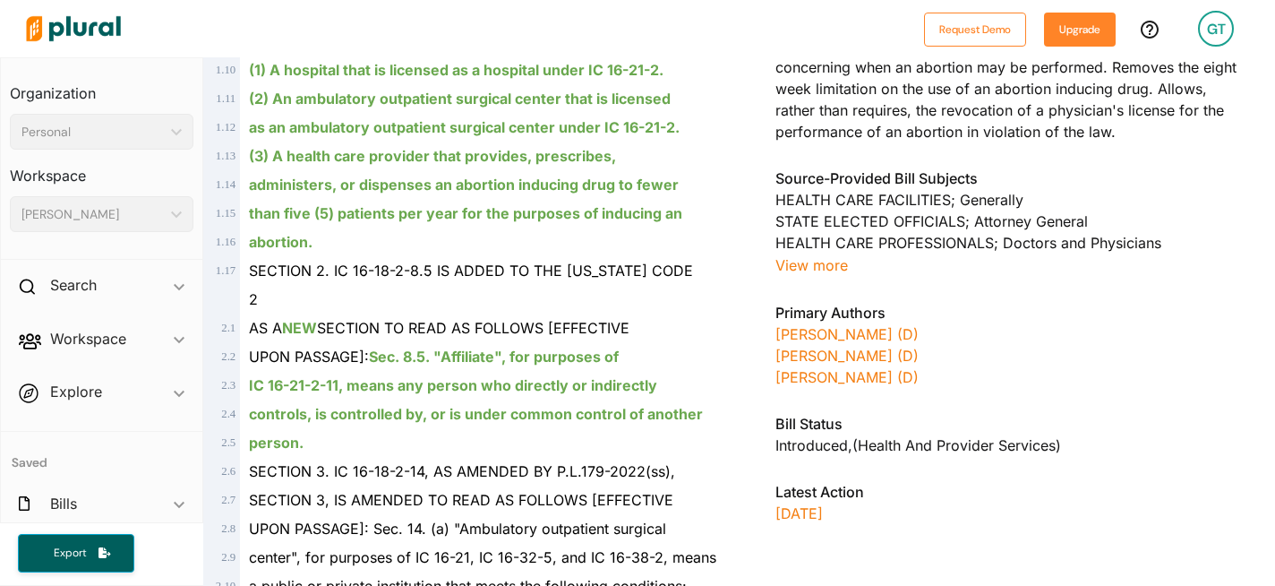
scroll to position [502, 0]
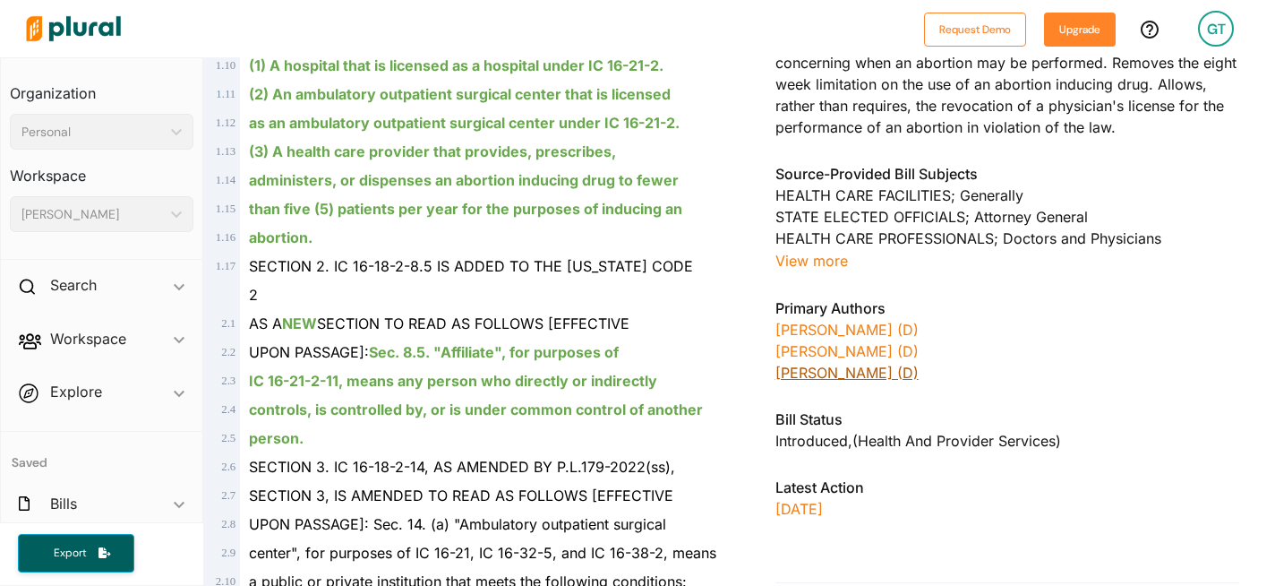
click at [820, 372] on link "[PERSON_NAME] (D)" at bounding box center [847, 373] width 143 height 18
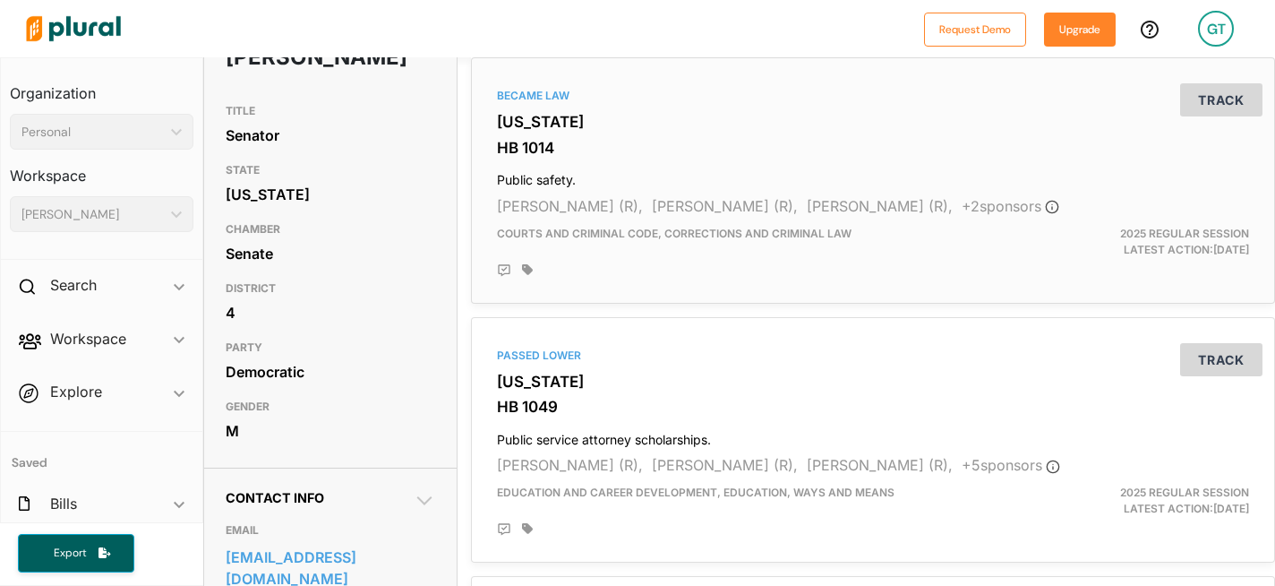
scroll to position [154, 0]
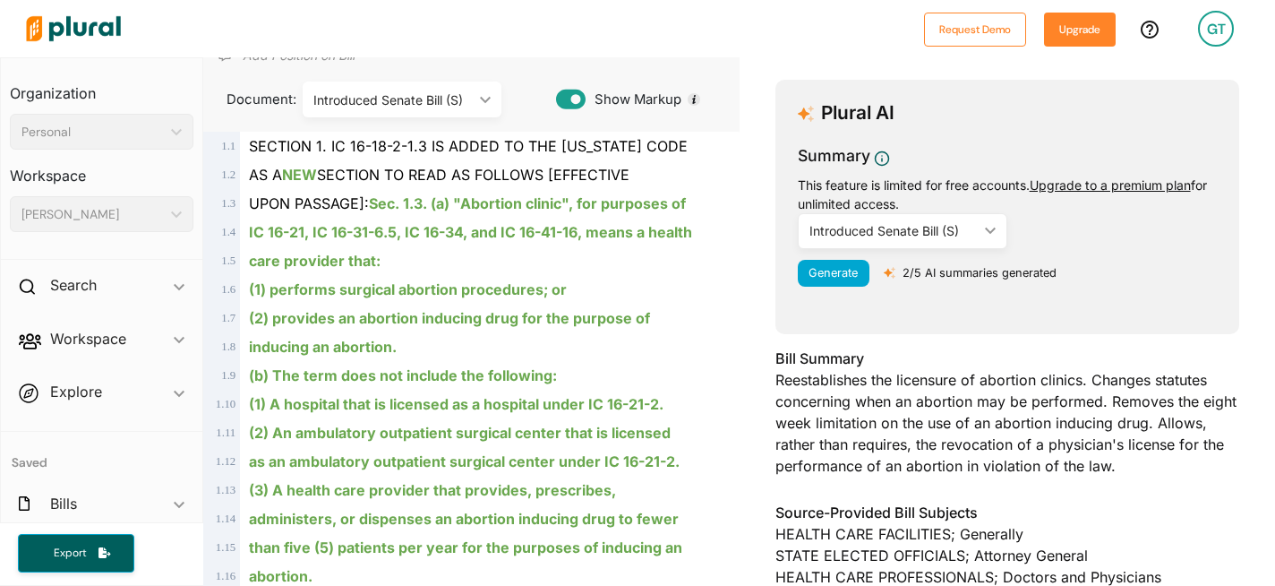
scroll to position [149, 0]
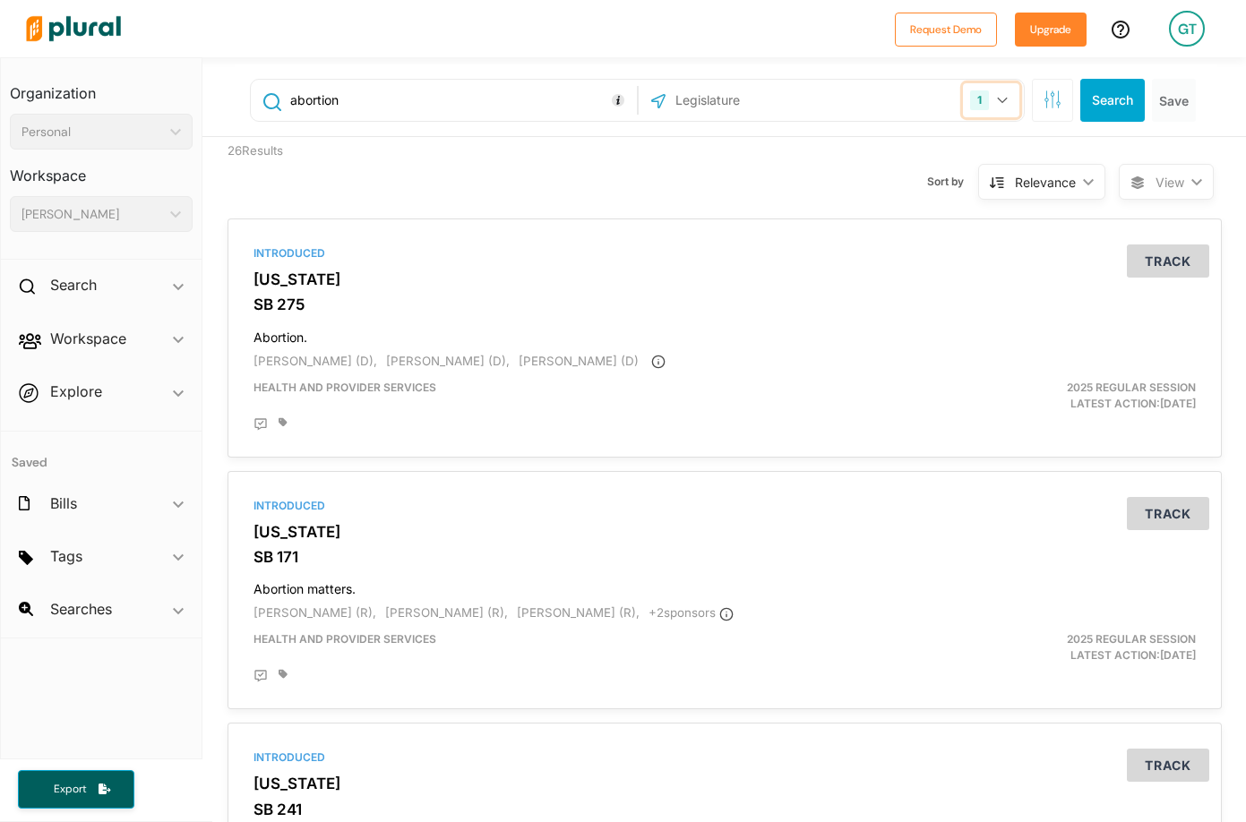
click at [997, 99] on icon "button" at bounding box center [1002, 100] width 11 height 7
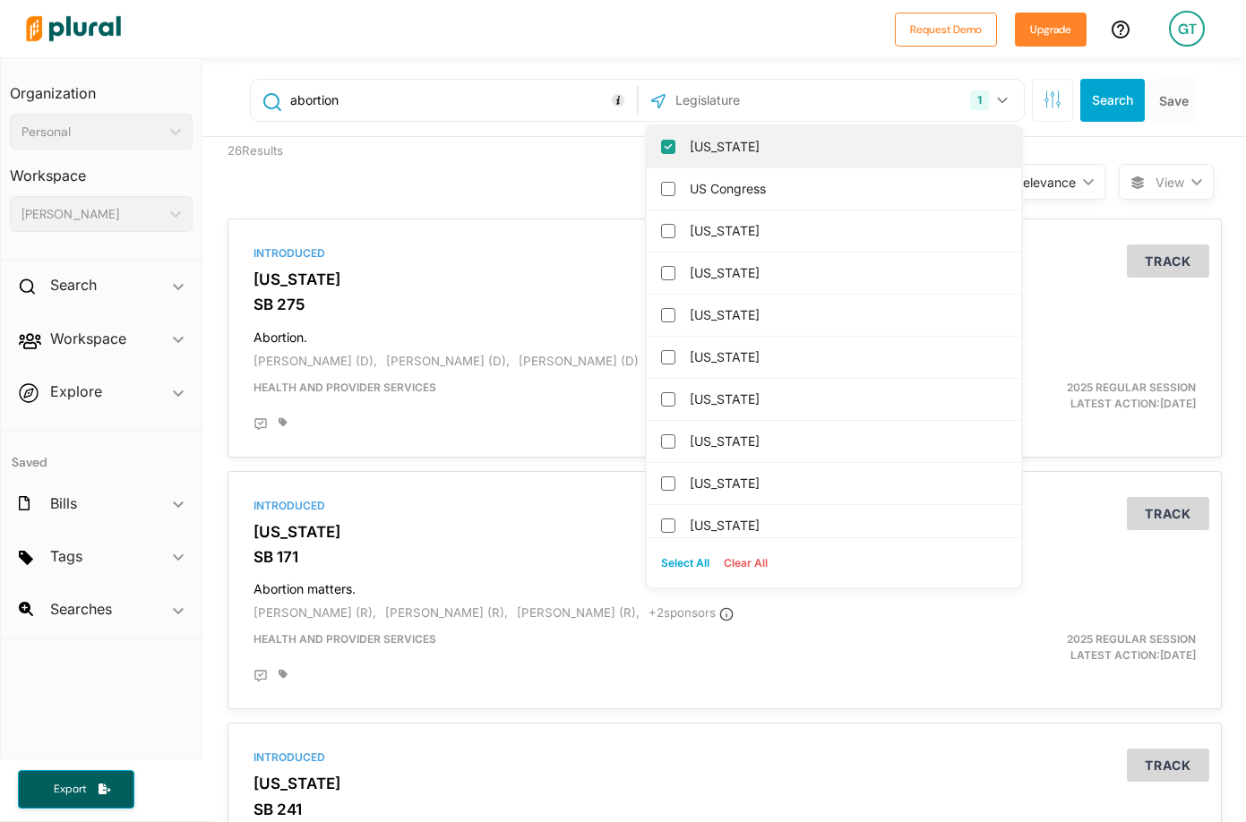
click at [661, 147] on input "[US_STATE]" at bounding box center [668, 147] width 14 height 14
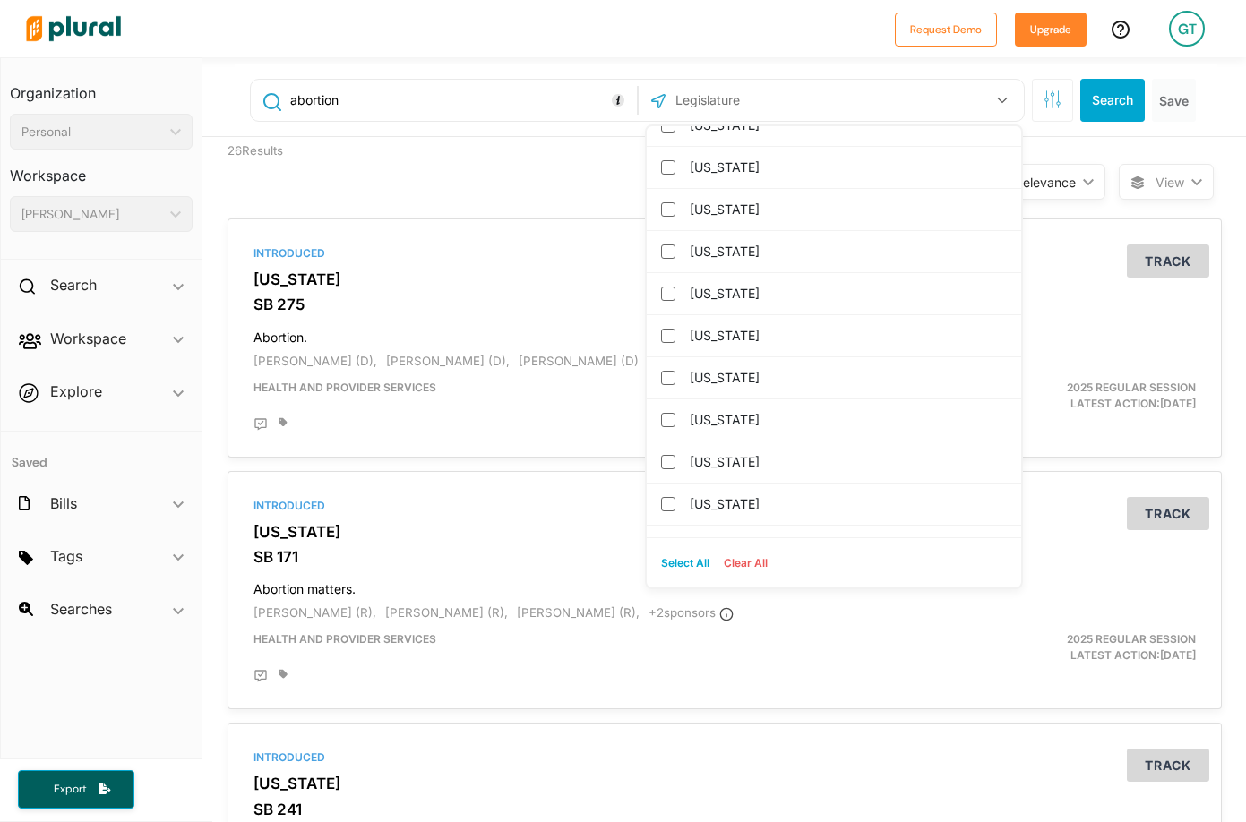
scroll to position [515, 0]
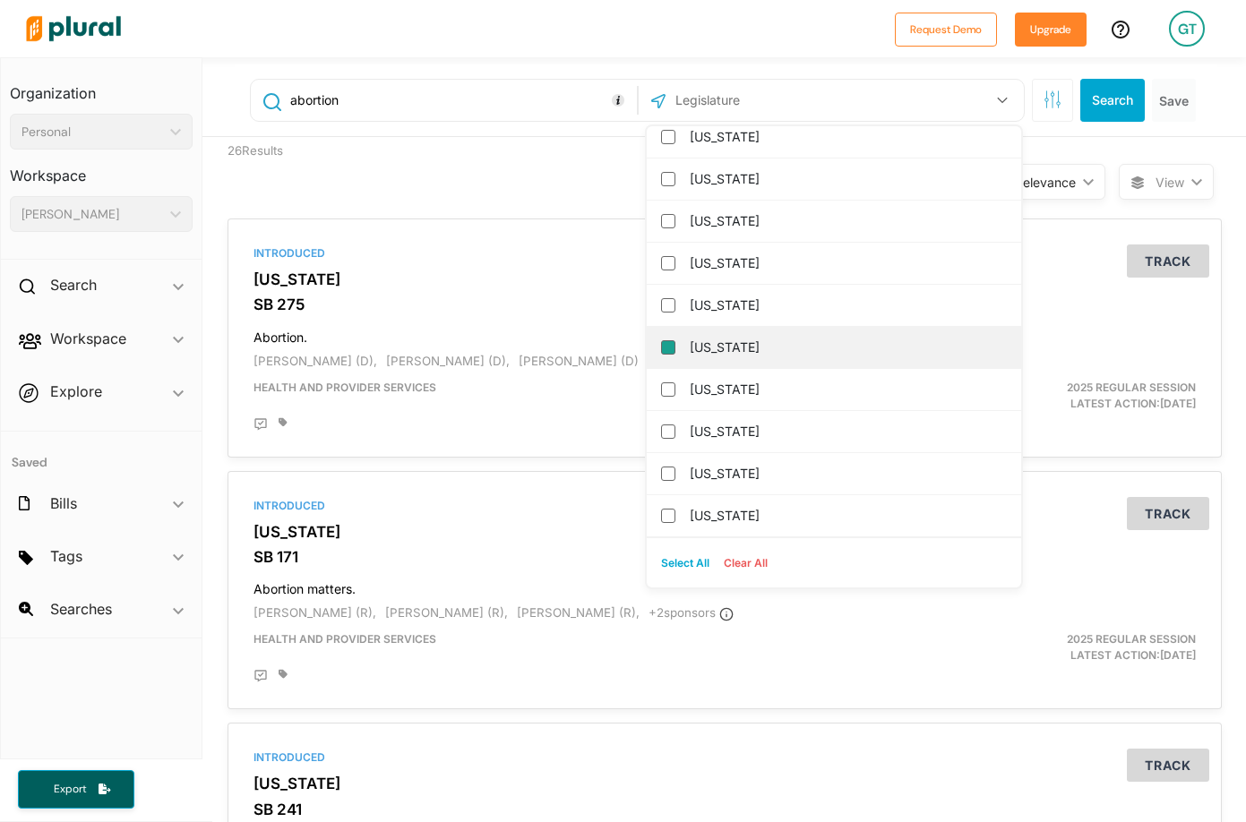
click at [661, 350] on input "[US_STATE]" at bounding box center [668, 347] width 14 height 14
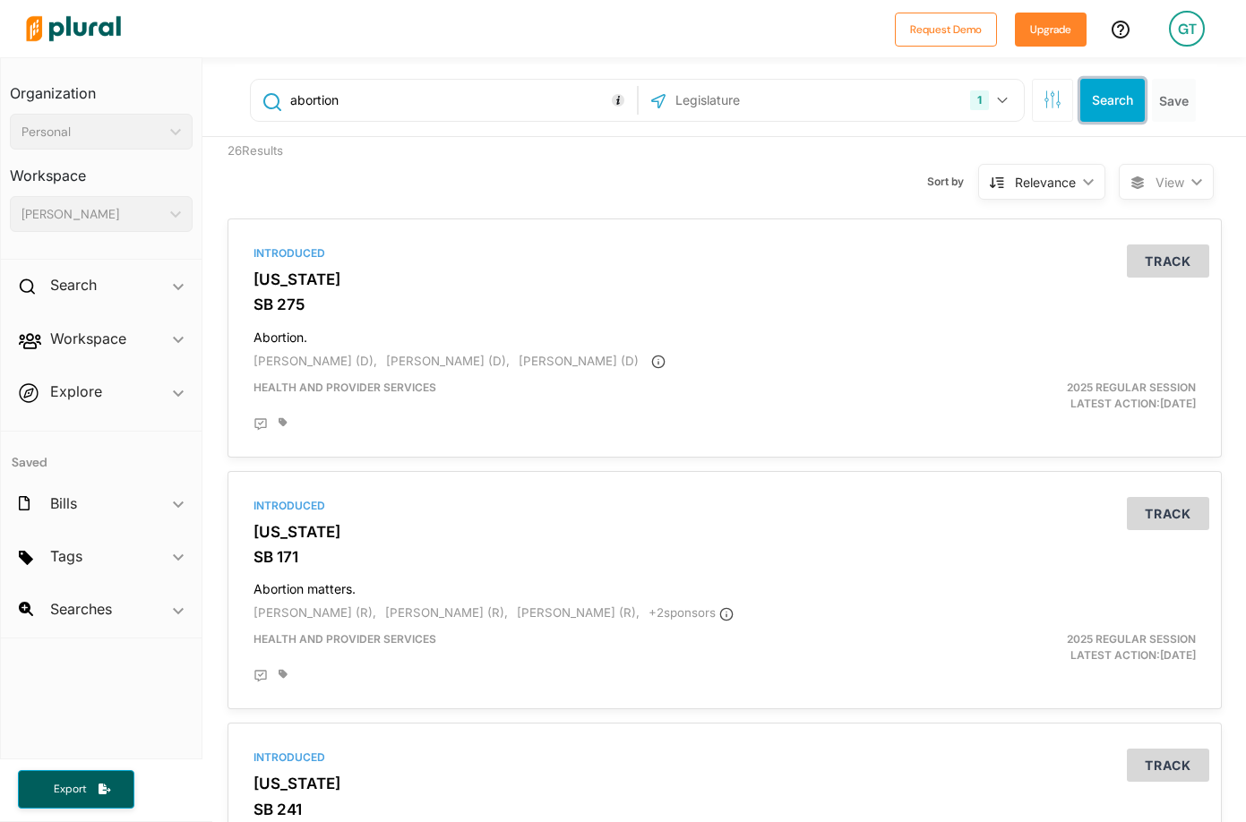
click at [1084, 100] on button "Search" at bounding box center [1112, 100] width 64 height 43
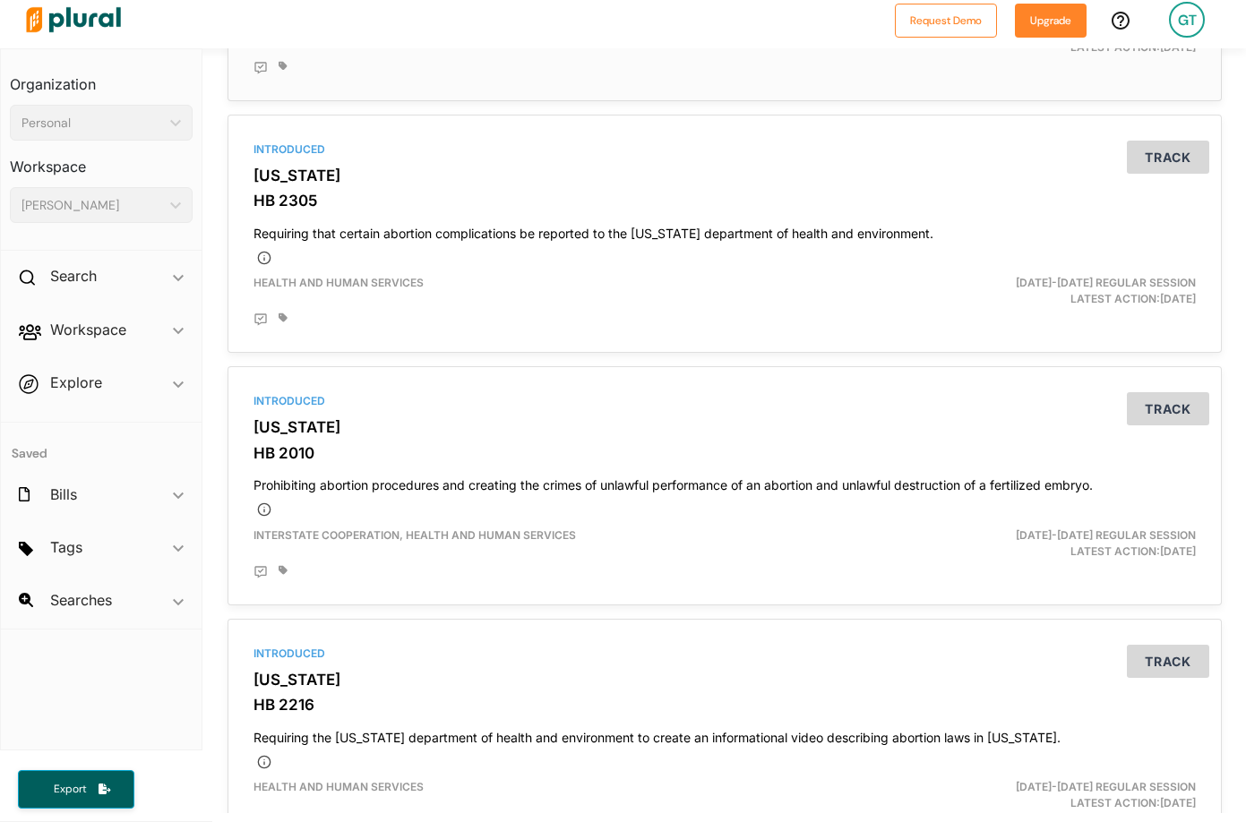
scroll to position [631, 0]
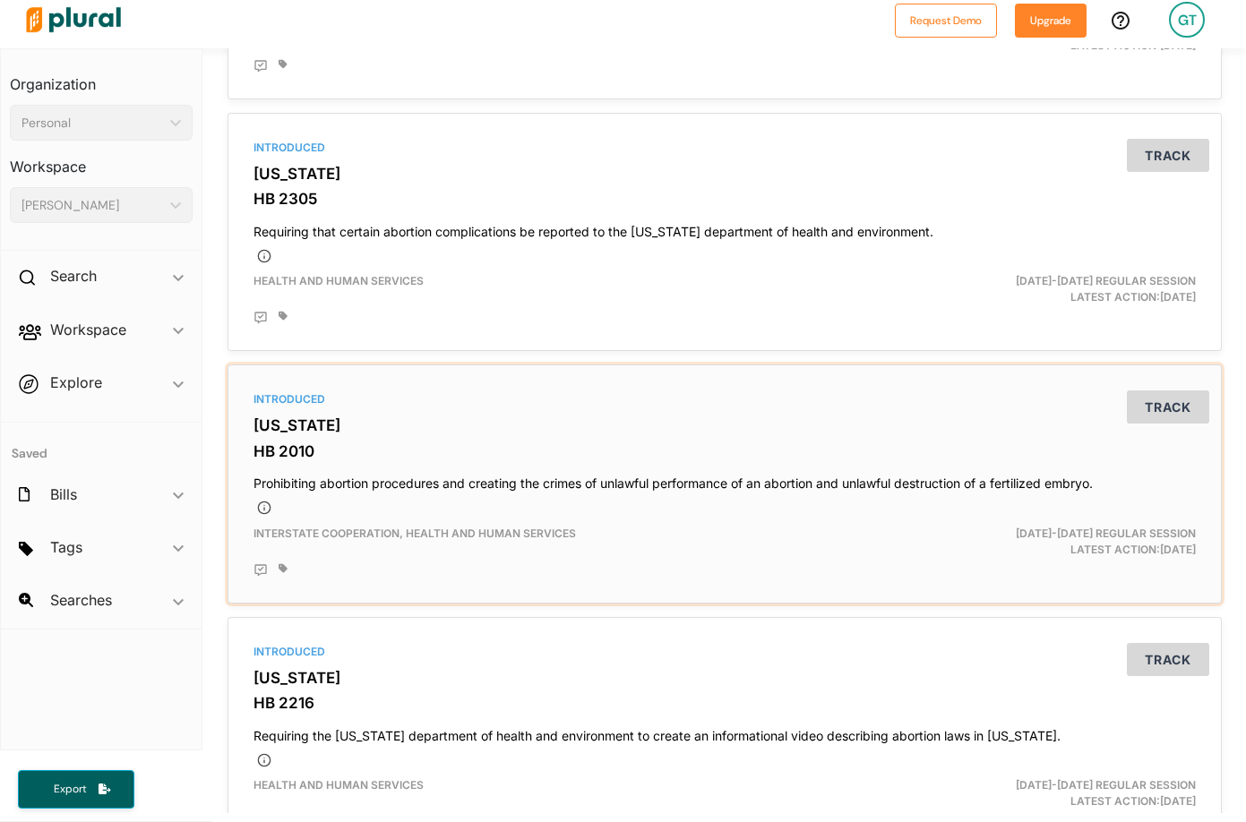
click at [267, 426] on h3 "[US_STATE]" at bounding box center [724, 425] width 942 height 18
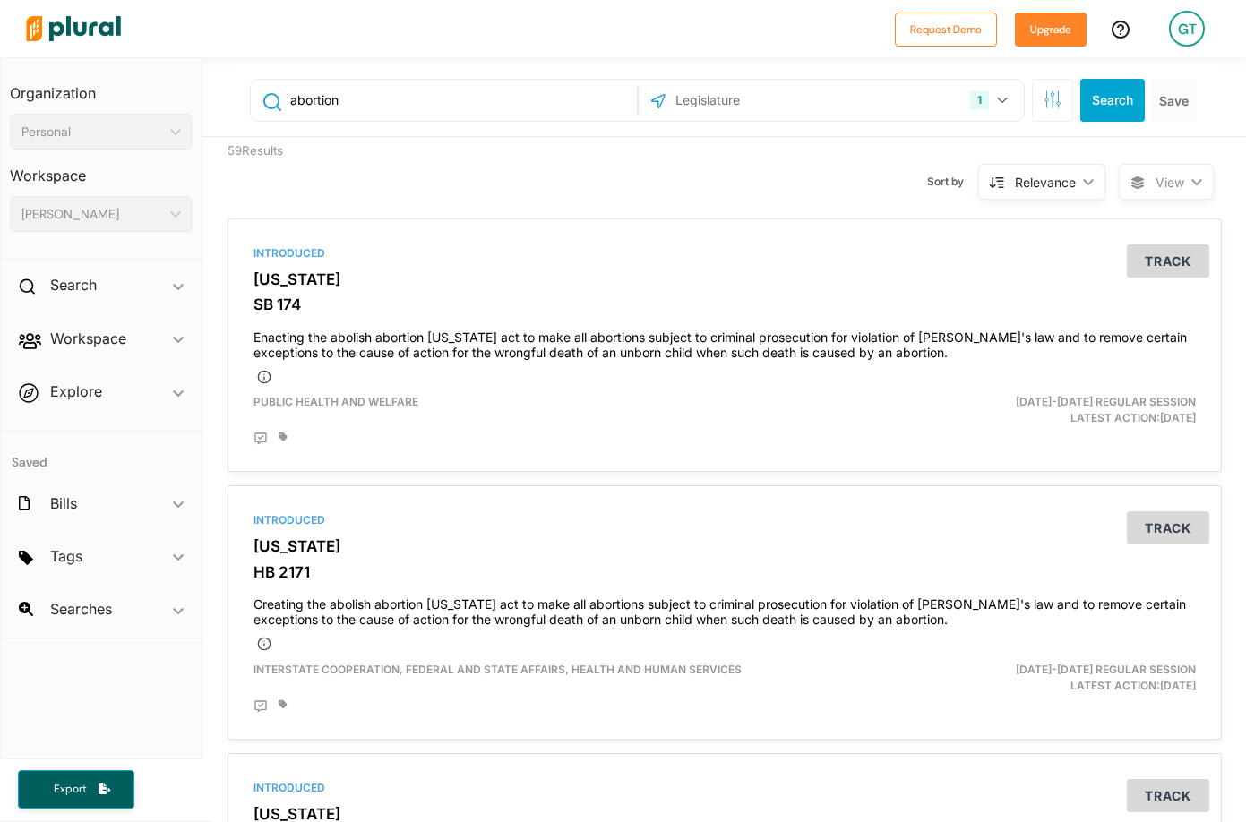
scroll to position [9, 0]
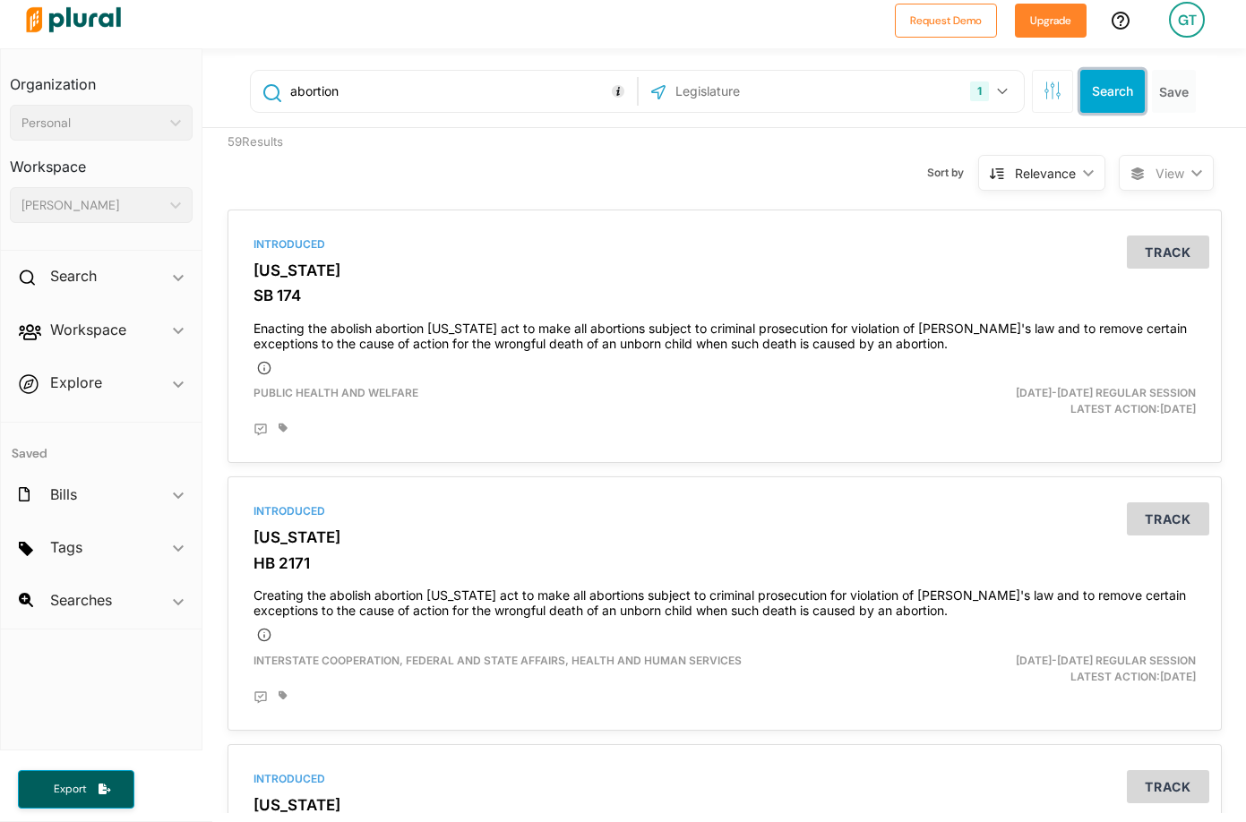
click at [1085, 97] on button "Search" at bounding box center [1112, 91] width 64 height 43
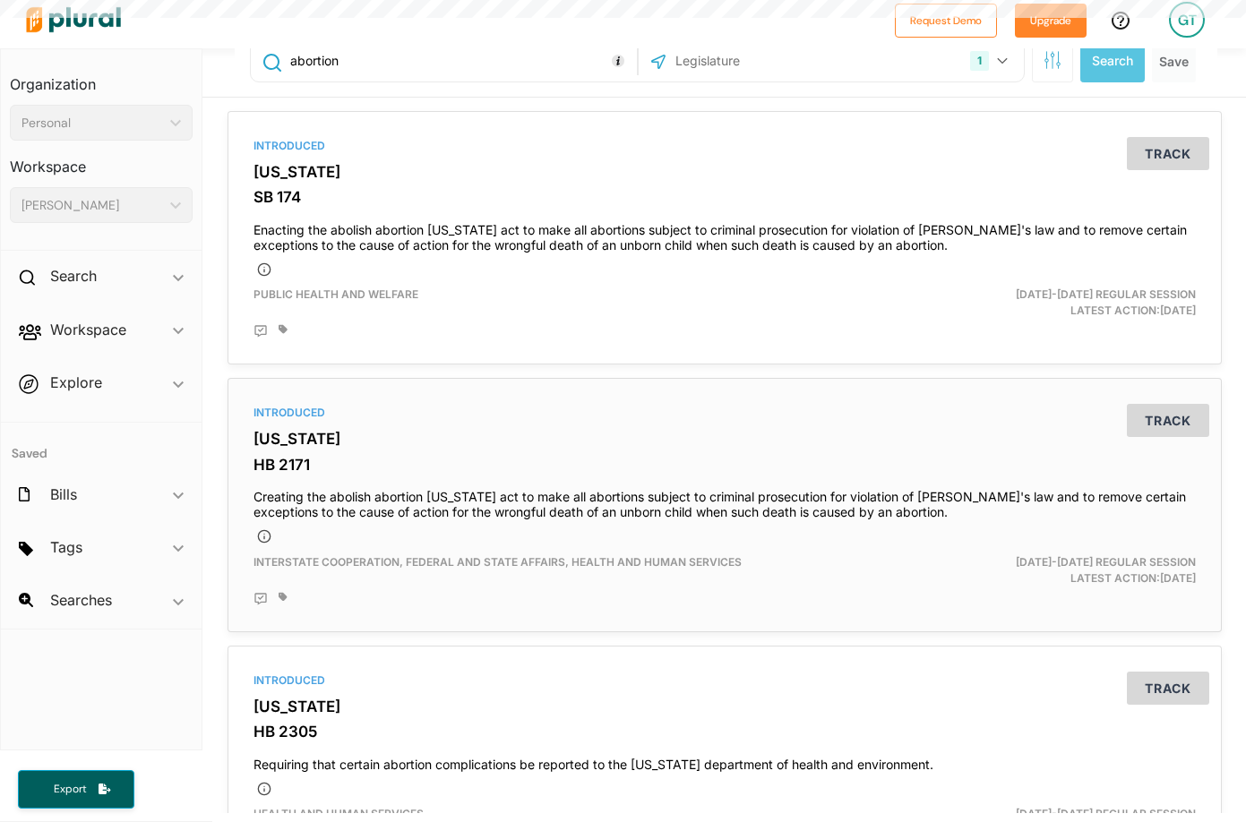
scroll to position [31, 0]
